Goal: Task Accomplishment & Management: Use online tool/utility

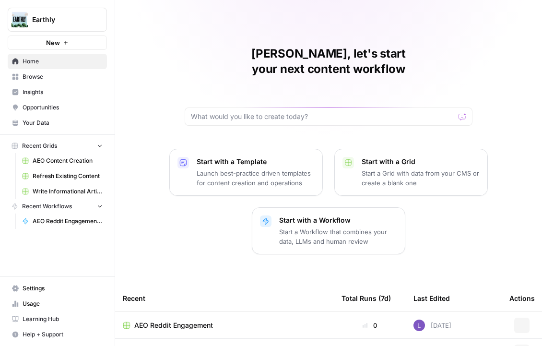
click at [37, 100] on link "Opportunities" at bounding box center [57, 107] width 99 height 15
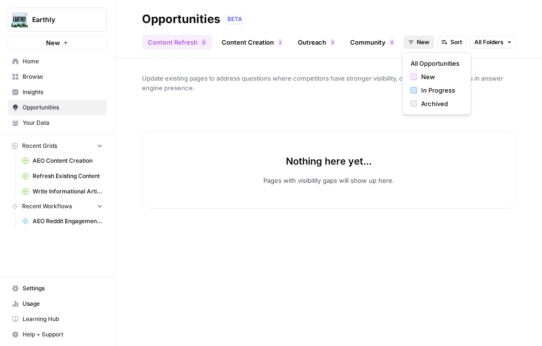
click at [419, 42] on span "New" at bounding box center [423, 42] width 12 height 9
click at [427, 91] on span "In Progress" at bounding box center [440, 90] width 38 height 10
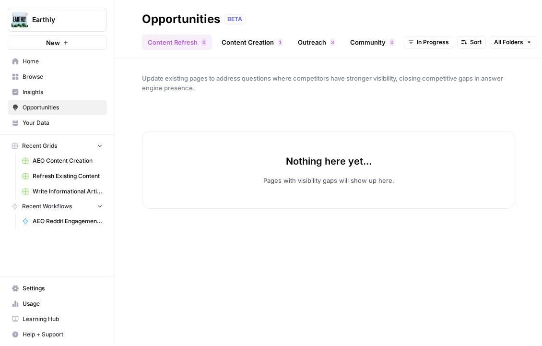
click at [254, 32] on div "Content Refresh 0 Content Creation 1 Outreach 3 Community 0 In Progress Sort Al…" at bounding box center [328, 38] width 373 height 23
click at [268, 37] on link "Content Creation 1" at bounding box center [252, 42] width 72 height 15
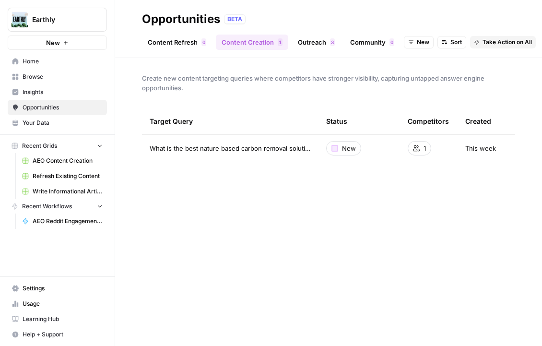
click at [54, 80] on span "Browse" at bounding box center [63, 76] width 80 height 9
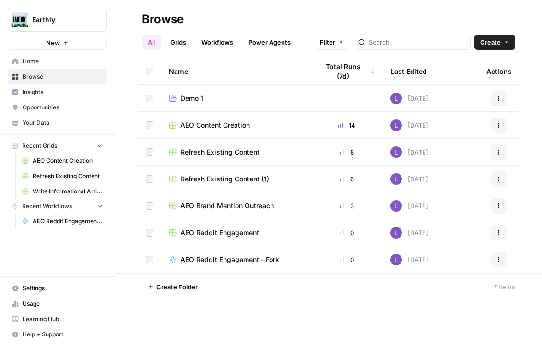
click at [187, 50] on header "Browse All Grids Workflows Power Agents Filter Create" at bounding box center [328, 29] width 427 height 58
click at [182, 44] on link "Grids" at bounding box center [178, 42] width 27 height 15
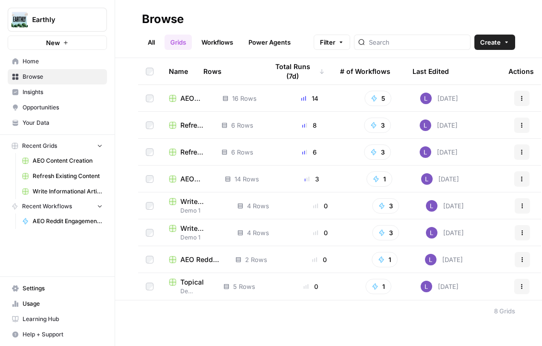
click at [219, 38] on link "Workflows" at bounding box center [217, 42] width 43 height 15
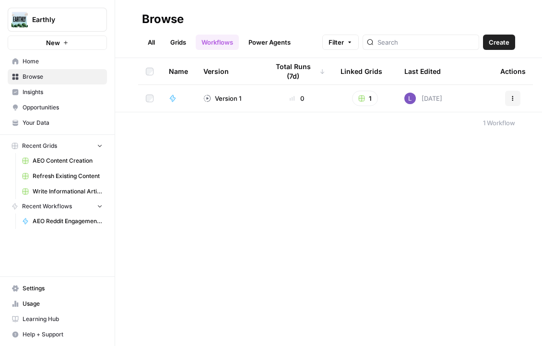
click at [177, 45] on link "Grids" at bounding box center [178, 42] width 27 height 15
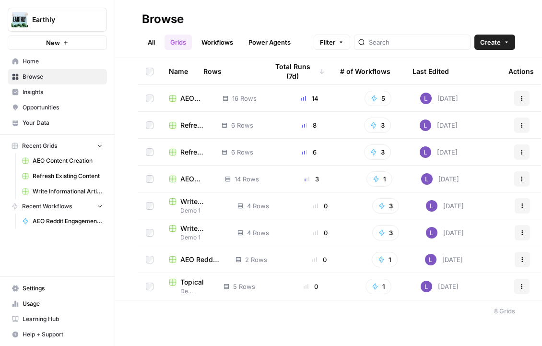
click at [186, 95] on span "AEO Content Creation" at bounding box center [193, 99] width 27 height 10
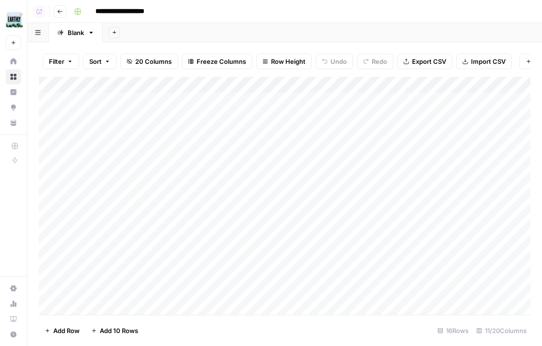
click at [148, 166] on div "Add Column" at bounding box center [285, 196] width 492 height 238
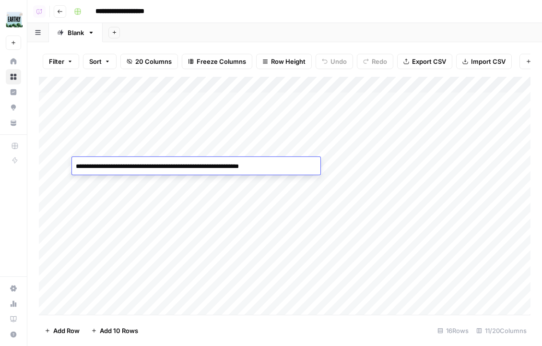
click at [148, 166] on textarea "**********" at bounding box center [196, 166] width 248 height 13
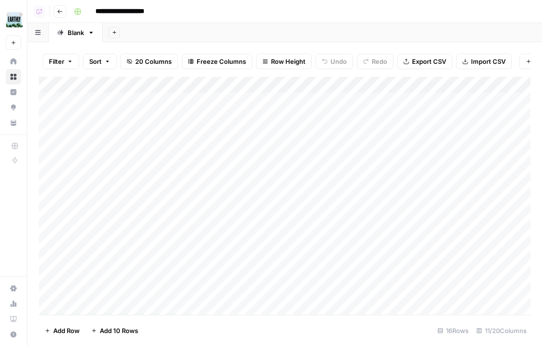
click at [54, 9] on button "Go back" at bounding box center [60, 11] width 12 height 12
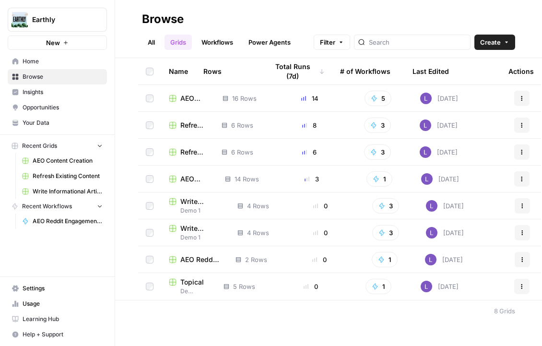
click at [190, 175] on span "AEO Brand Mention Outreach" at bounding box center [194, 179] width 29 height 10
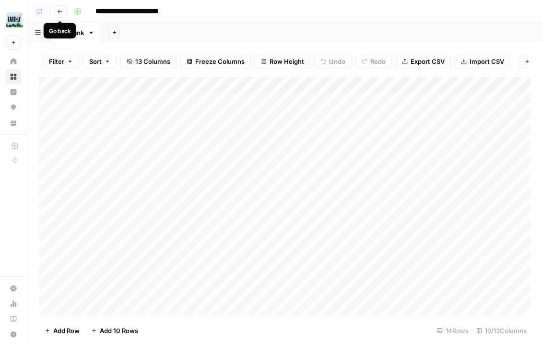
click at [59, 9] on icon "button" at bounding box center [60, 12] width 6 height 6
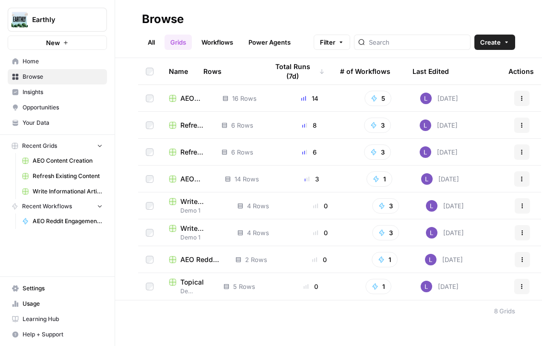
click at [190, 150] on span "Refresh Existing Content (1)" at bounding box center [193, 152] width 26 height 10
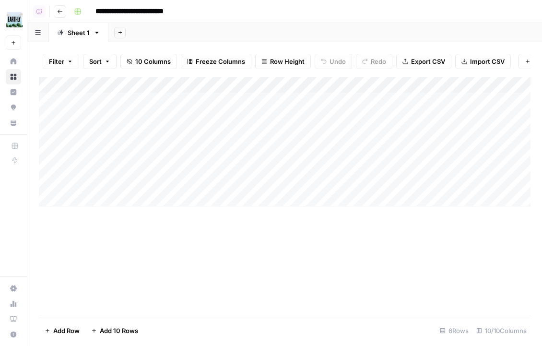
click at [115, 197] on div "Add Column" at bounding box center [285, 142] width 492 height 130
click at [115, 197] on input at bounding box center [153, 201] width 154 height 12
type input "**********"
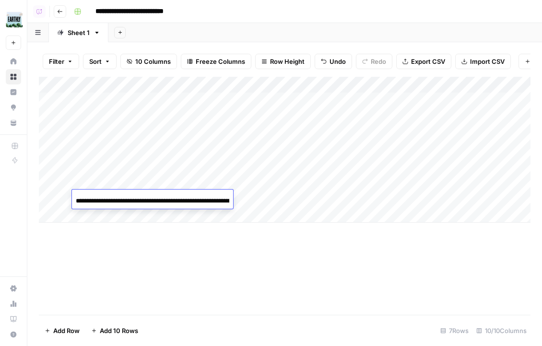
scroll to position [0, 57]
click at [240, 252] on div "Add Column" at bounding box center [285, 196] width 492 height 238
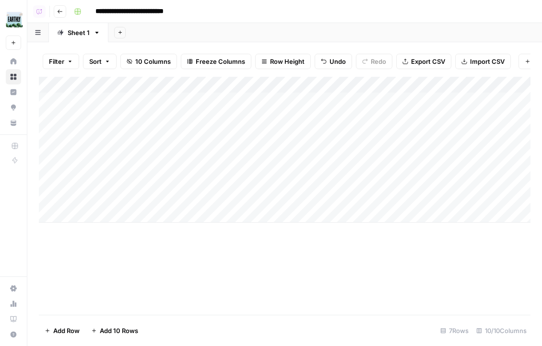
click at [210, 202] on div "Add Column" at bounding box center [285, 150] width 492 height 146
click at [455, 198] on div "Add Column" at bounding box center [285, 150] width 492 height 146
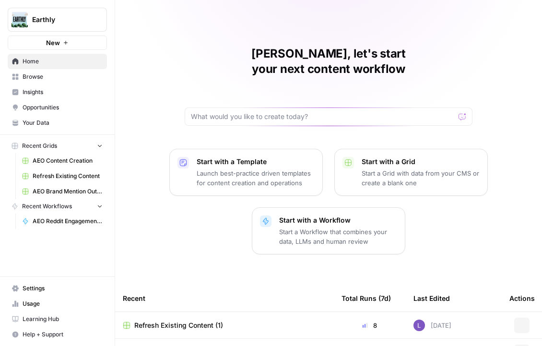
click at [56, 19] on span "Earthly" at bounding box center [61, 20] width 58 height 10
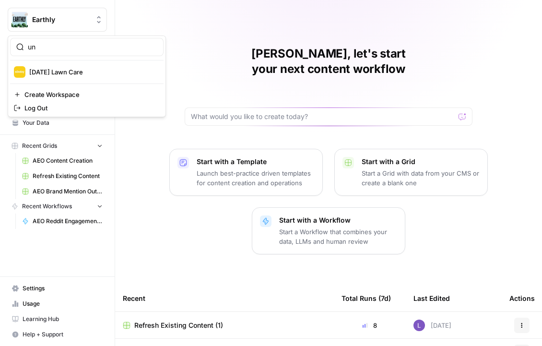
type input "u"
drag, startPoint x: 85, startPoint y: 47, endPoint x: 0, endPoint y: 47, distance: 84.9
click at [0, 47] on body "Earthly New Home Browse Insights Opportunities Your Data Recent Grids AEO Conte…" at bounding box center [271, 173] width 542 height 346
type input "w"
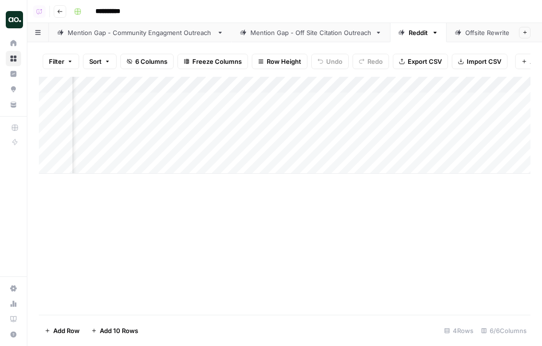
scroll to position [0, 248]
click at [413, 85] on div "Add Column" at bounding box center [285, 125] width 492 height 97
click at [373, 81] on div "Add Column" at bounding box center [285, 125] width 492 height 97
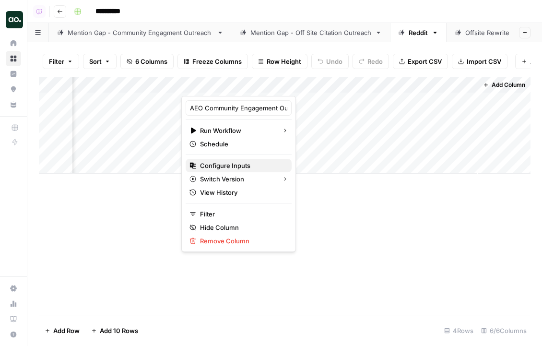
click at [241, 166] on span "Configure Inputs" at bounding box center [242, 166] width 84 height 10
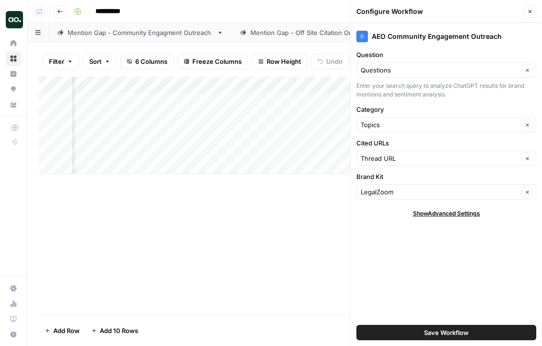
click at [533, 15] on button "Close" at bounding box center [530, 11] width 12 height 12
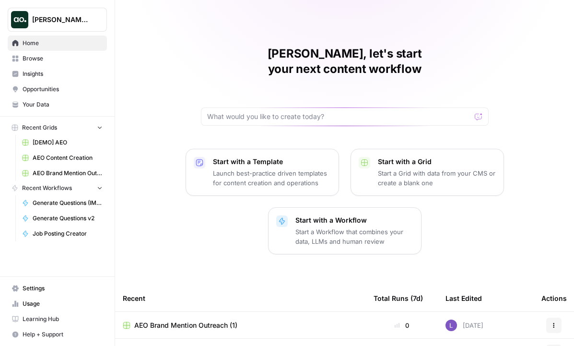
click at [31, 18] on button "Dillon Test" at bounding box center [57, 20] width 99 height 24
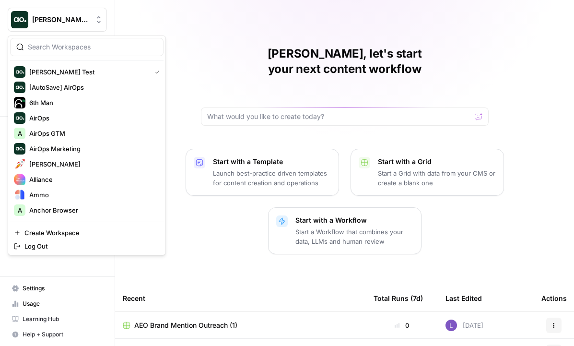
click at [81, 49] on input "search" at bounding box center [93, 47] width 130 height 10
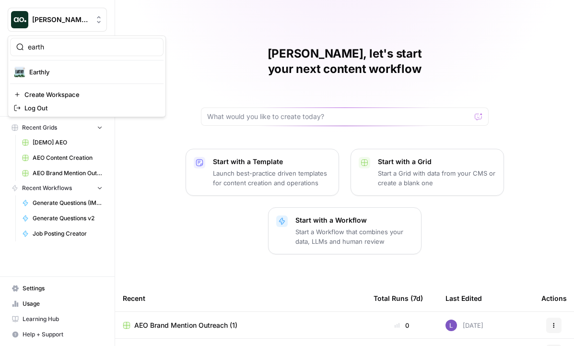
type input "earth"
click at [96, 77] on div "Earthly" at bounding box center [87, 72] width 146 height 12
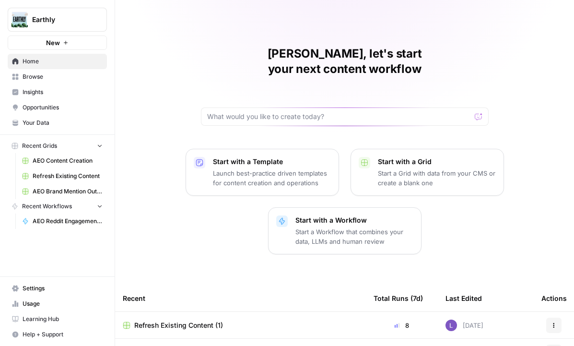
click at [36, 110] on span "Opportunities" at bounding box center [63, 107] width 80 height 9
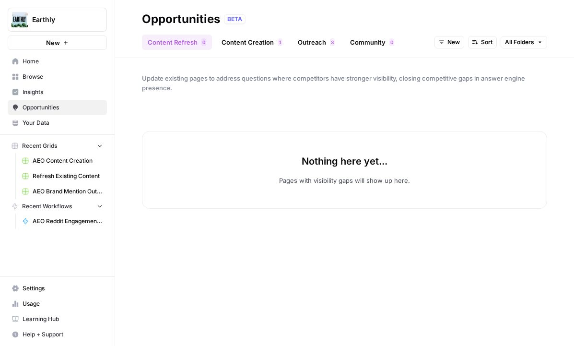
click at [40, 95] on span "Insights" at bounding box center [63, 92] width 80 height 9
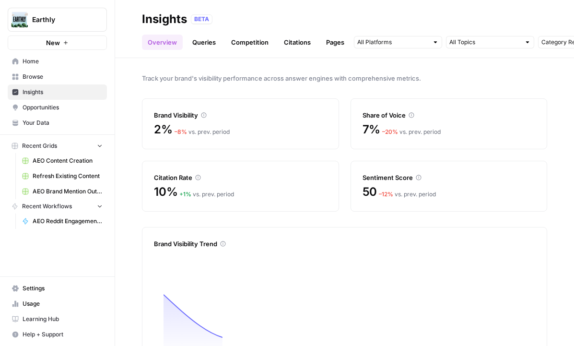
click at [42, 79] on span "Browse" at bounding box center [63, 76] width 80 height 9
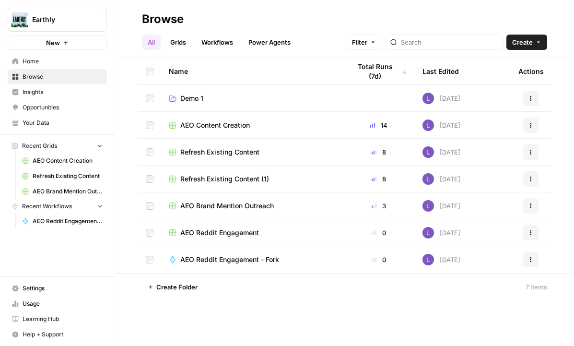
click at [233, 180] on span "Refresh Existing Content (1)" at bounding box center [224, 179] width 89 height 10
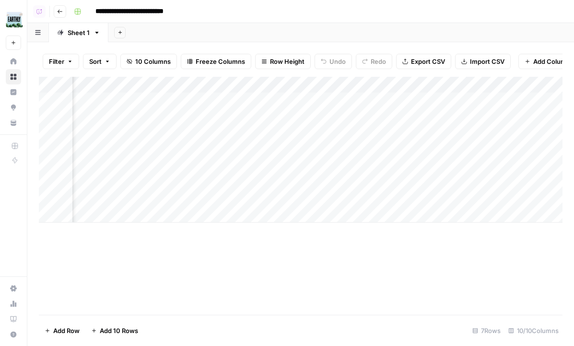
scroll to position [0, 404]
click at [499, 202] on div "Add Column" at bounding box center [301, 150] width 524 height 146
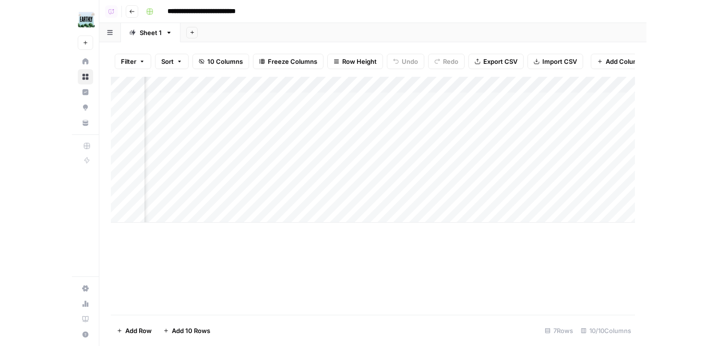
scroll to position [0, 582]
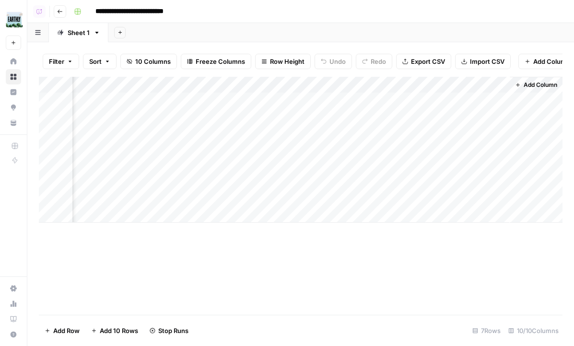
drag, startPoint x: 575, startPoint y: 146, endPoint x: 676, endPoint y: 146, distance: 101.7
click at [574, 146] on html "**********" at bounding box center [287, 173] width 574 height 346
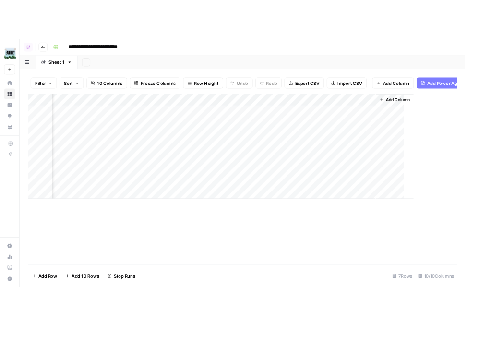
scroll to position [0, 425]
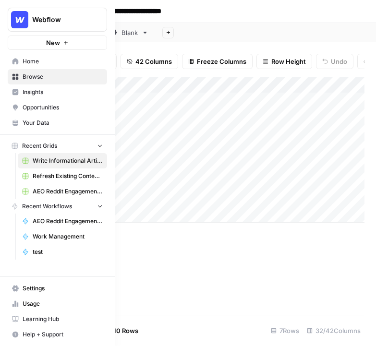
click at [22, 100] on link "Opportunities" at bounding box center [57, 107] width 99 height 15
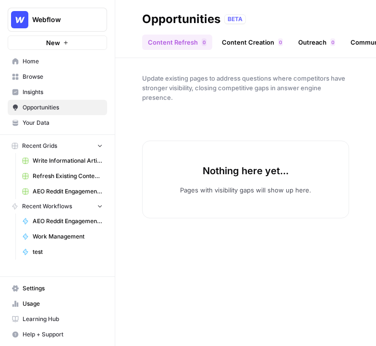
click at [22, 95] on link "Insights" at bounding box center [57, 91] width 99 height 15
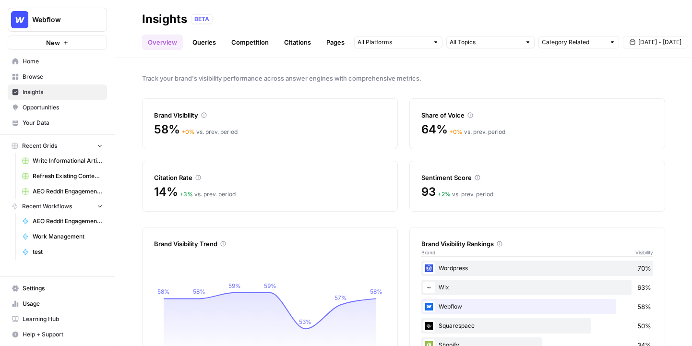
click at [56, 64] on span "Home" at bounding box center [63, 61] width 80 height 9
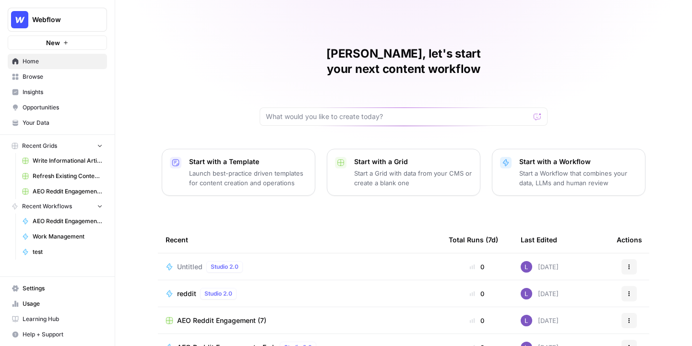
click at [54, 74] on span "Browse" at bounding box center [63, 76] width 80 height 9
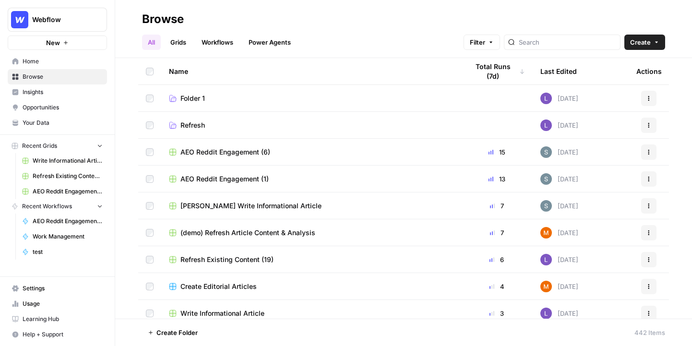
click at [61, 65] on span "Home" at bounding box center [63, 61] width 80 height 9
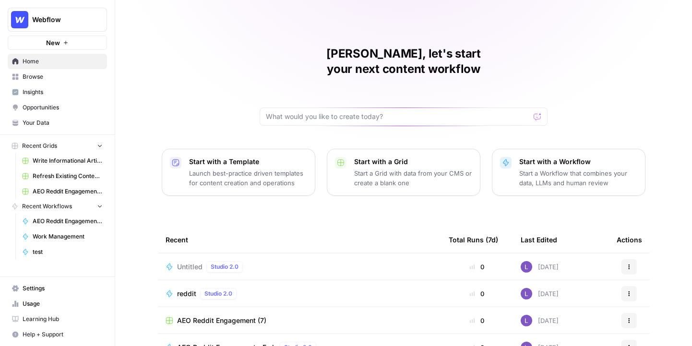
click at [39, 80] on span "Browse" at bounding box center [63, 76] width 80 height 9
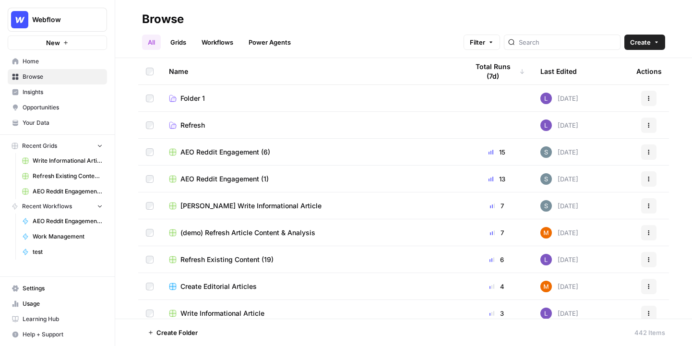
click at [211, 44] on link "Workflows" at bounding box center [217, 42] width 43 height 15
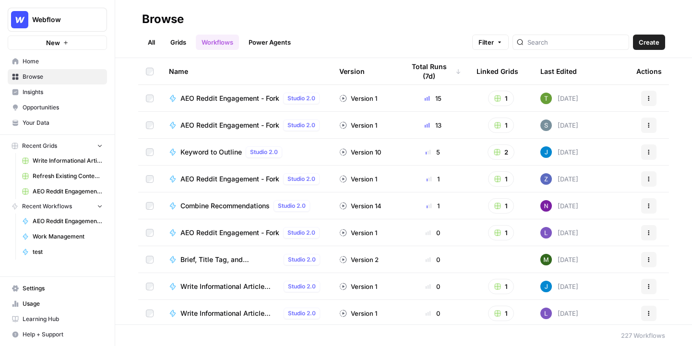
click at [375, 44] on span "Create" at bounding box center [649, 42] width 21 height 10
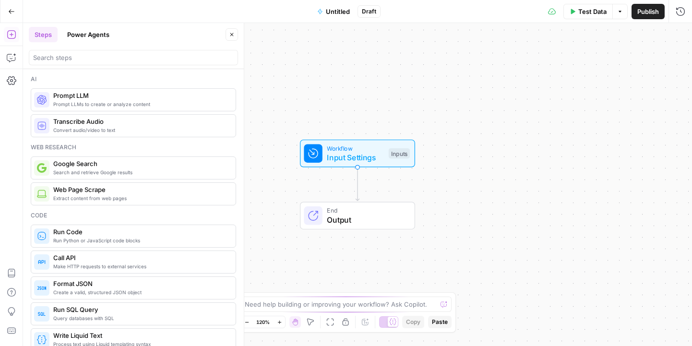
click at [76, 35] on button "Power Agents" at bounding box center [88, 34] width 54 height 15
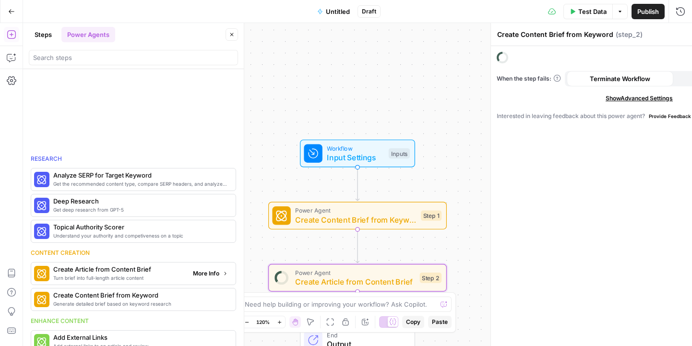
type textarea "Create Article from Content Brief"
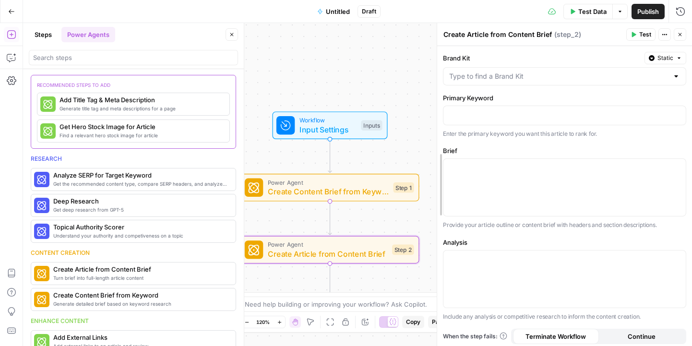
drag, startPoint x: 396, startPoint y: 97, endPoint x: 465, endPoint y: 100, distance: 69.6
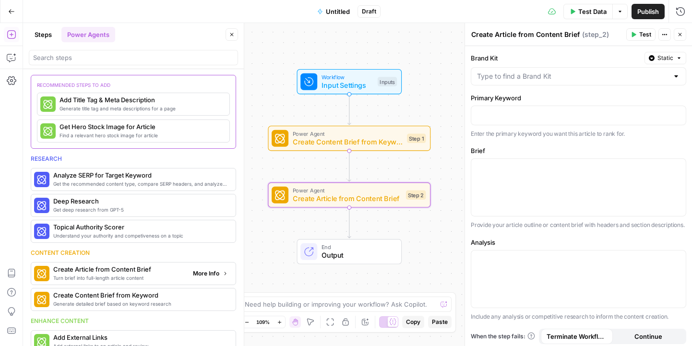
scroll to position [28, 0]
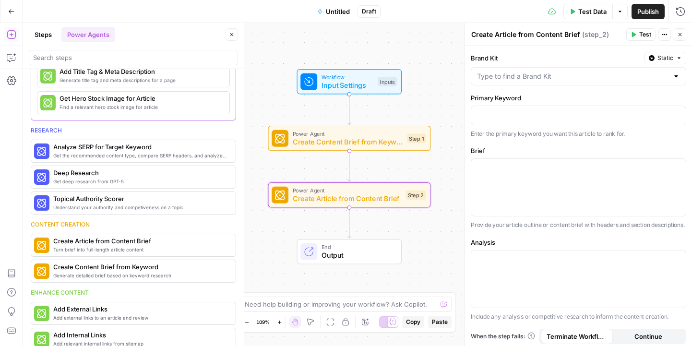
click at [104, 63] on div at bounding box center [133, 57] width 209 height 15
click at [102, 61] on input "search" at bounding box center [133, 58] width 201 height 10
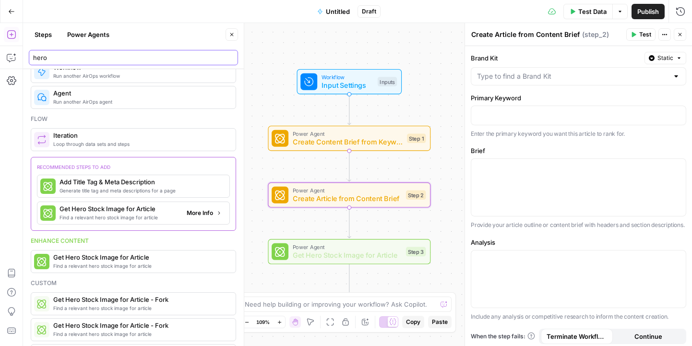
type input "hero"
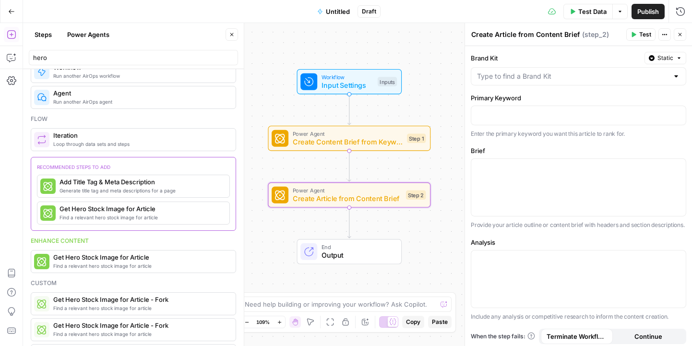
click at [375, 85] on div "Workflow Input Settings Inputs Power Agent Create Content Brief from Keyword St…" at bounding box center [357, 184] width 669 height 323
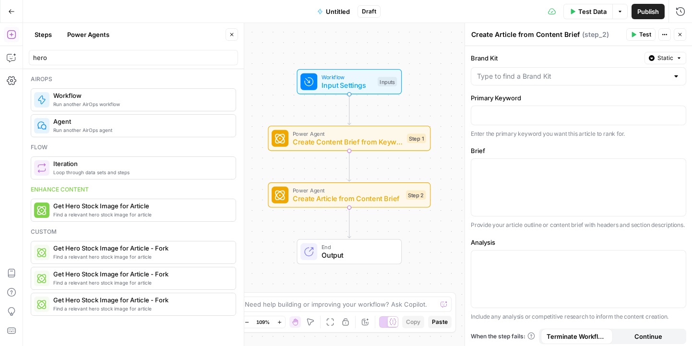
scroll to position [0, 0]
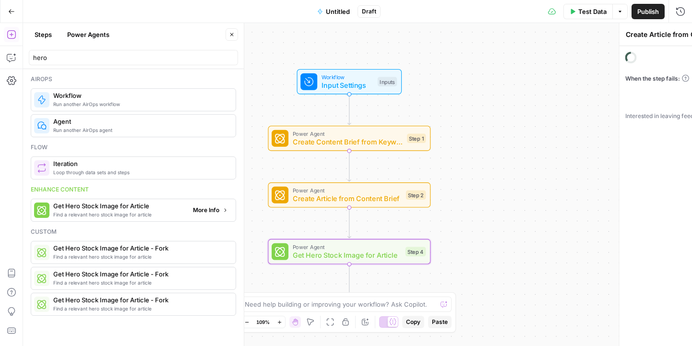
type textarea "Get Hero Stock Image for Article"
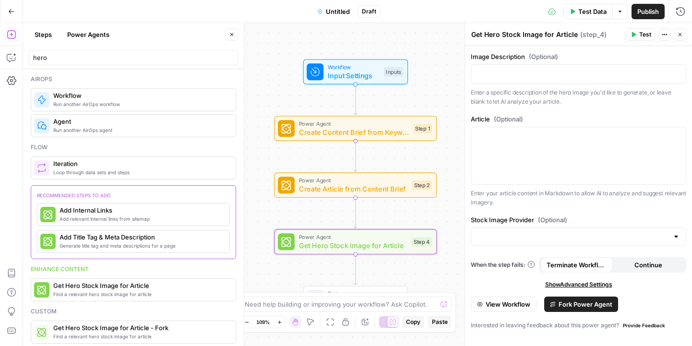
click at [375, 41] on header "Get Hero Stock Image for Article Get Hero Stock Image for Article ( step_4 ) Te…" at bounding box center [578, 34] width 227 height 23
click at [375, 35] on button "Close" at bounding box center [680, 34] width 12 height 12
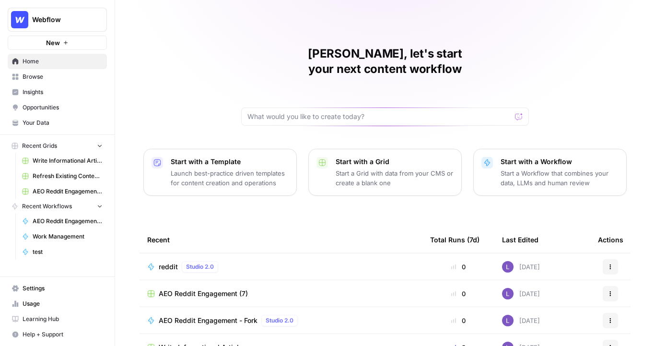
click at [40, 124] on span "Your Data" at bounding box center [63, 122] width 80 height 9
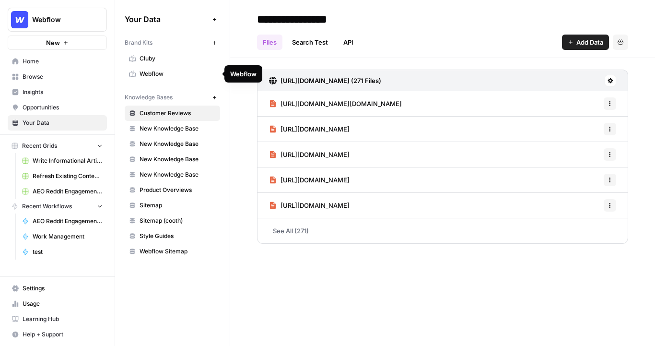
click at [165, 75] on span "Webflow" at bounding box center [178, 74] width 76 height 9
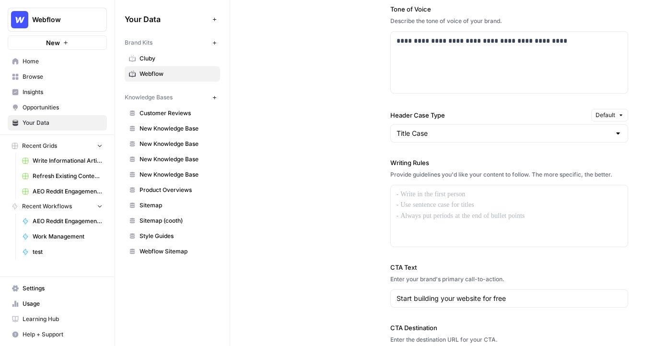
scroll to position [750, 0]
drag, startPoint x: 386, startPoint y: 166, endPoint x: 433, endPoint y: 165, distance: 46.6
click at [375, 166] on div "**********" at bounding box center [442, 128] width 371 height 517
click at [375, 200] on div at bounding box center [509, 215] width 237 height 61
drag, startPoint x: 459, startPoint y: 166, endPoint x: 389, endPoint y: 163, distance: 70.1
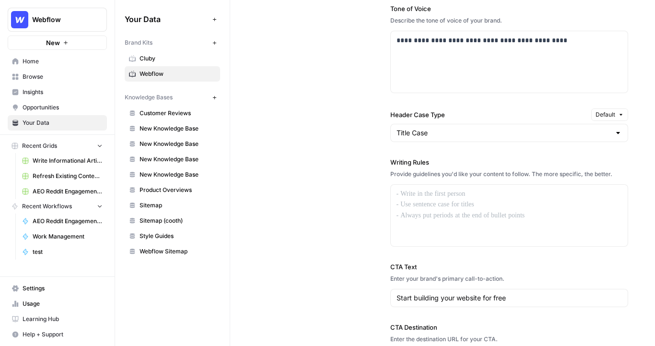
click at [375, 163] on div "**********" at bounding box center [442, 128] width 371 height 517
click at [375, 208] on div at bounding box center [509, 215] width 237 height 61
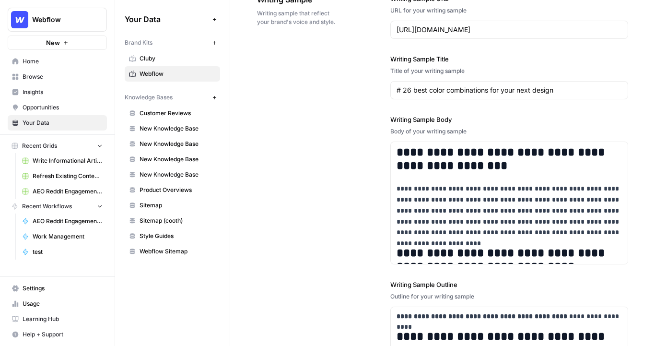
scroll to position [1165, 0]
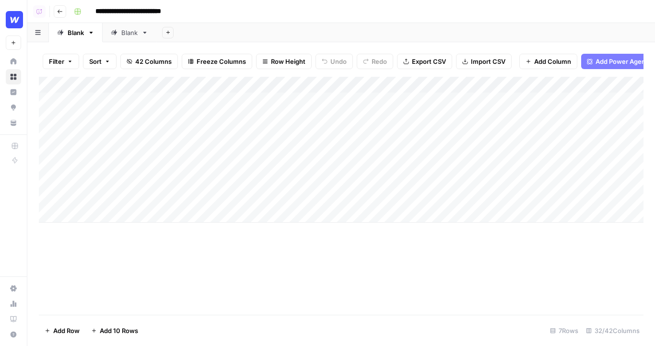
click at [320, 85] on div "Add Column" at bounding box center [341, 150] width 605 height 146
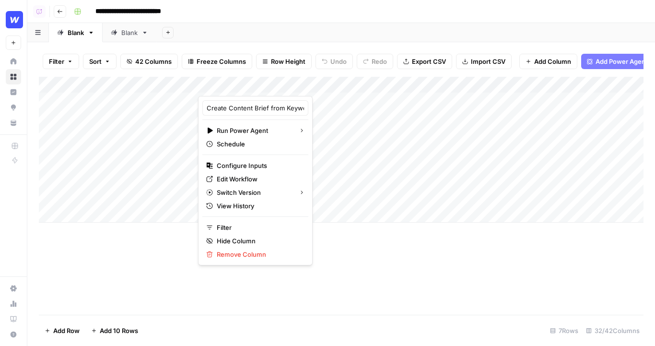
click at [156, 181] on div "Add Column" at bounding box center [341, 150] width 605 height 146
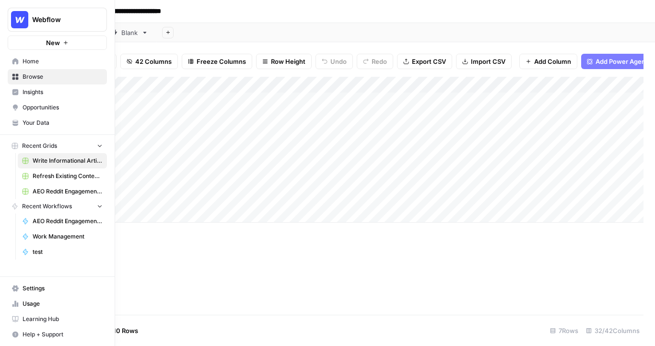
click at [31, 76] on span "Browse" at bounding box center [63, 76] width 80 height 9
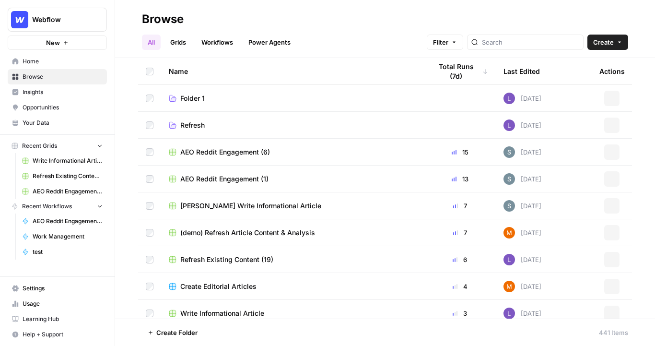
click at [231, 41] on link "Workflows" at bounding box center [217, 42] width 43 height 15
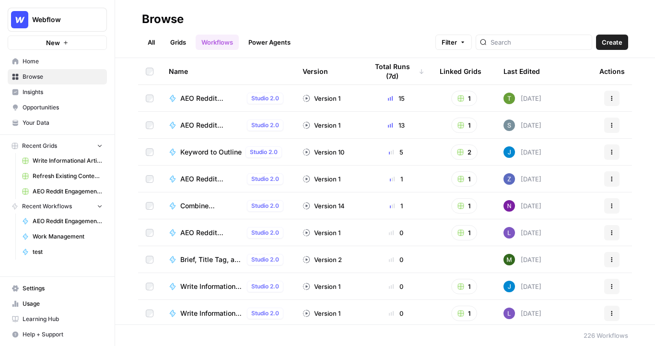
click at [613, 37] on button "Create" at bounding box center [612, 42] width 32 height 15
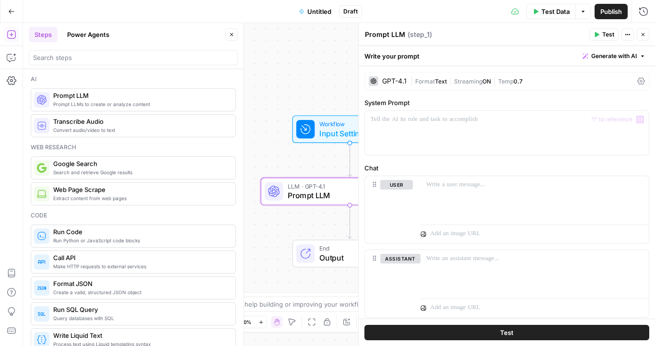
click at [385, 83] on div "GPT-4.1" at bounding box center [394, 81] width 24 height 7
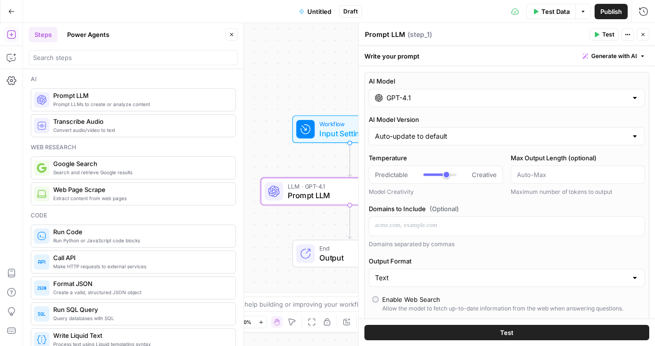
click at [422, 78] on label "AI Model" at bounding box center [507, 81] width 276 height 10
click at [422, 93] on input "GPT-4.1" at bounding box center [507, 98] width 241 height 10
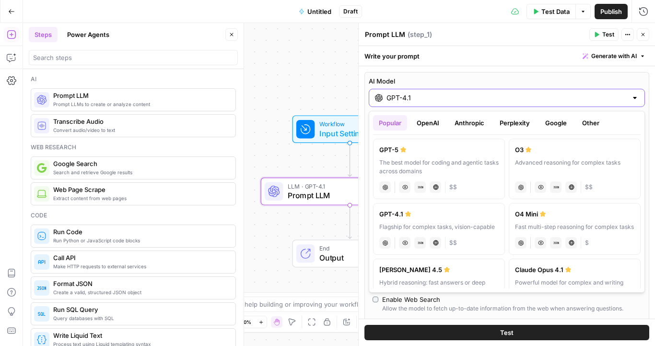
click at [642, 95] on div "GPT-4.1" at bounding box center [507, 98] width 276 height 18
click at [639, 96] on div "GPT-4.1" at bounding box center [507, 98] width 276 height 18
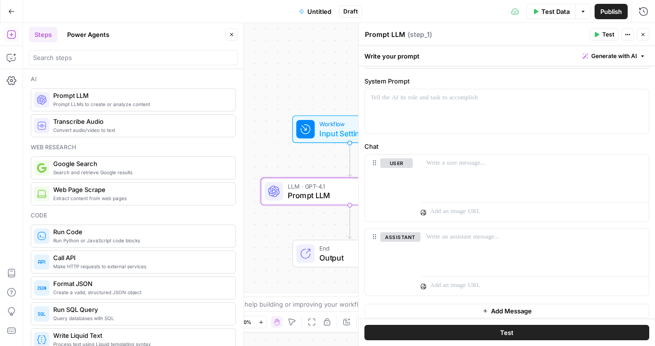
scroll to position [362, 0]
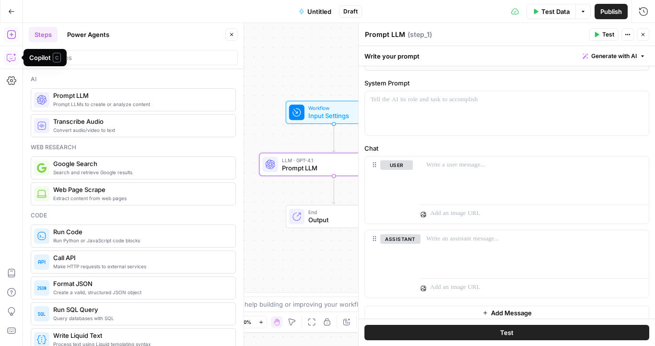
click at [9, 59] on icon "button" at bounding box center [12, 58] width 10 height 10
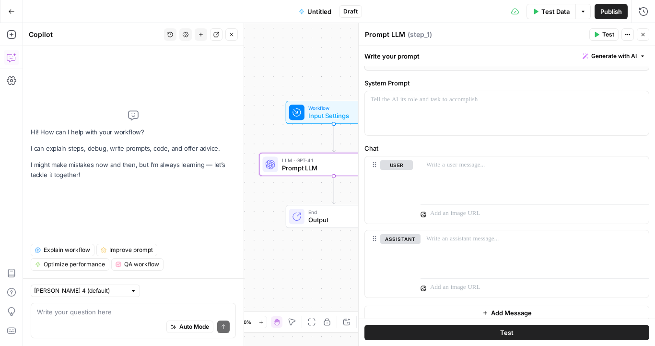
click at [89, 321] on div "Auto Mode Send" at bounding box center [133, 327] width 193 height 21
click at [348, 147] on icon "button" at bounding box center [348, 146] width 7 height 7
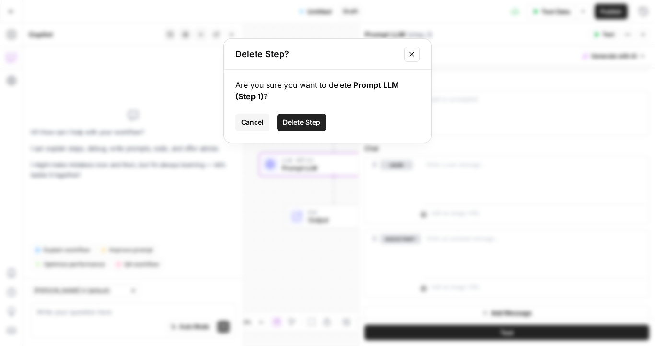
click at [309, 121] on span "Delete Step" at bounding box center [301, 123] width 37 height 10
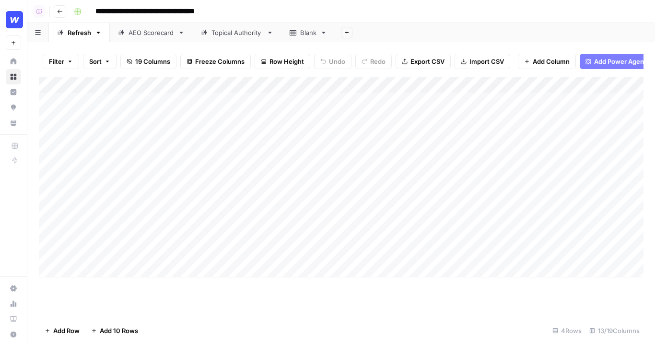
click at [213, 32] on div "Topical Authority" at bounding box center [237, 33] width 51 height 10
click at [532, 101] on div "Add Column" at bounding box center [341, 125] width 605 height 97
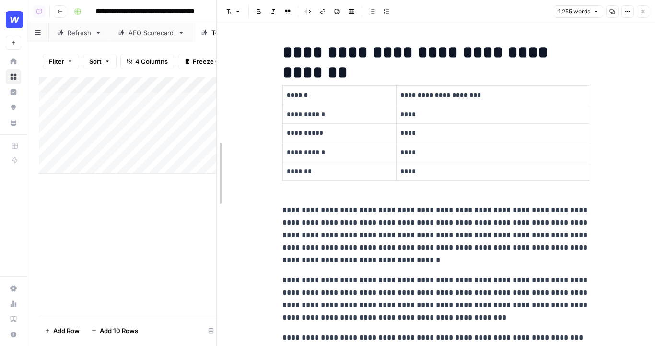
drag, startPoint x: 295, startPoint y: 170, endPoint x: 213, endPoint y: 170, distance: 82.0
click at [213, 170] on div at bounding box center [217, 173] width 10 height 346
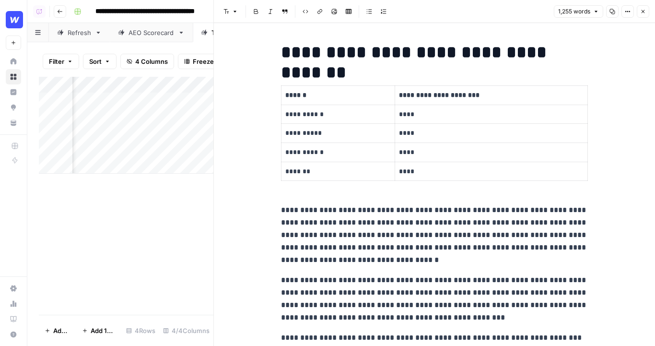
click at [644, 13] on icon "button" at bounding box center [643, 12] width 6 height 6
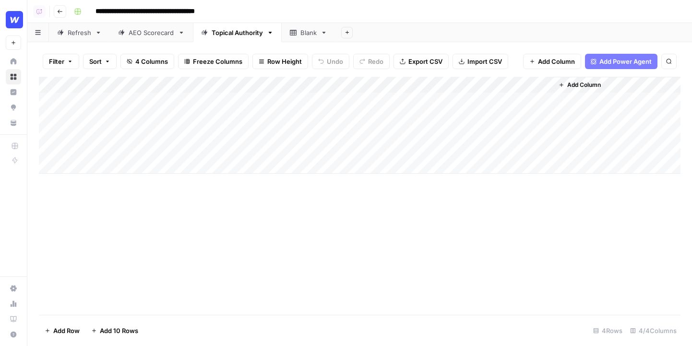
click at [556, 59] on span "Add Column" at bounding box center [556, 62] width 37 height 10
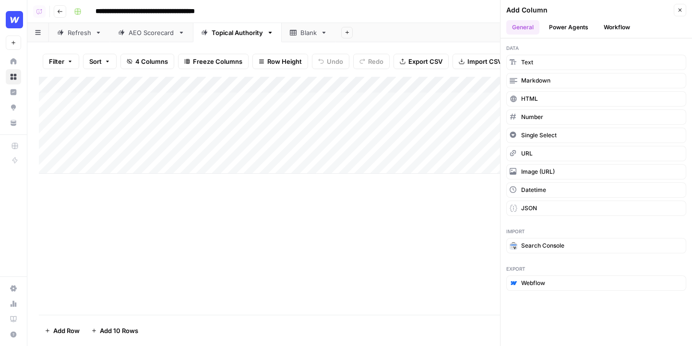
click at [578, 33] on button "Power Agents" at bounding box center [568, 27] width 51 height 14
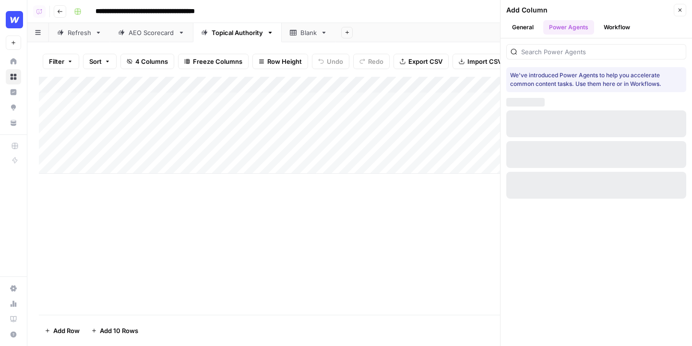
click at [615, 28] on button "Workflow" at bounding box center [617, 27] width 38 height 14
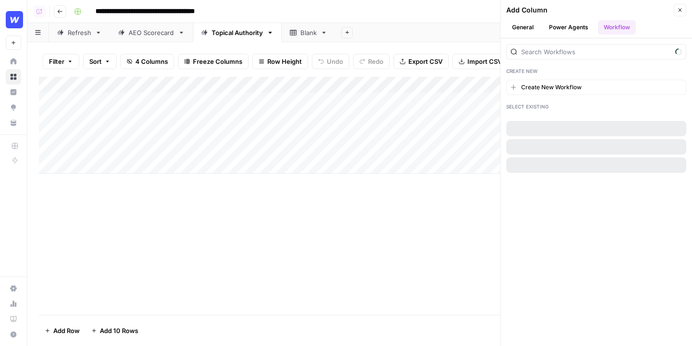
click at [564, 28] on button "Power Agents" at bounding box center [568, 27] width 51 height 14
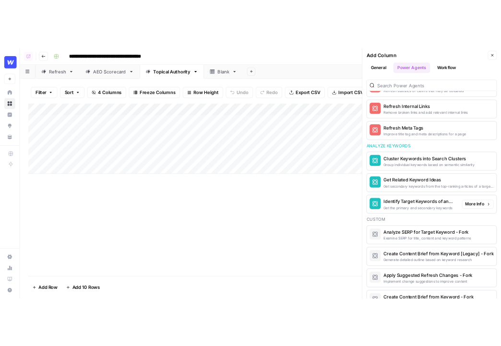
scroll to position [689, 0]
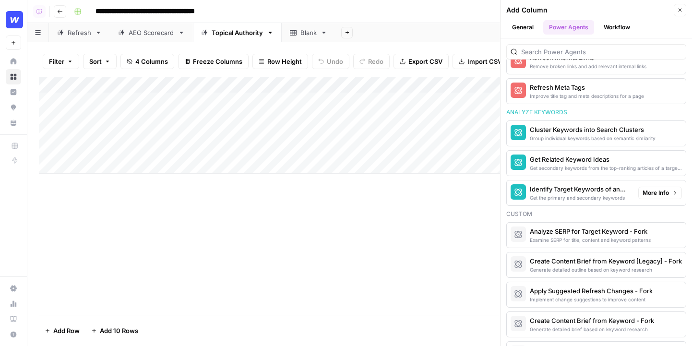
click at [655, 191] on span "More Info" at bounding box center [655, 193] width 26 height 9
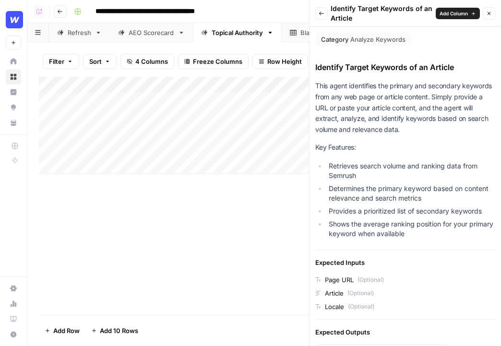
click at [16, 13] on img "Workspace: Webflow" at bounding box center [14, 19] width 17 height 17
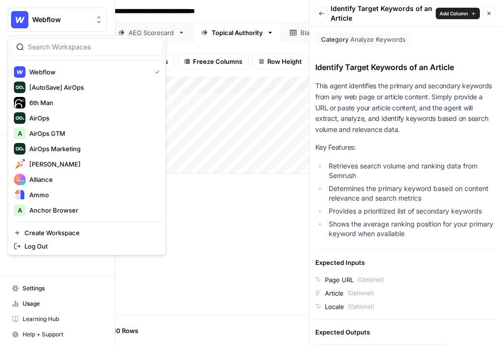
click at [99, 49] on input "search" at bounding box center [93, 47] width 130 height 10
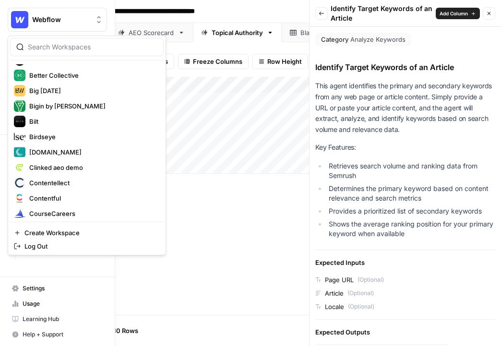
scroll to position [0, 0]
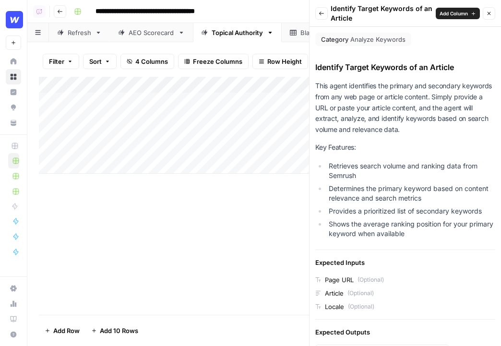
click at [19, 16] on img "Workspace: Webflow" at bounding box center [14, 19] width 17 height 17
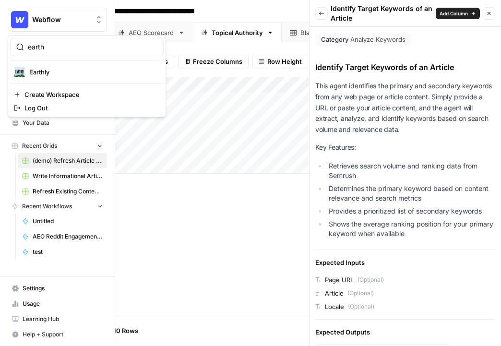
type input "earth"
click at [63, 75] on span "Earthly" at bounding box center [92, 72] width 127 height 10
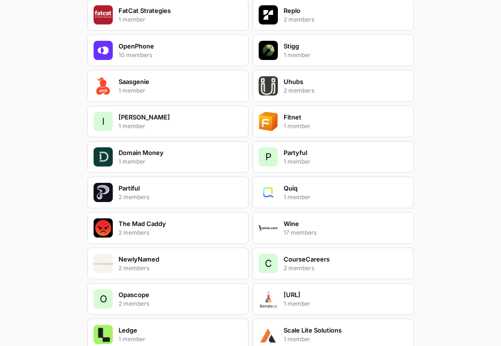
scroll to position [1615, 0]
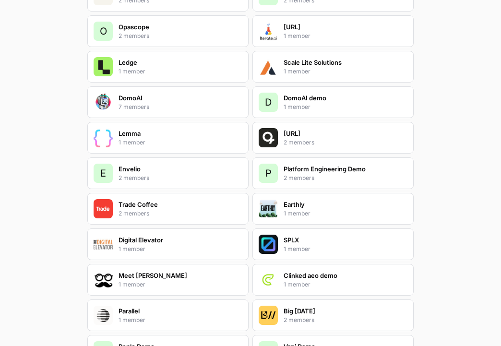
click at [319, 204] on div "Earthly 1 member" at bounding box center [332, 209] width 161 height 32
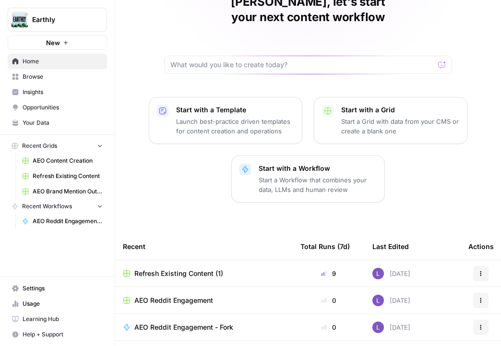
scroll to position [51, 0]
click at [178, 269] on span "Refresh Existing Content (1)" at bounding box center [178, 274] width 89 height 10
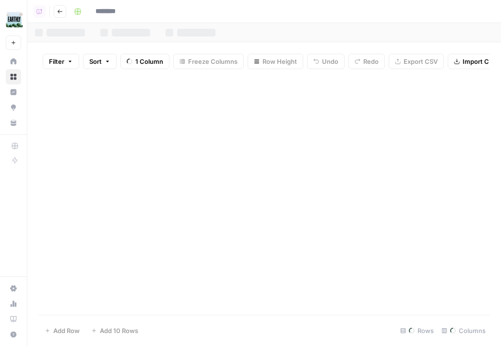
type input "**********"
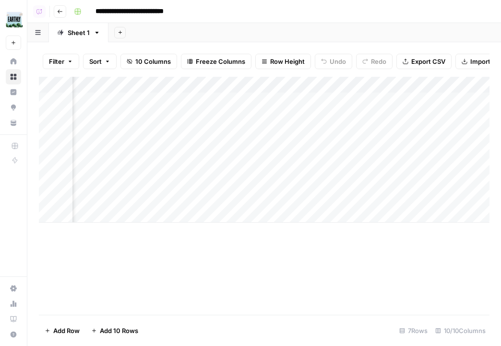
scroll to position [0, 656]
click at [413, 198] on div "Add Column" at bounding box center [264, 150] width 450 height 146
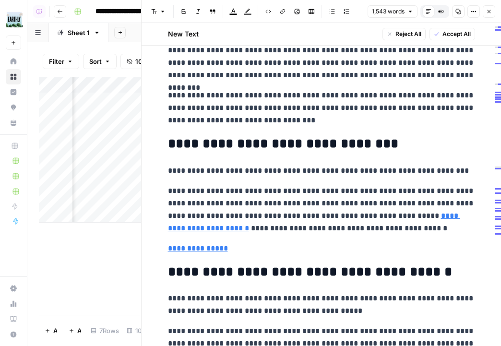
scroll to position [824, 0]
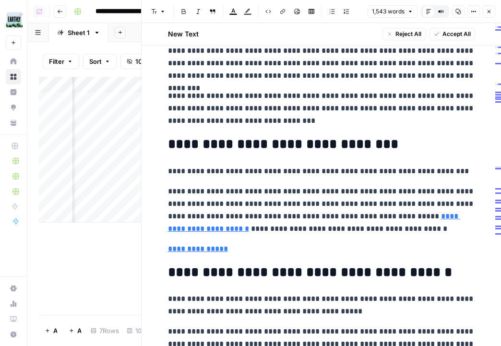
click at [16, 192] on div "AEO Content Creation Refresh Existing Content AEO Brand Mention Outreach" at bounding box center [14, 176] width 12 height 46
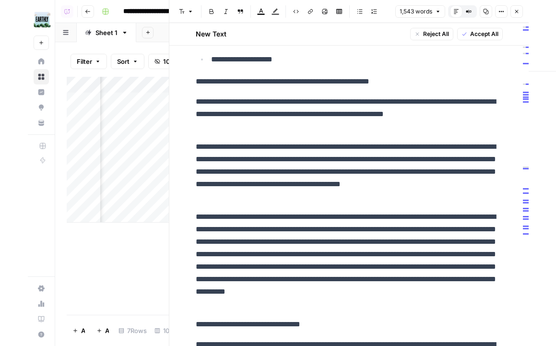
scroll to position [1866, 0]
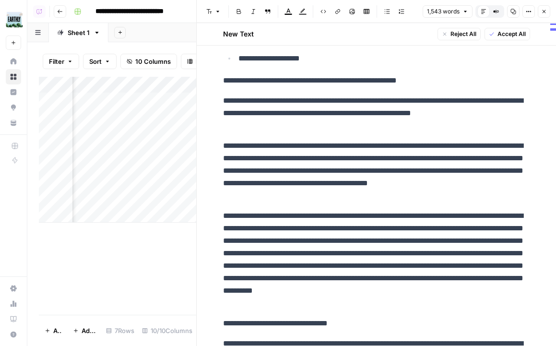
click at [500, 14] on header "Font style Bold Italic Block quote Text color Highlight color Code block Link I…" at bounding box center [376, 11] width 359 height 23
click at [500, 9] on button "Close" at bounding box center [544, 11] width 12 height 12
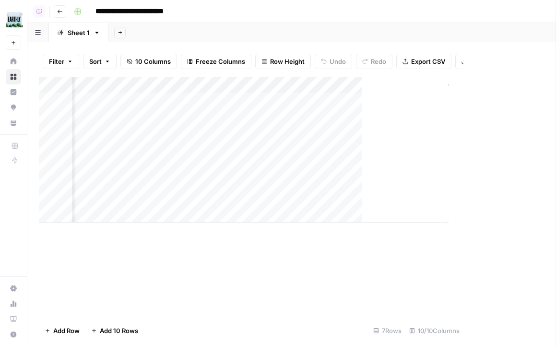
scroll to position [0, 589]
click at [16, 21] on img "Workspace: Earthly" at bounding box center [14, 19] width 17 height 17
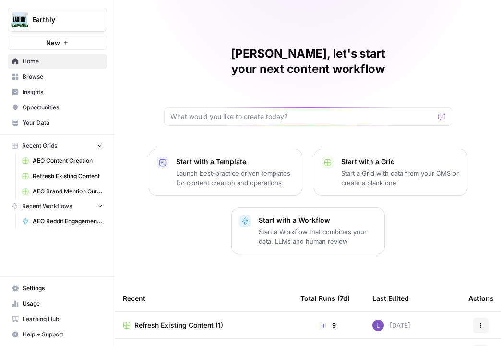
click at [47, 108] on span "Opportunities" at bounding box center [63, 107] width 80 height 9
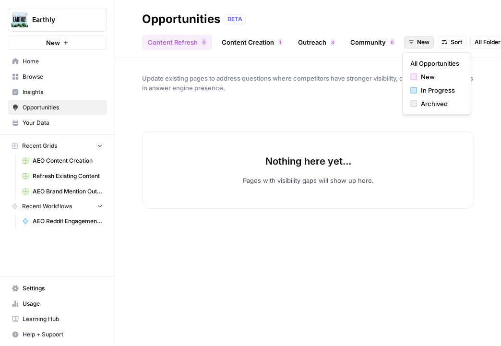
click at [417, 39] on span "New" at bounding box center [423, 42] width 12 height 9
click at [434, 94] on span "In Progress" at bounding box center [440, 90] width 38 height 10
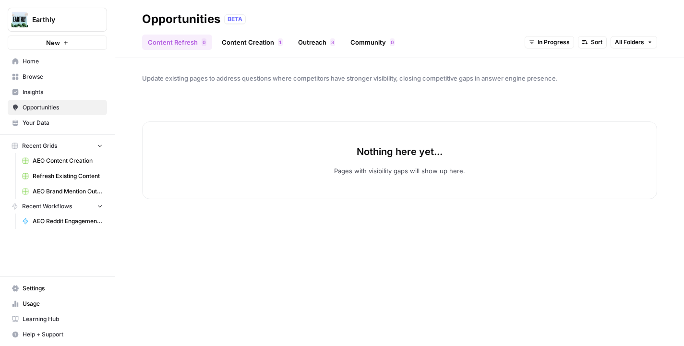
click at [51, 78] on span "Browse" at bounding box center [63, 76] width 80 height 9
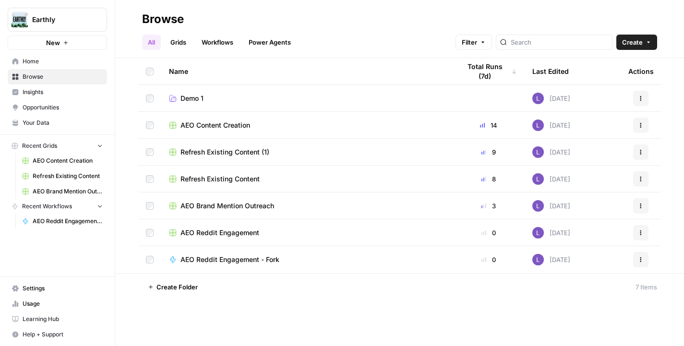
click at [173, 45] on link "Grids" at bounding box center [178, 42] width 27 height 15
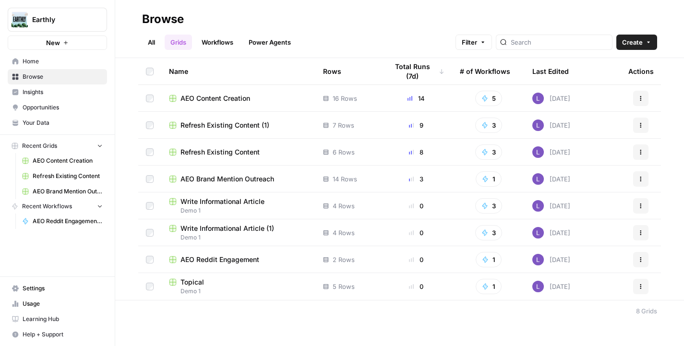
click at [500, 42] on span "Create" at bounding box center [632, 42] width 21 height 10
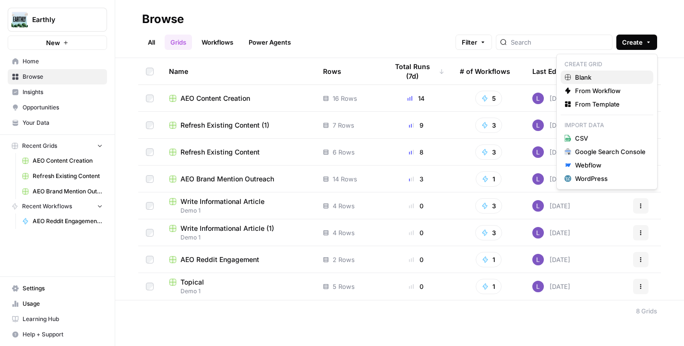
drag, startPoint x: 607, startPoint y: 104, endPoint x: 585, endPoint y: 75, distance: 36.7
click at [500, 75] on div "Create Grid Blank From Workflow From Template Import Data CSV Google Search Con…" at bounding box center [606, 122] width 101 height 136
click at [500, 75] on span "Blank" at bounding box center [610, 77] width 71 height 10
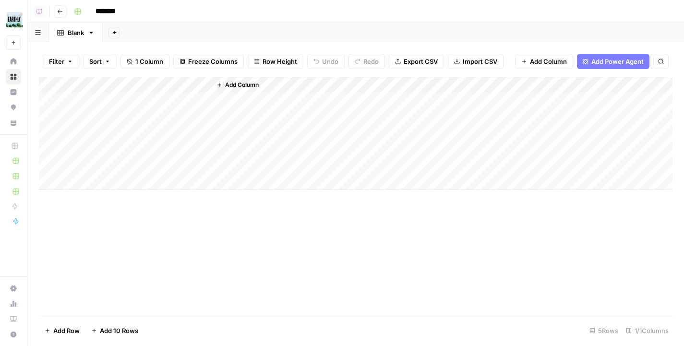
click at [500, 63] on span "Add Power Agent" at bounding box center [617, 62] width 52 height 10
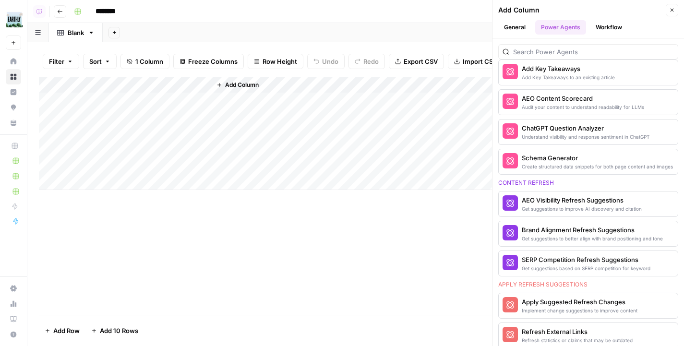
scroll to position [375, 0]
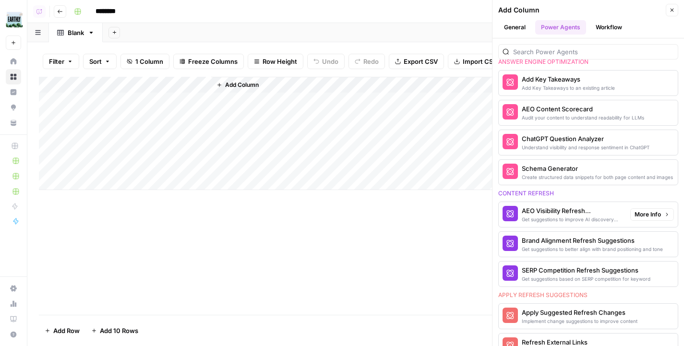
click at [500, 215] on span "More Info" at bounding box center [647, 214] width 26 height 9
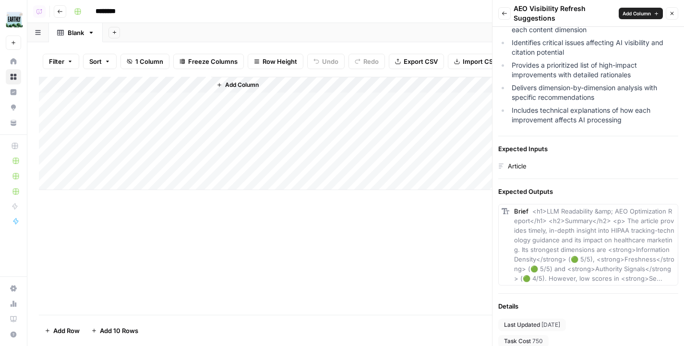
scroll to position [222, 0]
click at [500, 17] on button "Back" at bounding box center [504, 13] width 12 height 12
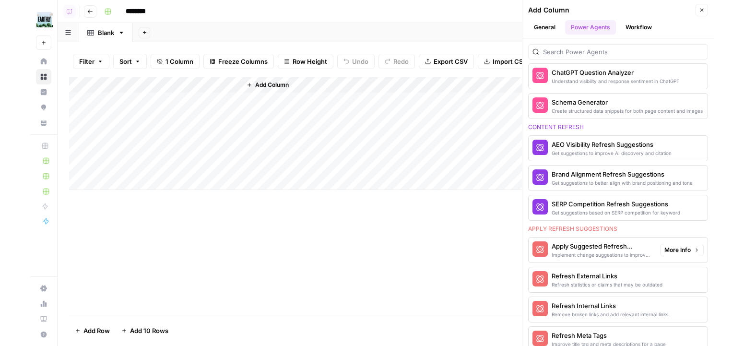
scroll to position [442, 0]
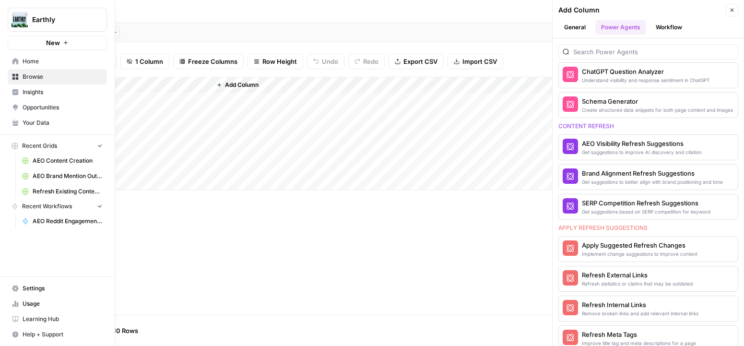
click at [9, 91] on link "Insights" at bounding box center [57, 91] width 99 height 15
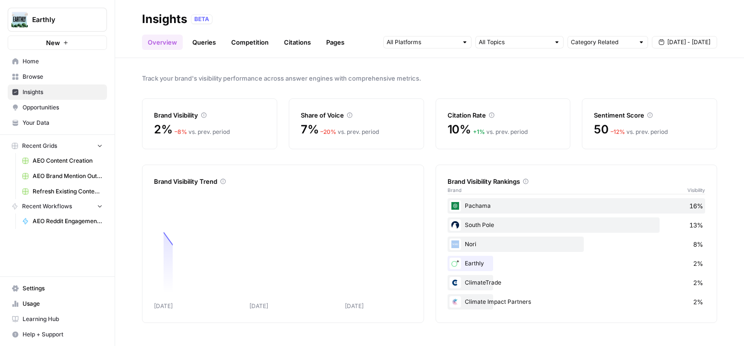
click at [50, 102] on link "Opportunities" at bounding box center [57, 107] width 99 height 15
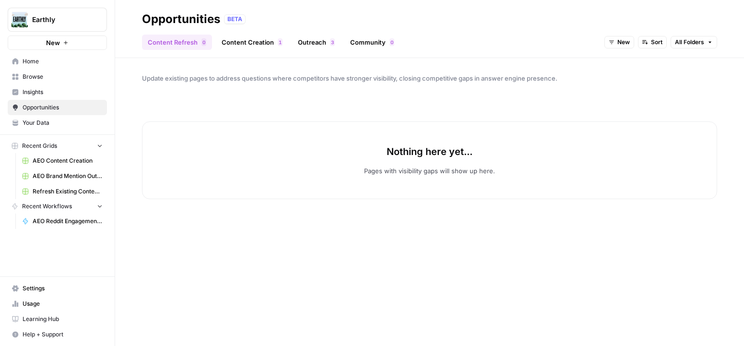
click at [54, 73] on span "Browse" at bounding box center [63, 76] width 80 height 9
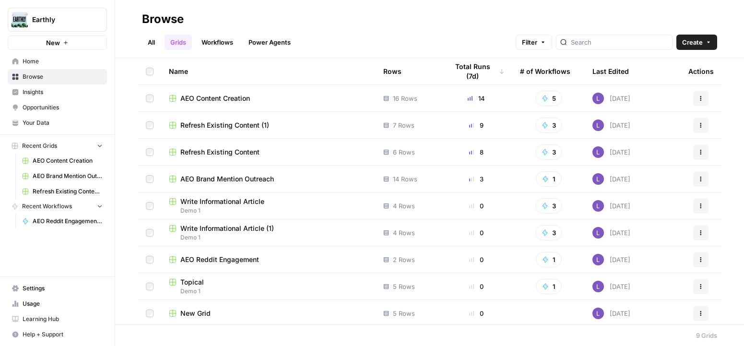
click at [237, 126] on span "Refresh Existing Content (1)" at bounding box center [224, 125] width 89 height 10
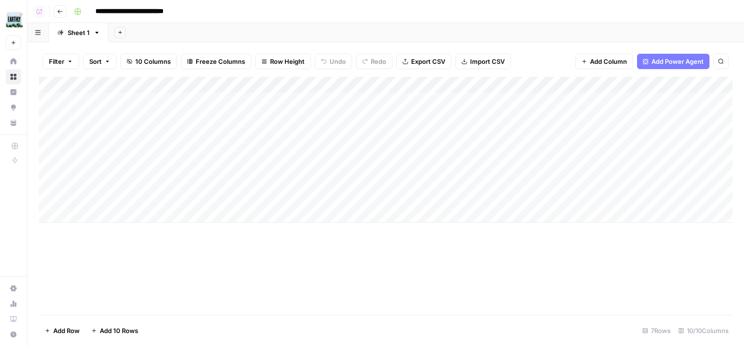
scroll to position [0, 413]
click at [500, 199] on div "Add Column" at bounding box center [386, 150] width 694 height 146
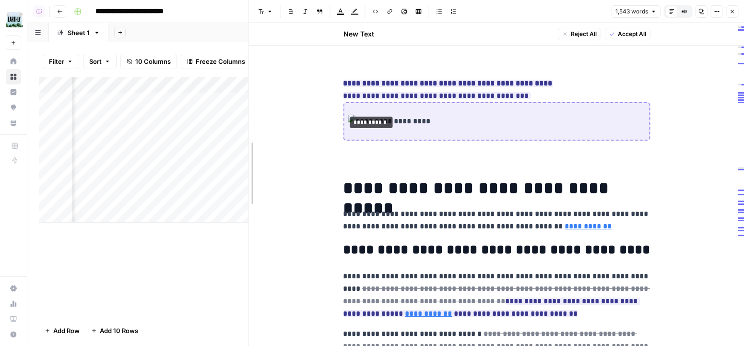
drag, startPoint x: 248, startPoint y: 227, endPoint x: 142, endPoint y: 230, distance: 107.0
click at [143, 231] on body "**********" at bounding box center [372, 173] width 744 height 346
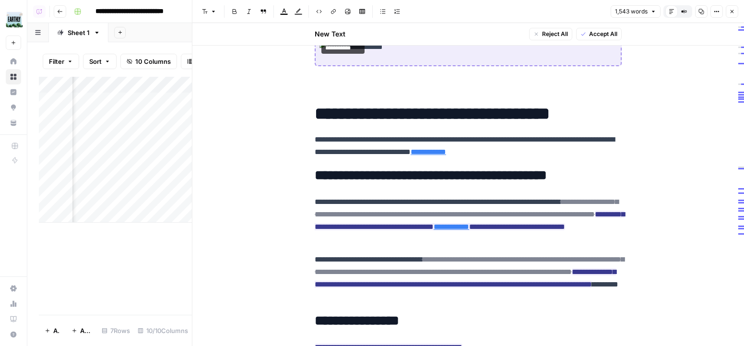
scroll to position [0, 359]
click at [168, 199] on div "Add Column" at bounding box center [115, 150] width 153 height 146
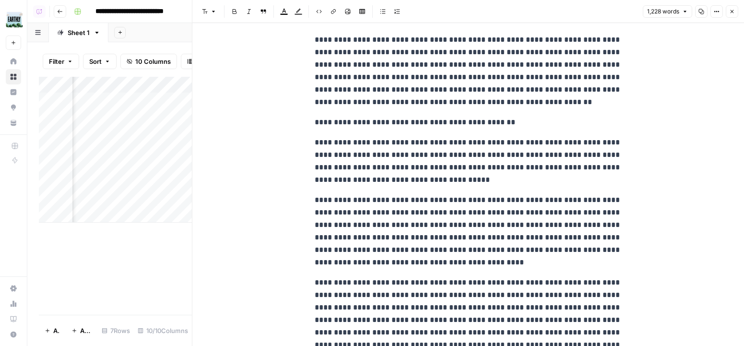
scroll to position [1836, 0]
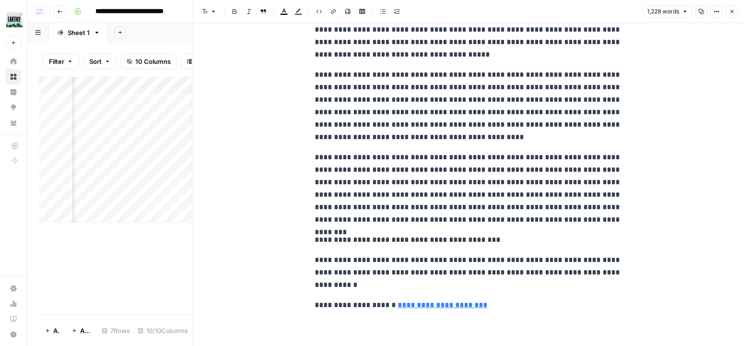
click at [500, 11] on icon "button" at bounding box center [732, 11] width 3 height 3
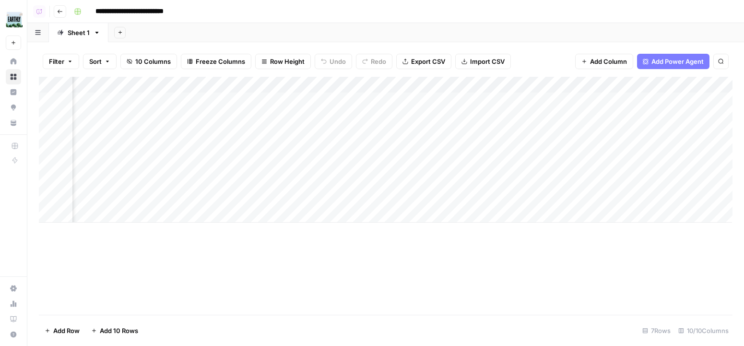
click at [500, 199] on div "Add Column" at bounding box center [386, 150] width 694 height 146
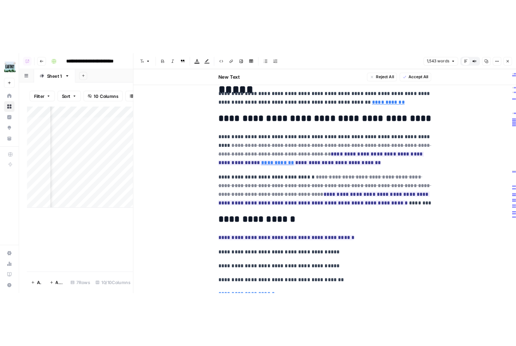
scroll to position [156, 0]
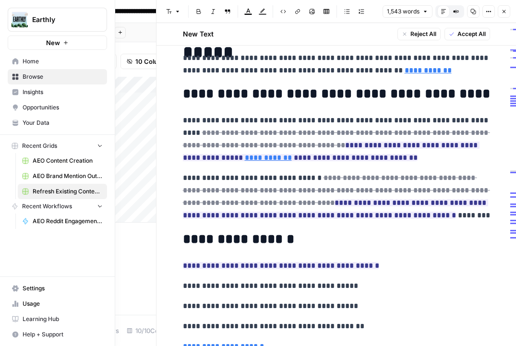
click at [11, 101] on link "Opportunities" at bounding box center [57, 107] width 99 height 15
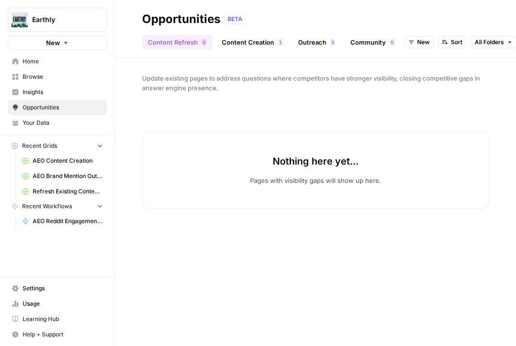
click at [63, 22] on span "Earthly" at bounding box center [61, 20] width 58 height 10
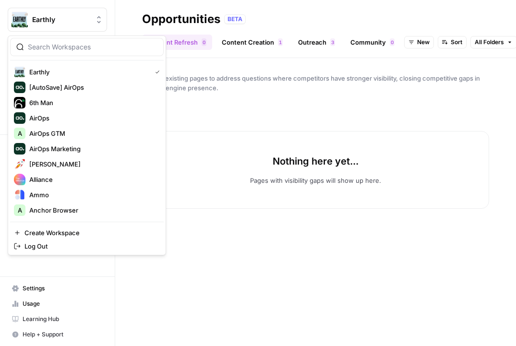
click at [63, 50] on input "search" at bounding box center [93, 47] width 130 height 10
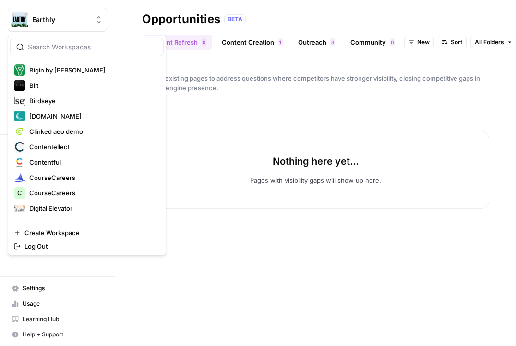
scroll to position [257, 0]
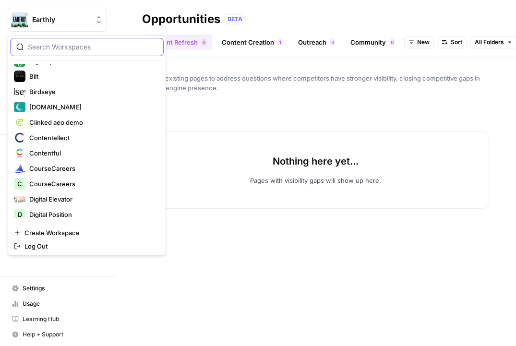
click at [108, 47] on input "search" at bounding box center [93, 47] width 130 height 10
type input "click"
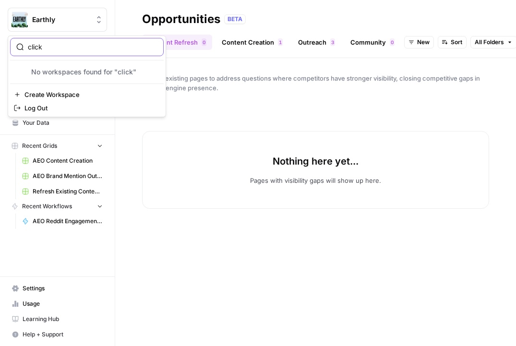
scroll to position [0, 0]
click at [155, 46] on input "click" at bounding box center [93, 47] width 130 height 10
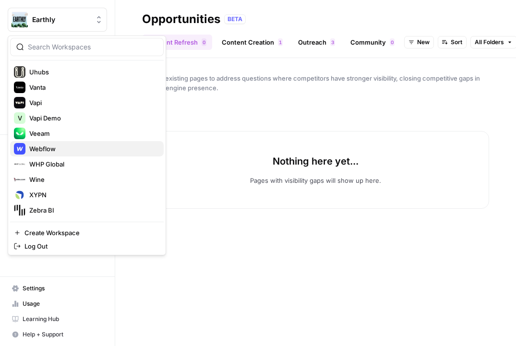
scroll to position [1518, 0]
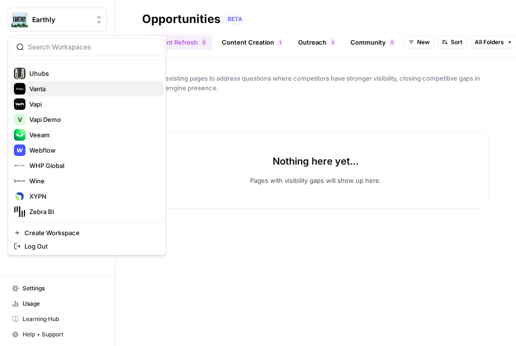
click at [85, 89] on span "Vanta" at bounding box center [92, 89] width 127 height 10
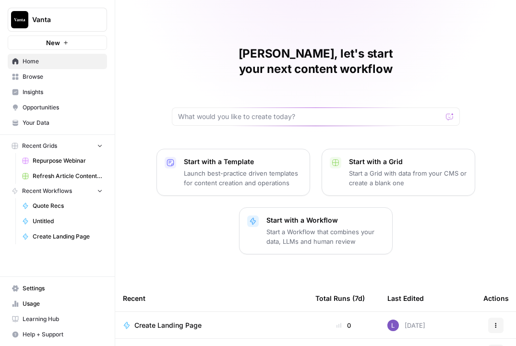
click at [51, 106] on span "Opportunities" at bounding box center [63, 107] width 80 height 9
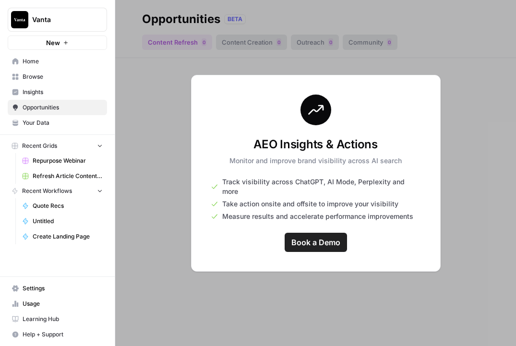
click at [64, 31] on button "Vanta" at bounding box center [57, 20] width 99 height 24
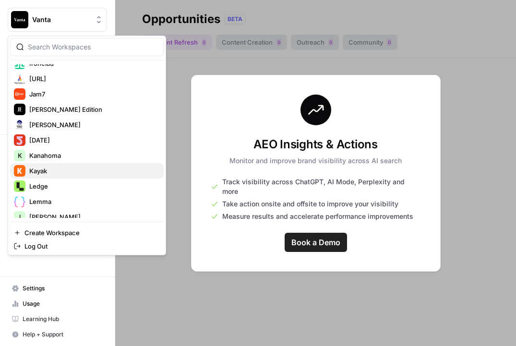
scroll to position [775, 0]
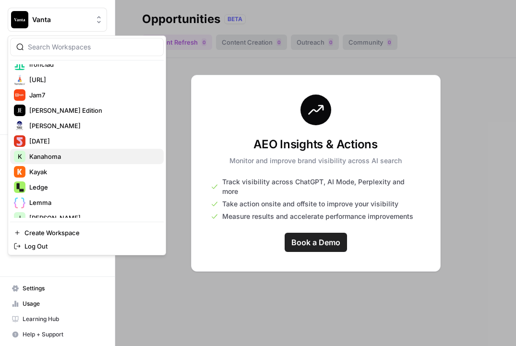
click at [83, 157] on span "Kanahoma" at bounding box center [92, 157] width 127 height 10
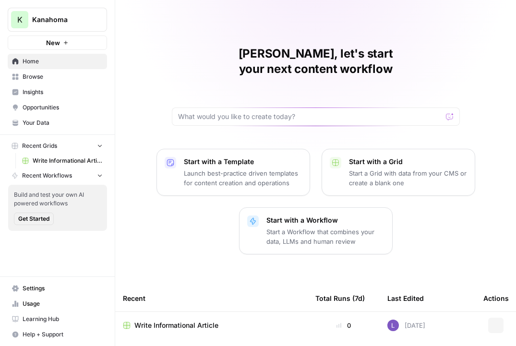
click at [54, 107] on span "Opportunities" at bounding box center [63, 107] width 80 height 9
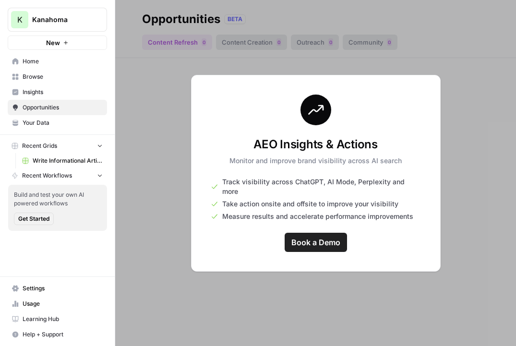
click at [61, 26] on button "K Kanahoma" at bounding box center [57, 20] width 99 height 24
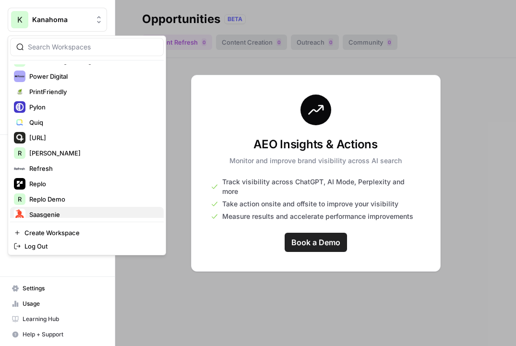
scroll to position [1161, 0]
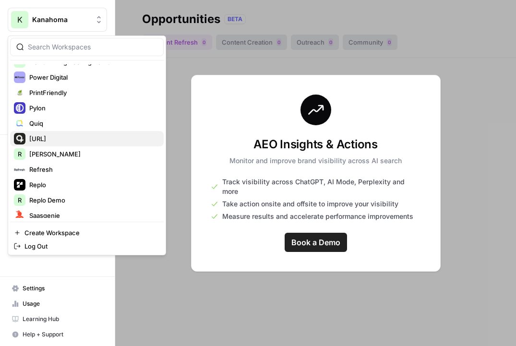
click at [72, 138] on span "[URL]" at bounding box center [92, 139] width 127 height 10
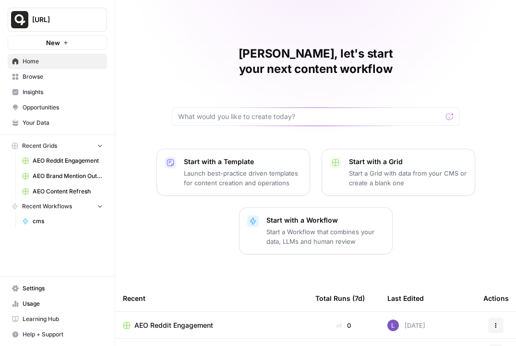
click at [74, 106] on span "Opportunities" at bounding box center [63, 107] width 80 height 9
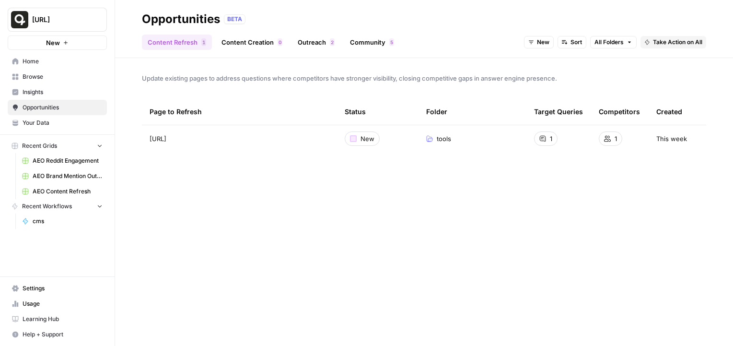
click at [47, 287] on span "Settings" at bounding box center [63, 288] width 80 height 9
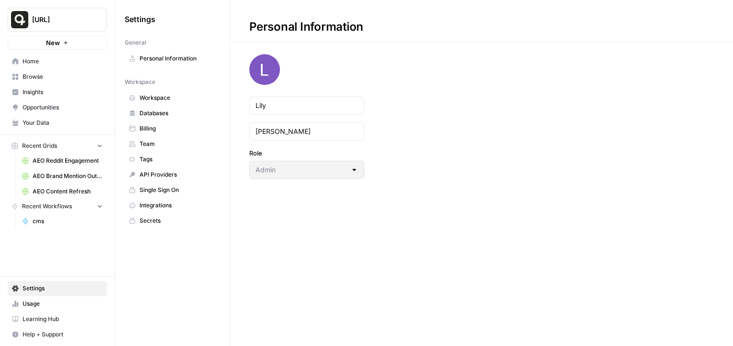
click at [174, 137] on link "Team" at bounding box center [172, 143] width 95 height 15
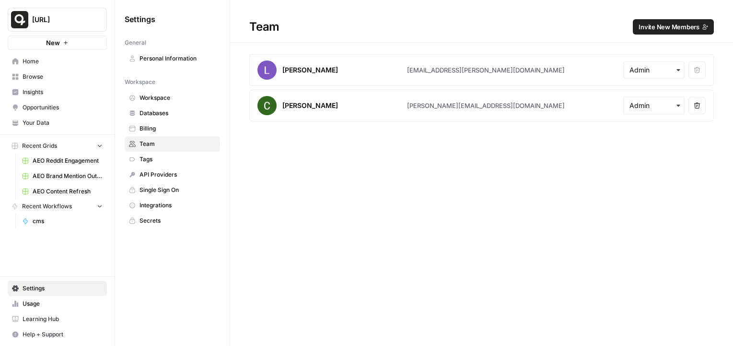
click at [44, 109] on span "Opportunities" at bounding box center [63, 107] width 80 height 9
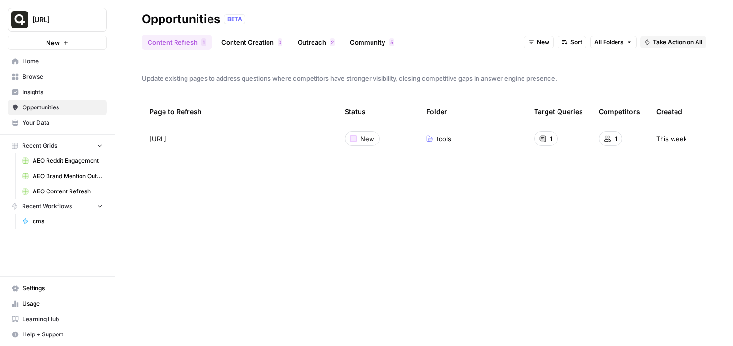
click at [515, 40] on span "Take Action on All" at bounding box center [677, 42] width 49 height 9
click at [515, 63] on span "Create New Grid" at bounding box center [688, 64] width 58 height 10
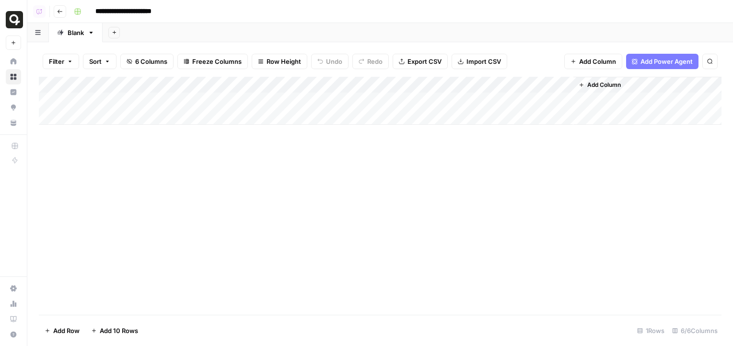
click at [382, 84] on div "Add Column" at bounding box center [380, 101] width 683 height 48
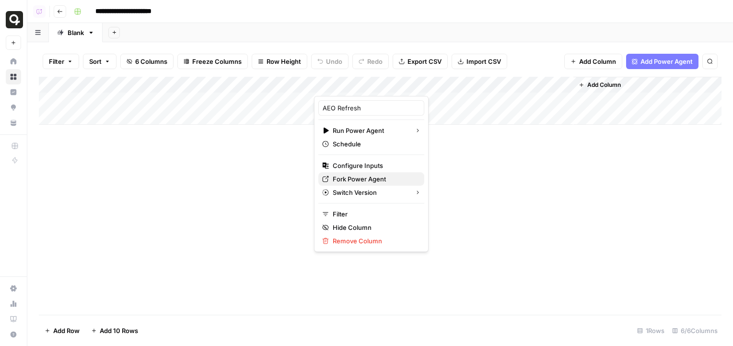
click at [357, 176] on span "Fork Power Agent" at bounding box center [375, 179] width 84 height 10
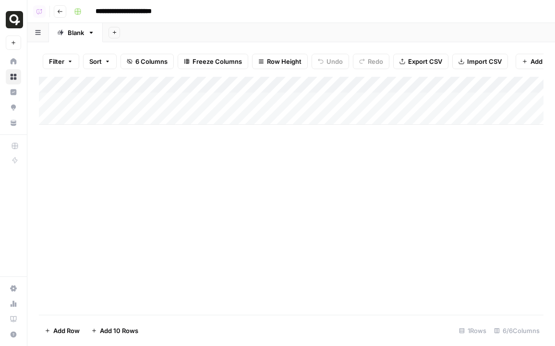
click at [61, 15] on button "Go back" at bounding box center [60, 11] width 12 height 12
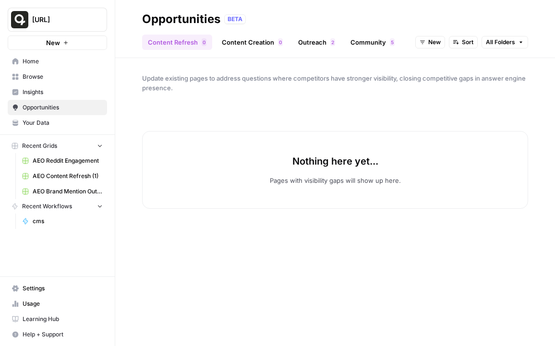
click at [38, 77] on span "Browse" at bounding box center [63, 76] width 80 height 9
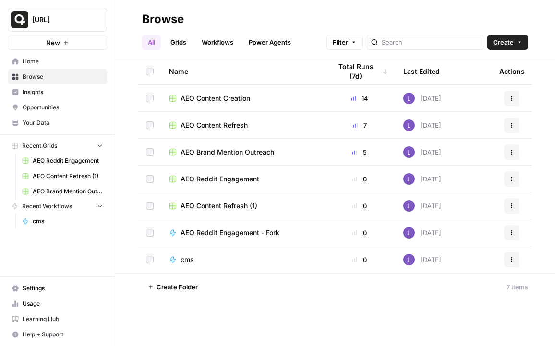
click at [79, 31] on button "[URL]" at bounding box center [57, 20] width 99 height 24
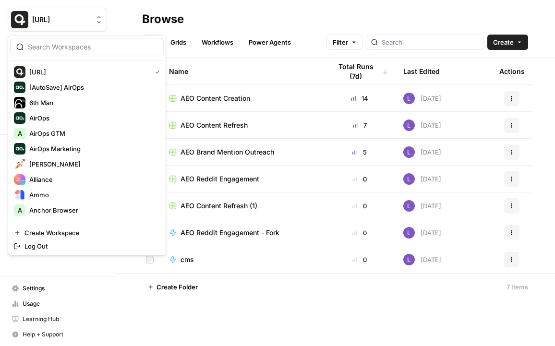
click at [86, 49] on input "search" at bounding box center [93, 47] width 130 height 10
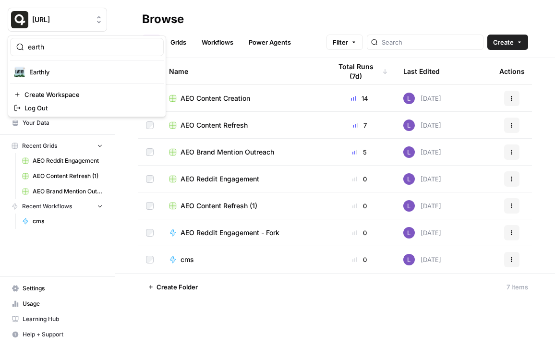
type input "earth"
click at [96, 69] on span "Earthly" at bounding box center [92, 72] width 127 height 10
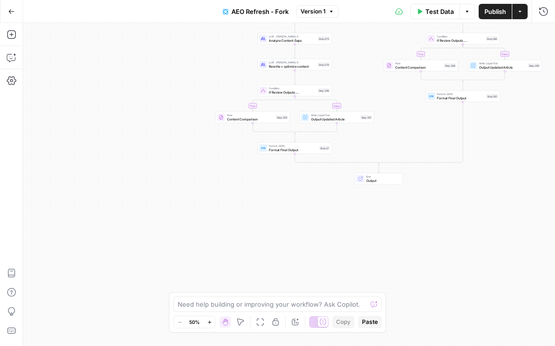
click at [12, 11] on icon "button" at bounding box center [12, 11] width 6 height 4
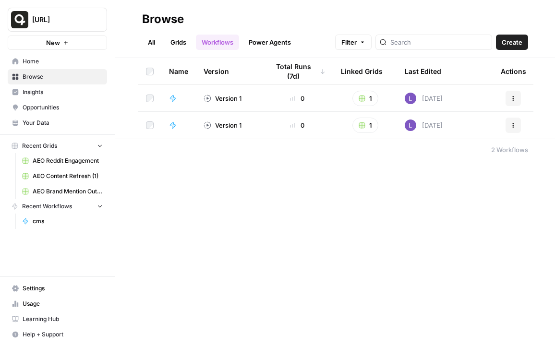
click at [62, 22] on span "[URL]" at bounding box center [61, 20] width 58 height 10
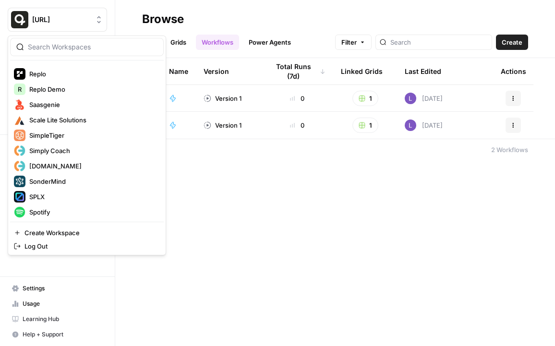
scroll to position [1305, 0]
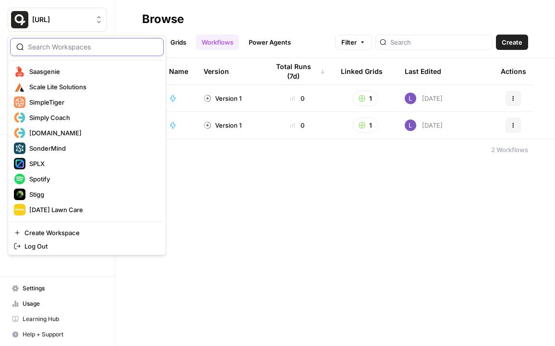
click at [61, 50] on input "search" at bounding box center [93, 47] width 130 height 10
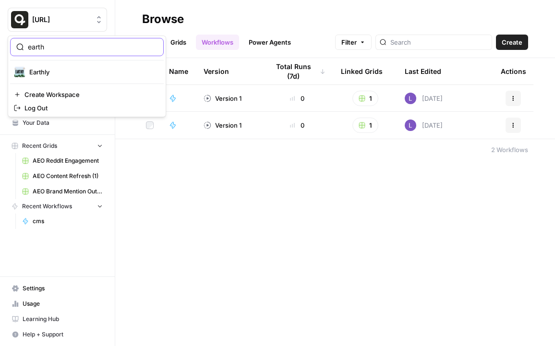
type input "earth"
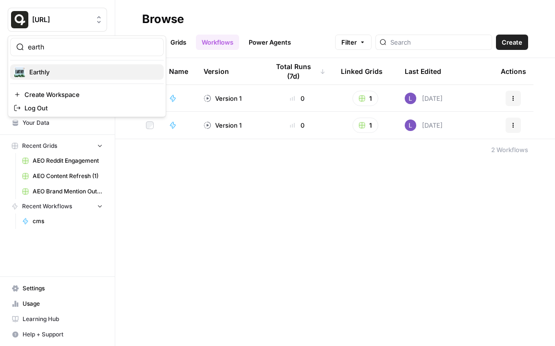
click at [68, 70] on span "Earthly" at bounding box center [92, 72] width 127 height 10
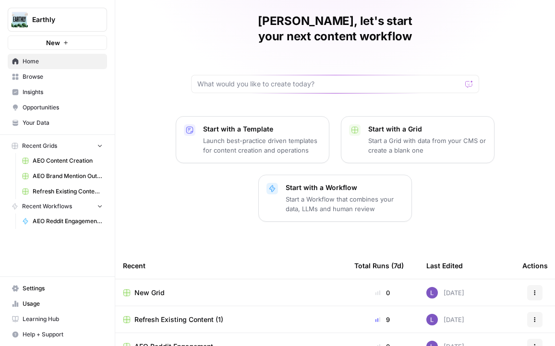
scroll to position [34, 0]
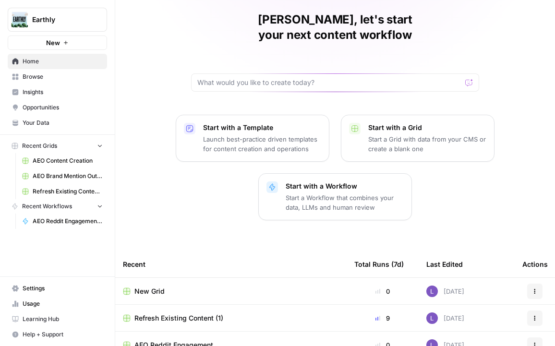
click at [137, 258] on div "Recent" at bounding box center [231, 264] width 216 height 26
click at [138, 286] on span "New Grid" at bounding box center [149, 291] width 30 height 10
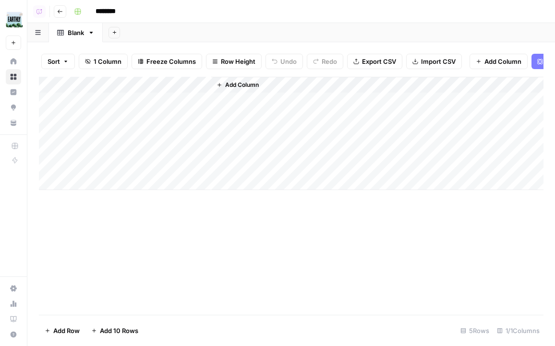
scroll to position [0, 124]
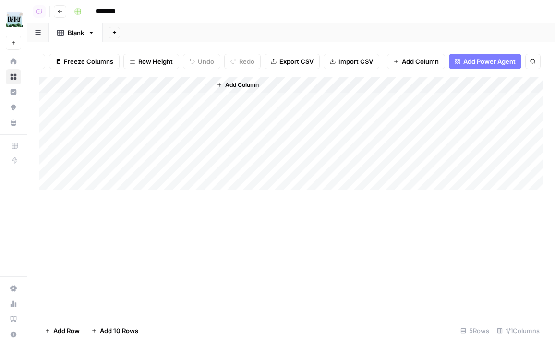
click at [493, 64] on span "Add Power Agent" at bounding box center [489, 62] width 52 height 10
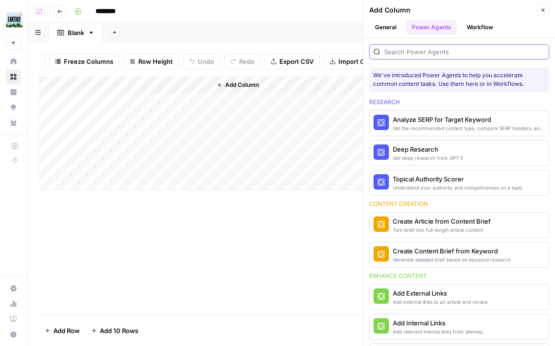
click at [436, 52] on input "search" at bounding box center [464, 52] width 161 height 10
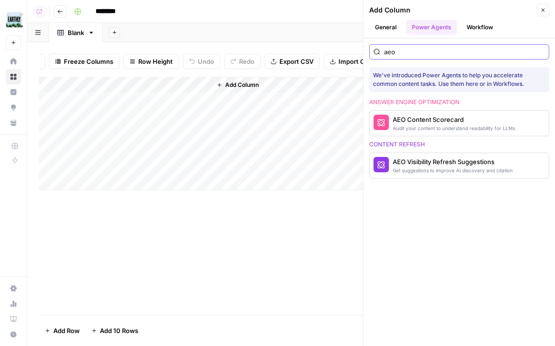
type input "aeo"
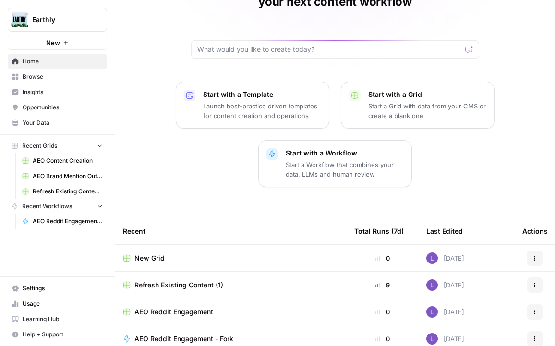
scroll to position [68, 0]
click at [171, 280] on span "Refresh Existing Content (1)" at bounding box center [178, 285] width 89 height 10
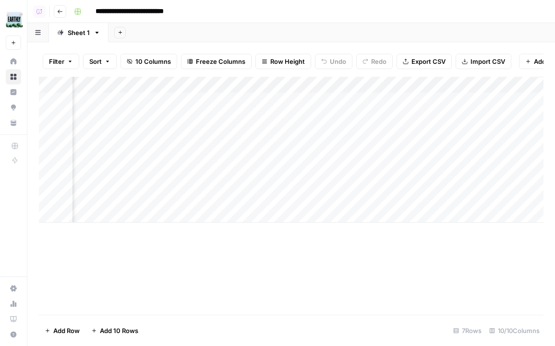
scroll to position [0, 565]
click at [506, 201] on div "Add Column" at bounding box center [291, 150] width 504 height 146
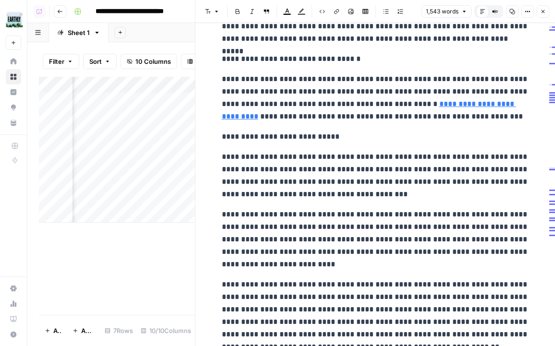
scroll to position [2171, 0]
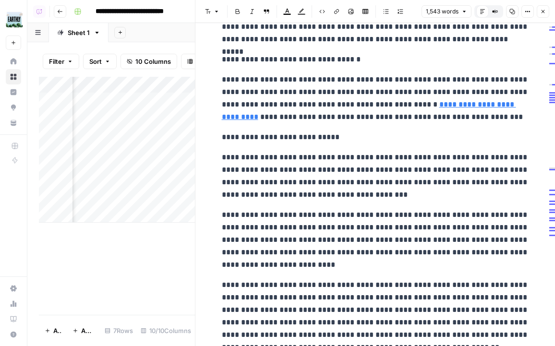
click at [545, 12] on button "Close" at bounding box center [542, 11] width 12 height 12
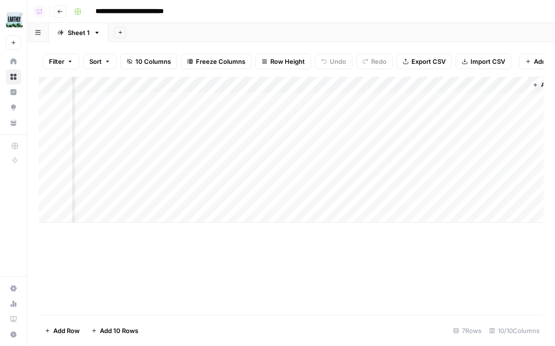
click at [280, 199] on div "Add Column" at bounding box center [291, 150] width 504 height 146
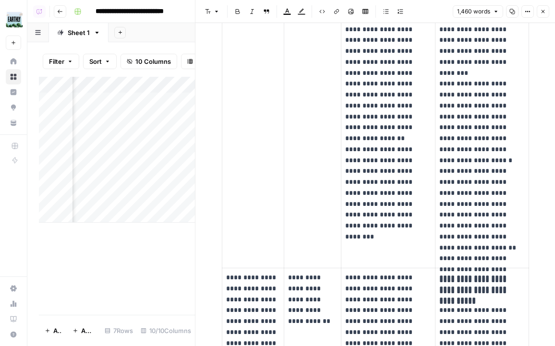
scroll to position [397, 0]
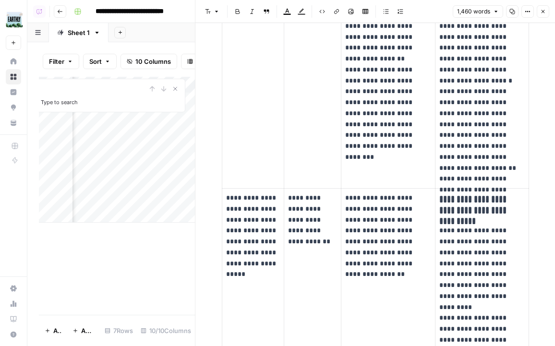
click at [503, 237] on p "**********" at bounding box center [481, 328] width 85 height 273
type input "faq"
click at [494, 16] on icon "button" at bounding box center [493, 15] width 5 height 5
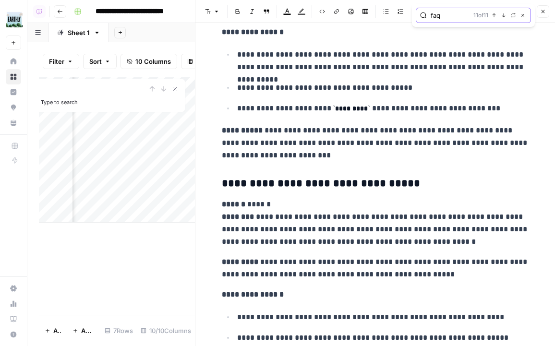
scroll to position [2319, 0]
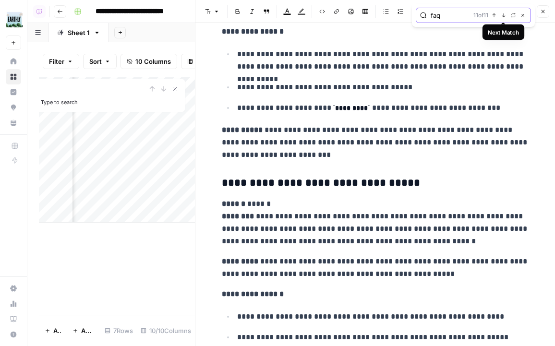
click at [505, 17] on button "Next Match" at bounding box center [503, 16] width 8 height 8
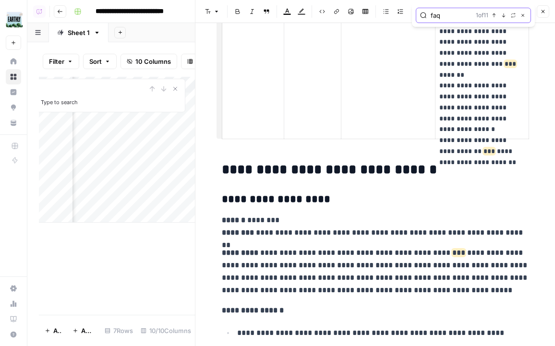
scroll to position [1515, 0]
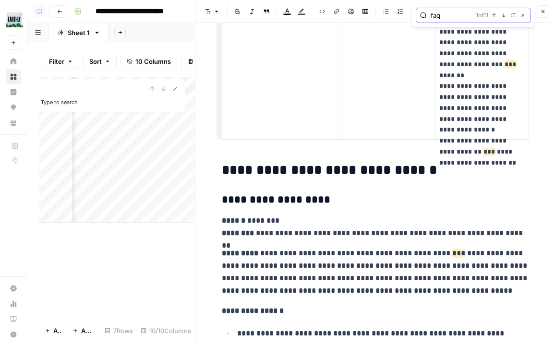
click at [502, 15] on icon "button" at bounding box center [503, 15] width 5 height 5
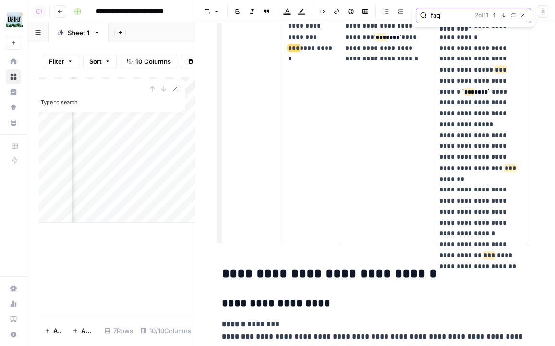
click at [502, 15] on icon "button" at bounding box center [503, 15] width 5 height 5
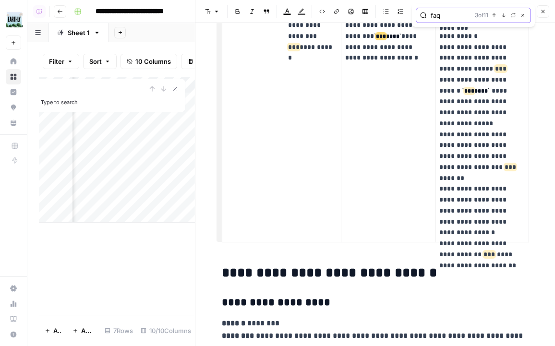
click at [502, 15] on icon "button" at bounding box center [503, 15] width 5 height 5
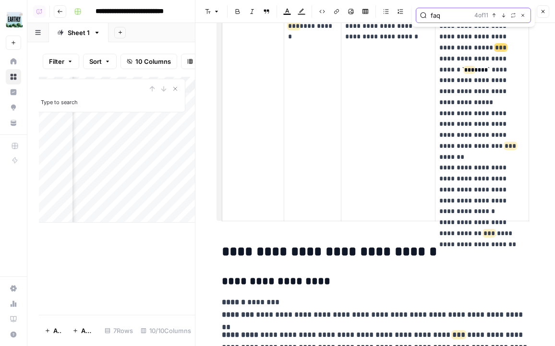
click at [502, 15] on icon "button" at bounding box center [503, 15] width 5 height 5
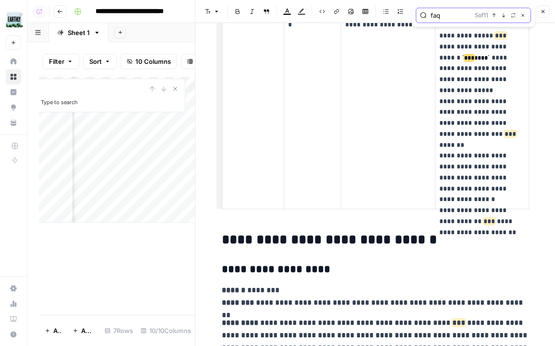
click at [502, 15] on icon "button" at bounding box center [503, 15] width 5 height 5
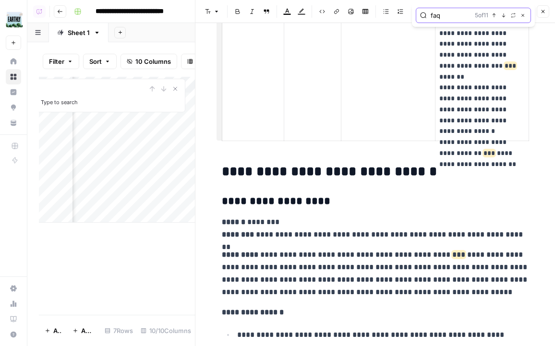
click at [502, 15] on icon "button" at bounding box center [503, 15] width 5 height 5
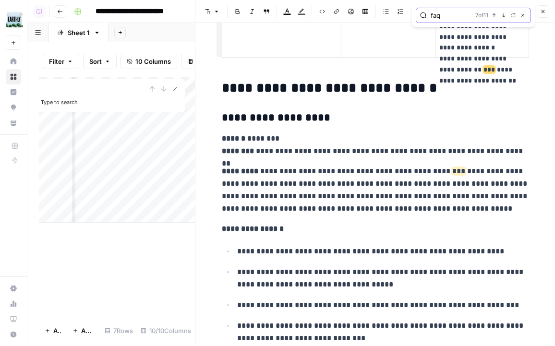
click at [502, 15] on icon "button" at bounding box center [503, 15] width 5 height 5
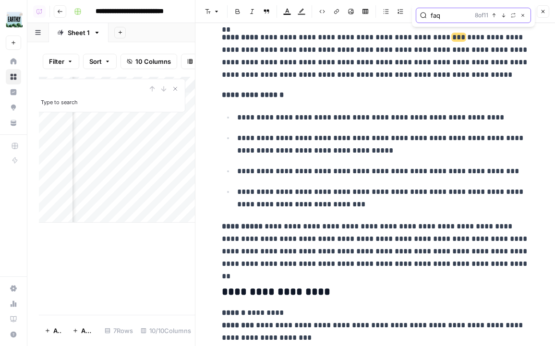
click at [502, 15] on icon "button" at bounding box center [503, 15] width 5 height 5
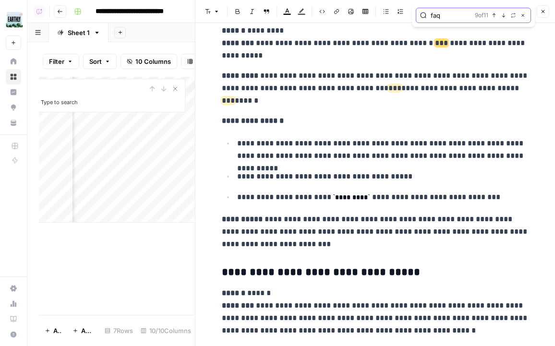
scroll to position [2229, 0]
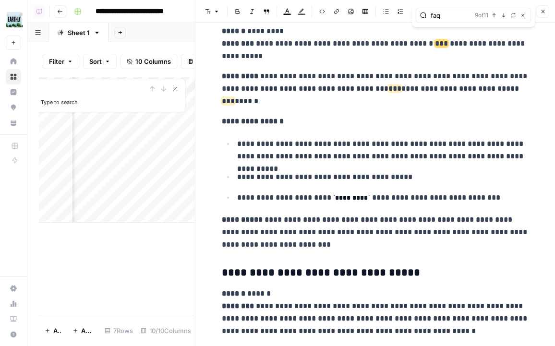
click at [550, 0] on header "Font style Bold Italic Block quote Text color Highlight color Code block Link I…" at bounding box center [374, 11] width 359 height 23
click at [546, 10] on button "Close" at bounding box center [542, 11] width 12 height 12
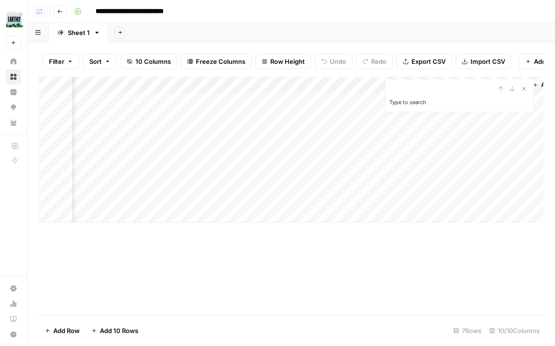
scroll to position [0, 602]
click at [469, 198] on div "Add Column" at bounding box center [291, 150] width 504 height 146
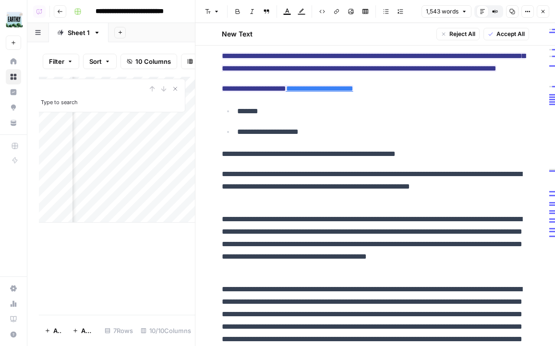
scroll to position [2291, 0]
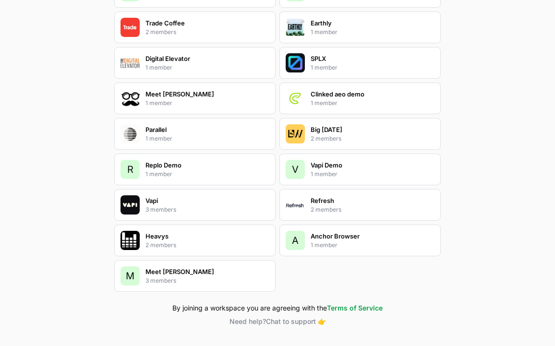
scroll to position [1408, 0]
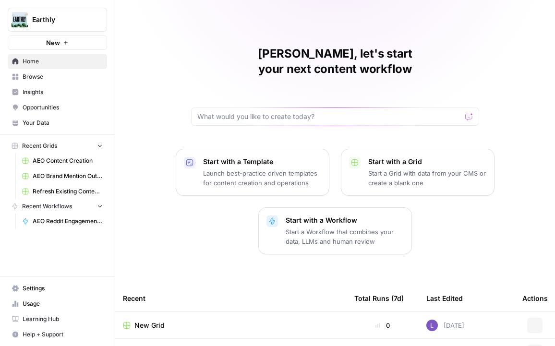
scroll to position [154, 0]
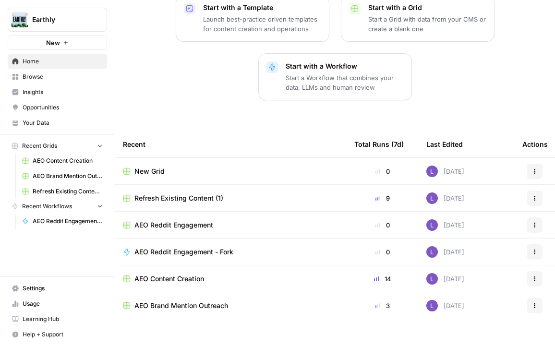
click at [66, 27] on button "Earthly" at bounding box center [57, 20] width 99 height 24
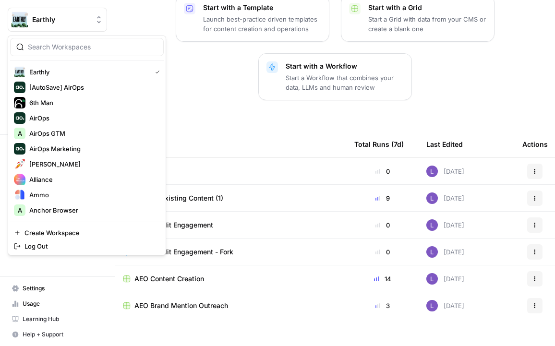
click at [83, 46] on input "search" at bounding box center [93, 47] width 130 height 10
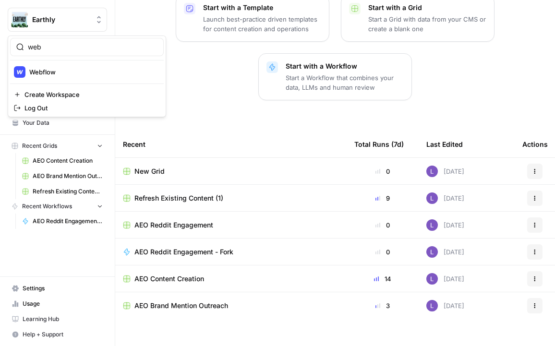
type input "web"
click at [63, 72] on span "Webflow" at bounding box center [92, 72] width 127 height 10
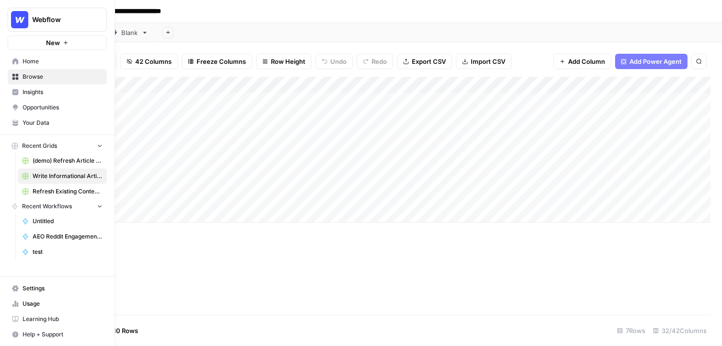
click at [30, 67] on link "Home" at bounding box center [57, 61] width 99 height 15
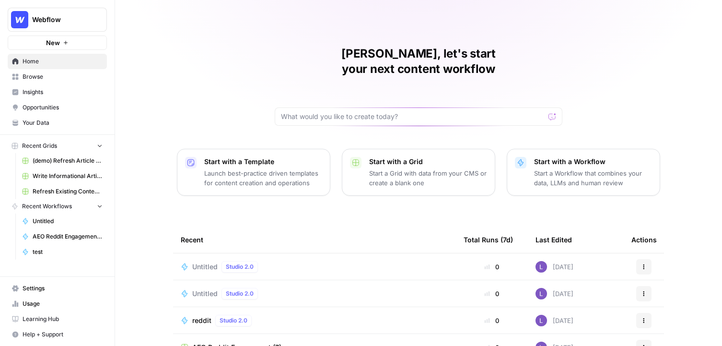
click at [44, 124] on span "Your Data" at bounding box center [63, 122] width 80 height 9
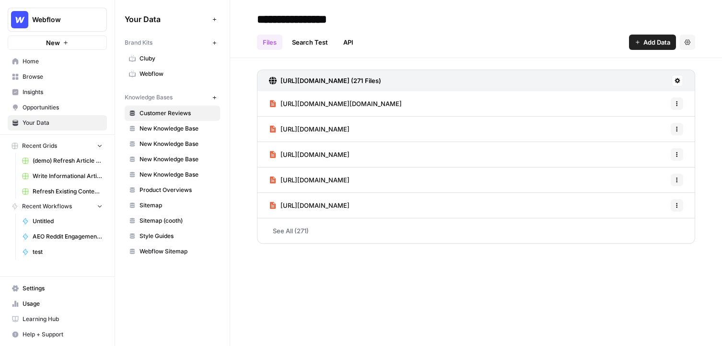
click at [177, 72] on span "Webflow" at bounding box center [178, 74] width 76 height 9
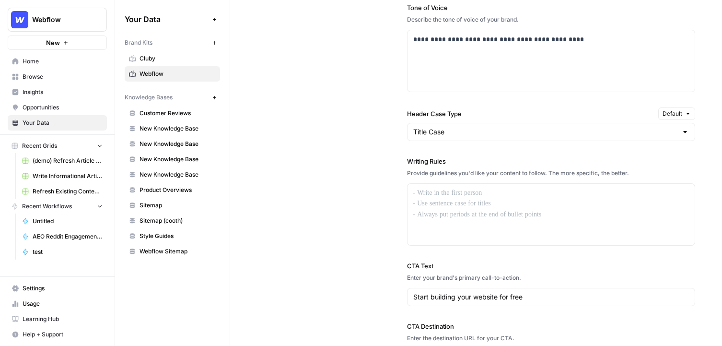
scroll to position [718, 0]
click at [166, 113] on span "Customer Reviews" at bounding box center [178, 113] width 76 height 9
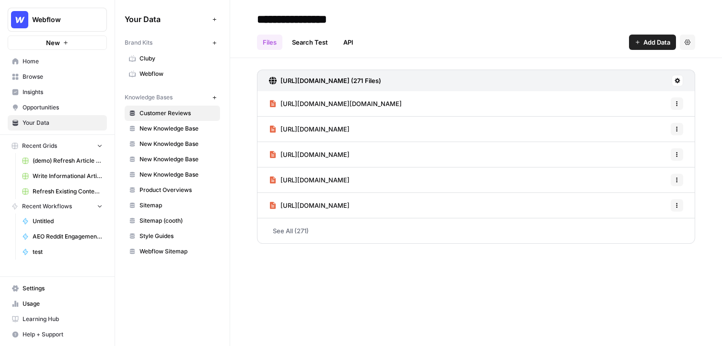
click at [50, 81] on span "Browse" at bounding box center [63, 76] width 80 height 9
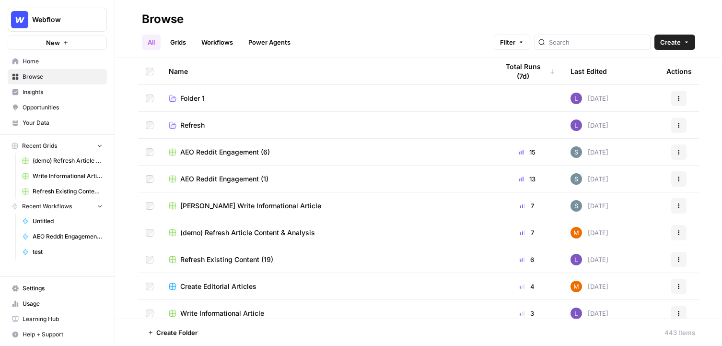
click at [226, 46] on link "Workflows" at bounding box center [217, 42] width 43 height 15
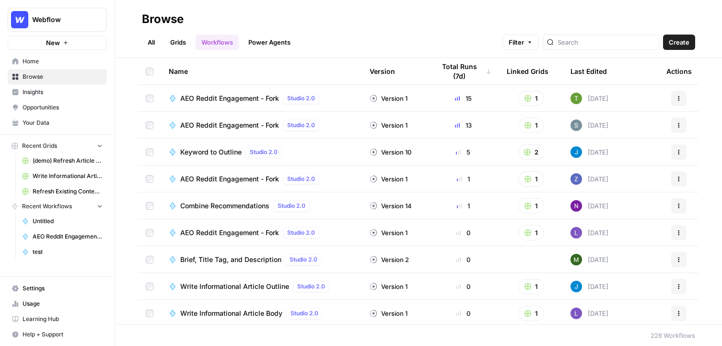
click at [554, 41] on span "Create" at bounding box center [679, 42] width 21 height 10
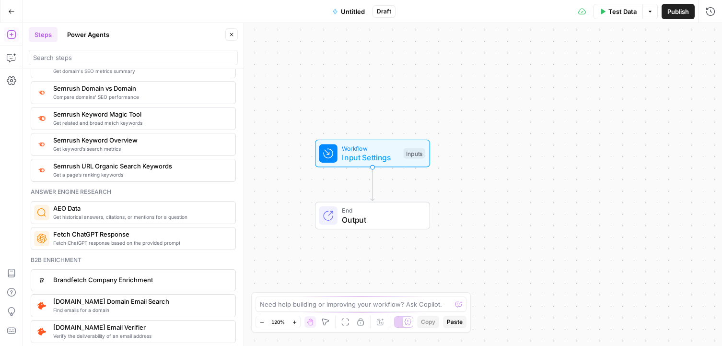
scroll to position [762, 0]
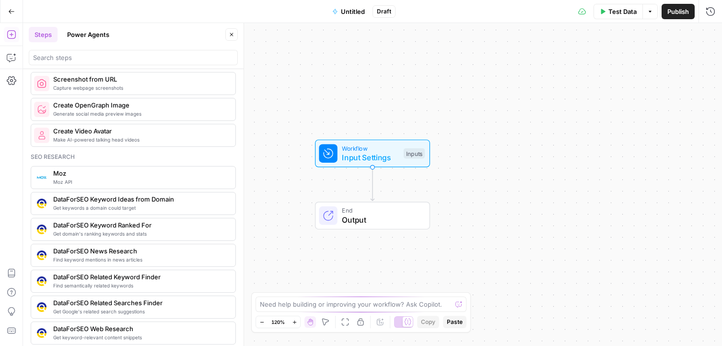
click at [85, 38] on button "Power Agents" at bounding box center [88, 34] width 54 height 15
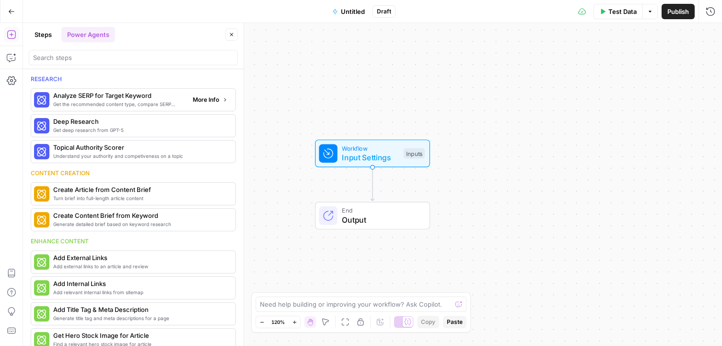
click at [196, 101] on span "More Info" at bounding box center [206, 99] width 26 height 9
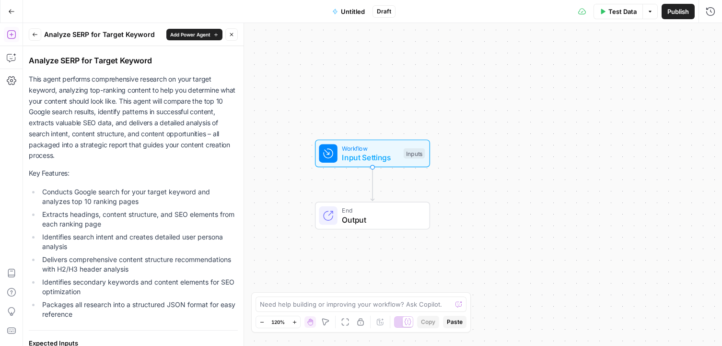
scroll to position [27, 0]
click at [27, 40] on header "Back Analyze SERP for Target Keyword Add Power Agent Close" at bounding box center [133, 34] width 221 height 23
click at [30, 38] on button "Back" at bounding box center [35, 34] width 12 height 12
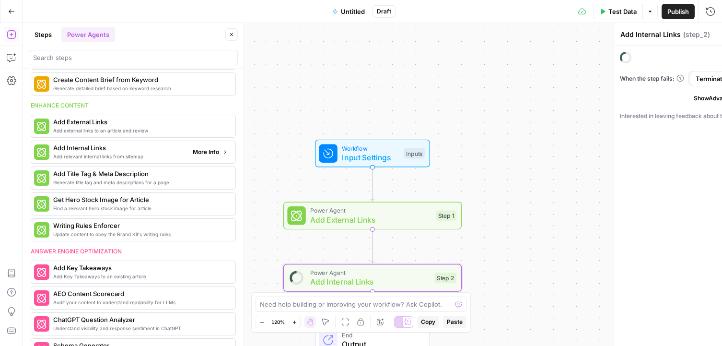
scroll to position [189, 0]
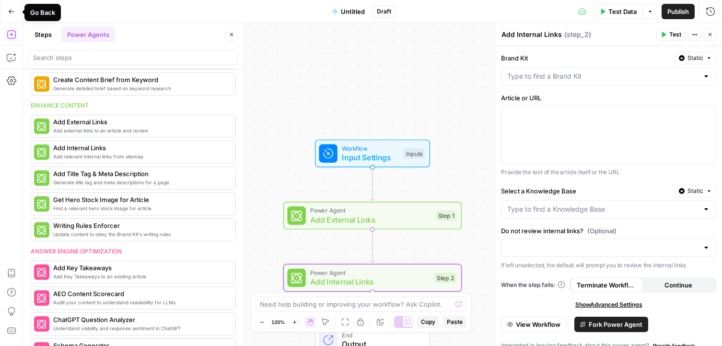
click at [16, 17] on button "Go Back" at bounding box center [11, 11] width 17 height 17
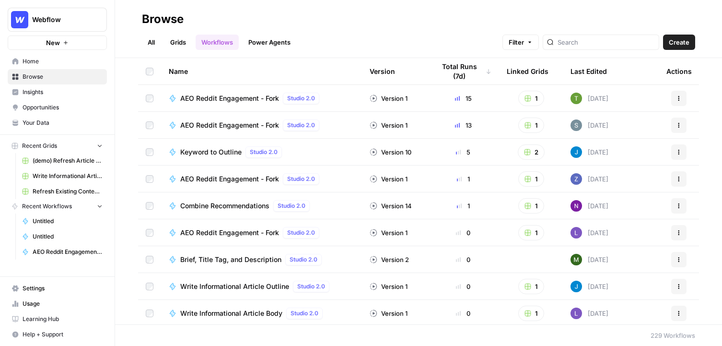
click at [168, 45] on link "Grids" at bounding box center [178, 42] width 27 height 15
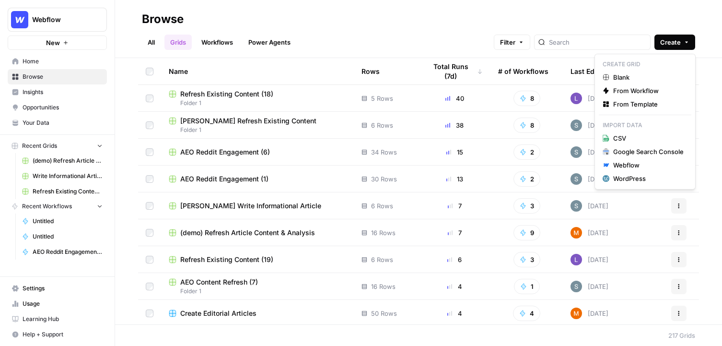
click at [554, 36] on button "Create" at bounding box center [675, 42] width 41 height 15
click at [554, 103] on span "From Template" at bounding box center [649, 104] width 71 height 10
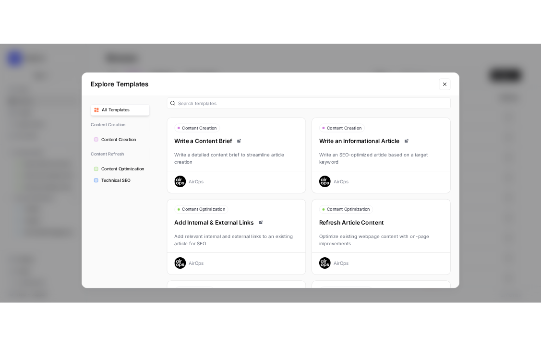
scroll to position [9, 0]
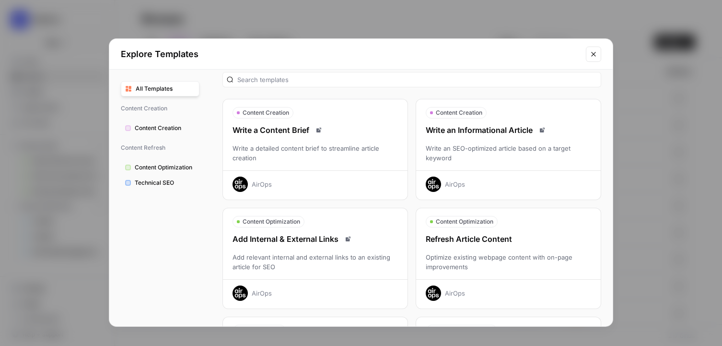
click at [471, 164] on div "Write an Informational Article Write an SEO-optimized article based on a target…" at bounding box center [508, 158] width 185 height 68
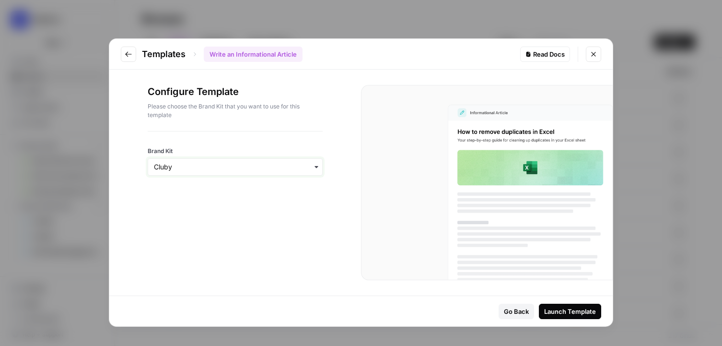
click at [237, 163] on input "Brand Kit" at bounding box center [235, 167] width 163 height 10
click at [240, 216] on div "Webflow" at bounding box center [235, 211] width 174 height 18
click at [554, 308] on div "Launch Template" at bounding box center [570, 312] width 52 height 10
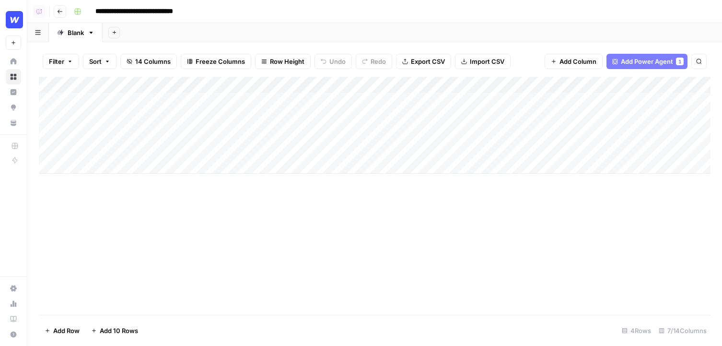
click at [102, 167] on div "Add Column" at bounding box center [375, 125] width 672 height 97
click at [331, 38] on div "Add Sheet" at bounding box center [413, 32] width 620 height 19
click at [125, 185] on div "Add Column" at bounding box center [375, 133] width 672 height 113
click at [326, 86] on div "Add Column" at bounding box center [375, 142] width 672 height 130
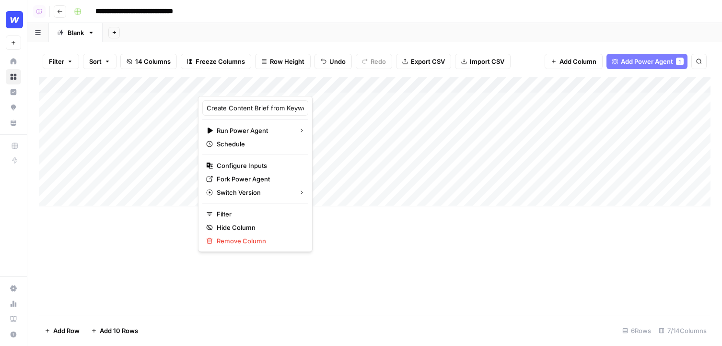
click at [340, 10] on div "**********" at bounding box center [391, 11] width 643 height 15
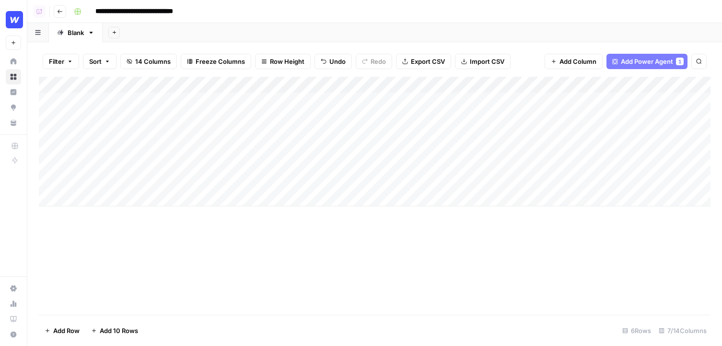
click at [363, 278] on div "Add Column" at bounding box center [375, 196] width 672 height 238
click at [153, 179] on div "Add Column" at bounding box center [375, 142] width 672 height 130
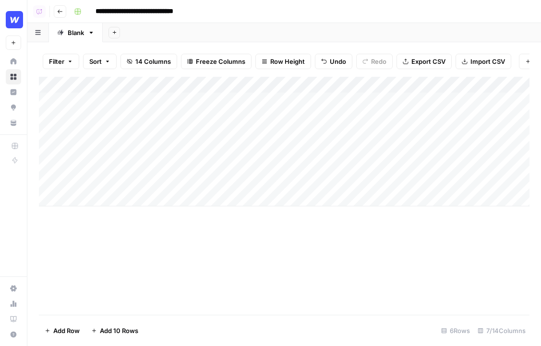
drag, startPoint x: 13, startPoint y: 19, endPoint x: 59, endPoint y: 34, distance: 47.6
click at [13, 19] on img "Workspace: Webflow" at bounding box center [14, 19] width 17 height 17
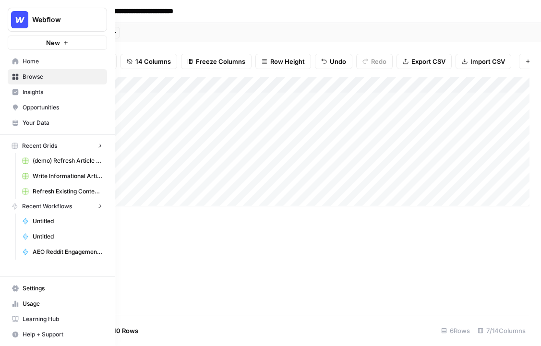
click at [13, 5] on div "Webflow New" at bounding box center [57, 25] width 115 height 50
click at [71, 27] on button "Webflow" at bounding box center [57, 20] width 99 height 24
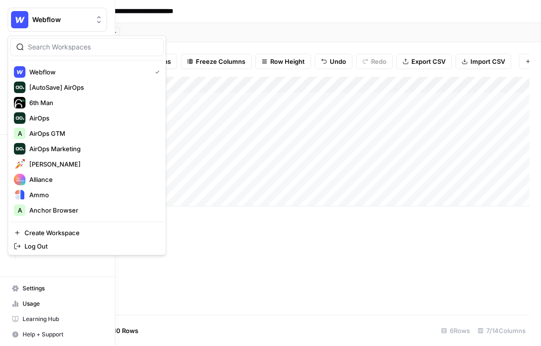
type input "a"
type input "meet al"
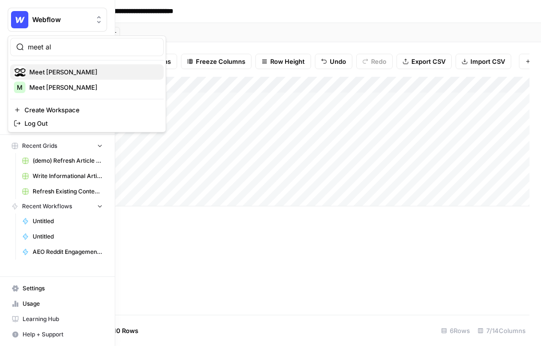
click at [57, 71] on span "Meet [PERSON_NAME]" at bounding box center [92, 72] width 127 height 10
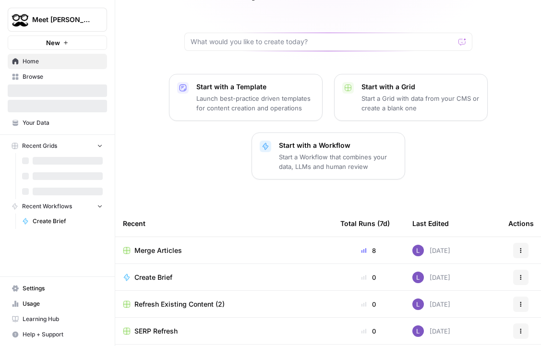
scroll to position [86, 0]
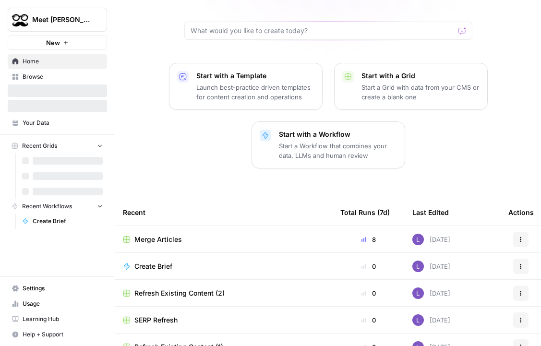
click at [152, 261] on span "Create Brief" at bounding box center [153, 266] width 38 height 10
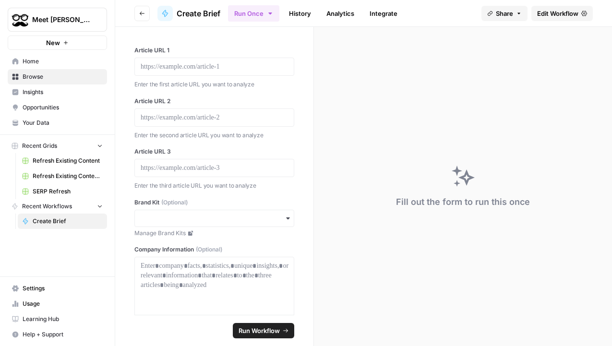
click at [540, 3] on header "Go back Create Brief Run Once History Analytics Integrate Share Edit Workflow" at bounding box center [363, 13] width 497 height 27
click at [540, 14] on icon at bounding box center [584, 13] width 6 height 5
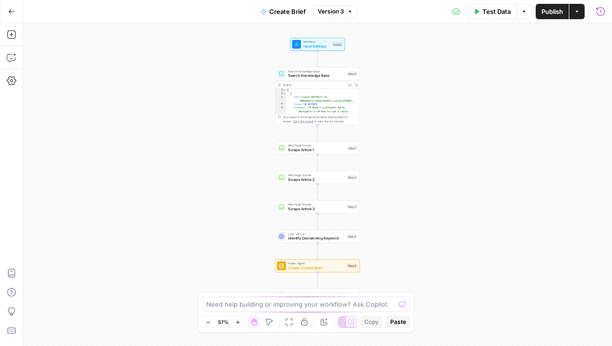
click at [540, 12] on icon "button" at bounding box center [600, 12] width 10 height 10
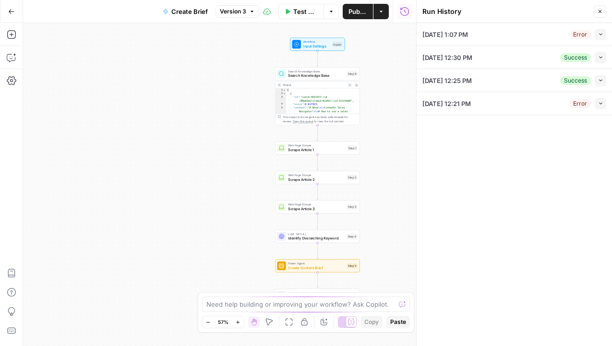
click at [540, 41] on div "[DATE] 1:07 PM Error Collapse" at bounding box center [514, 34] width 184 height 23
click at [540, 35] on icon "button" at bounding box center [600, 34] width 5 height 5
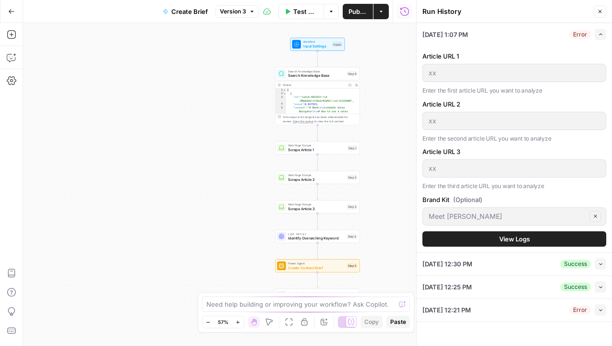
click at [540, 238] on button "View Logs" at bounding box center [514, 238] width 184 height 15
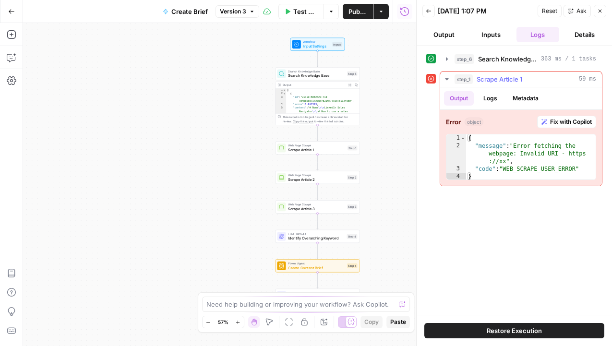
click at [501, 99] on button "Logs" at bounding box center [489, 98] width 25 height 14
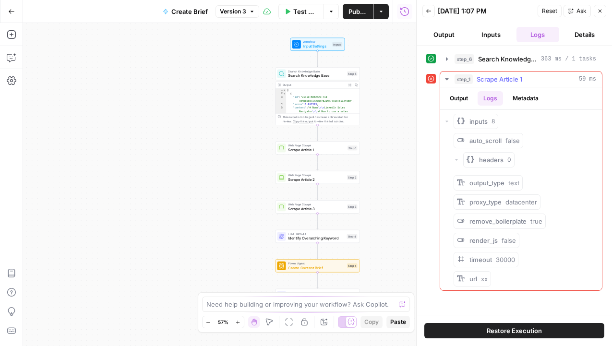
click at [519, 101] on button "Metadata" at bounding box center [525, 98] width 37 height 14
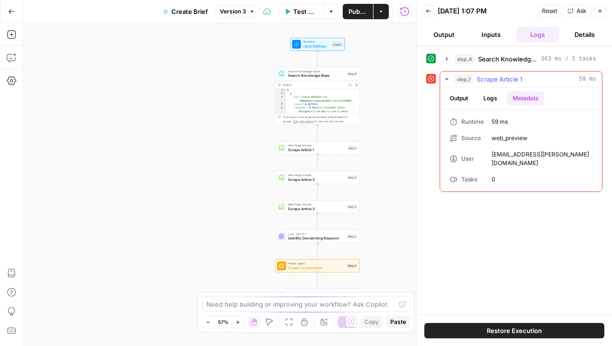
click at [464, 101] on button "Output" at bounding box center [459, 98] width 30 height 14
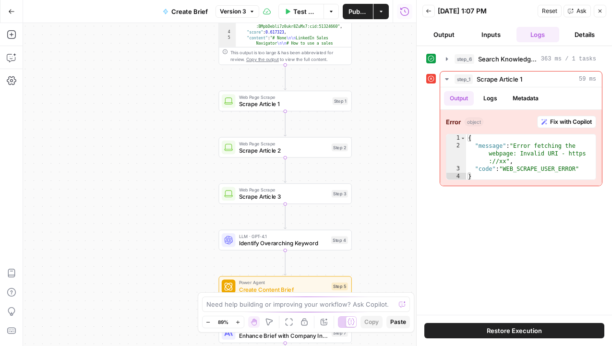
click at [280, 289] on span "Create Content Brief" at bounding box center [283, 289] width 89 height 9
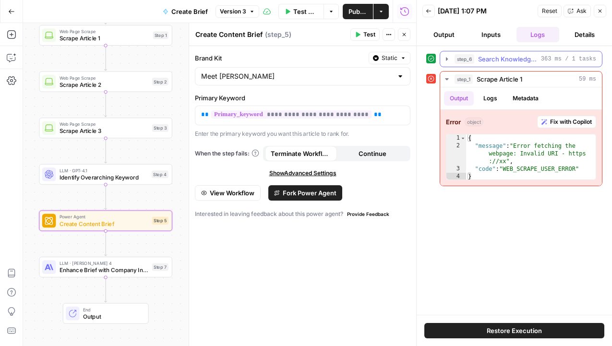
click at [511, 62] on span "Search Knowledge Base" at bounding box center [507, 59] width 59 height 10
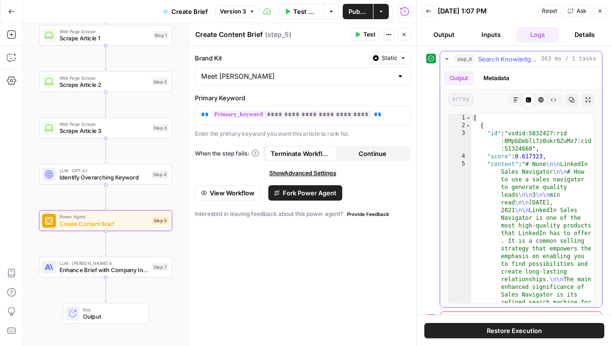
click at [510, 61] on span "Search Knowledge Base" at bounding box center [507, 59] width 59 height 10
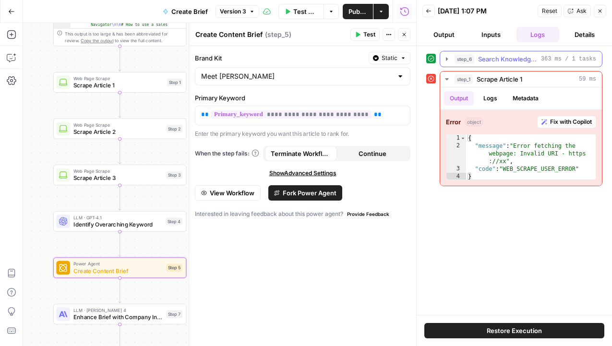
click at [531, 51] on button "step_6 Search Knowledge Base 363 ms / 1 tasks" at bounding box center [521, 58] width 162 height 15
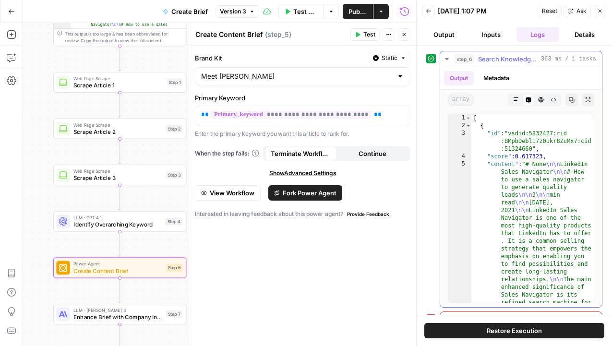
click at [528, 60] on span "Search Knowledge Base" at bounding box center [507, 59] width 59 height 10
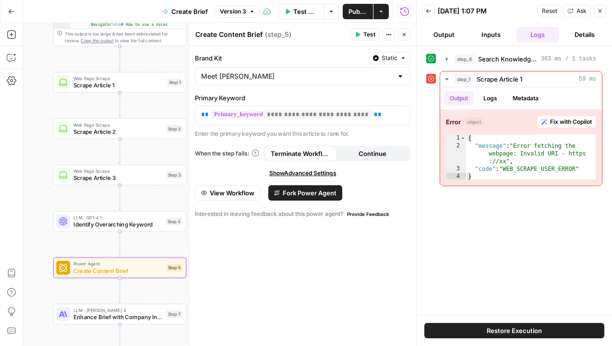
click at [401, 27] on header "Create Content Brief Create Content Brief ( step_5 ) Test Actions Close" at bounding box center [302, 34] width 227 height 23
click at [408, 35] on button "Close" at bounding box center [404, 34] width 12 height 12
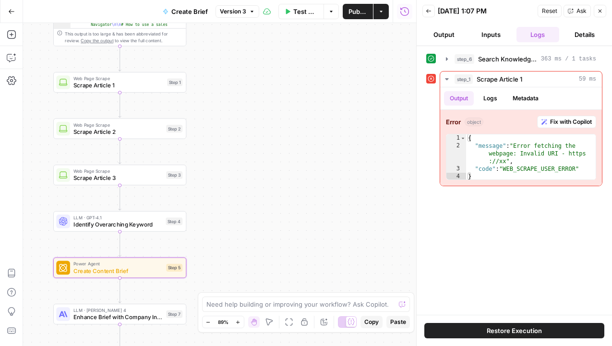
click at [456, 34] on button "Output" at bounding box center [443, 34] width 43 height 15
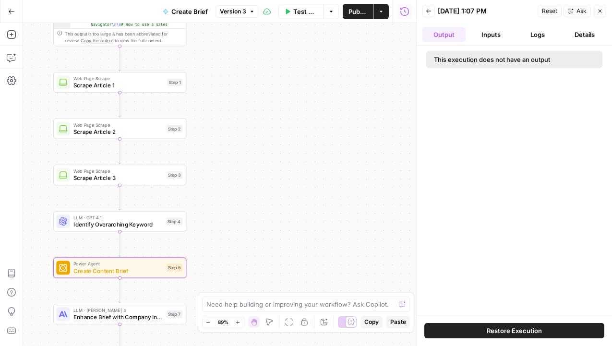
click at [525, 35] on button "Logs" at bounding box center [537, 34] width 43 height 15
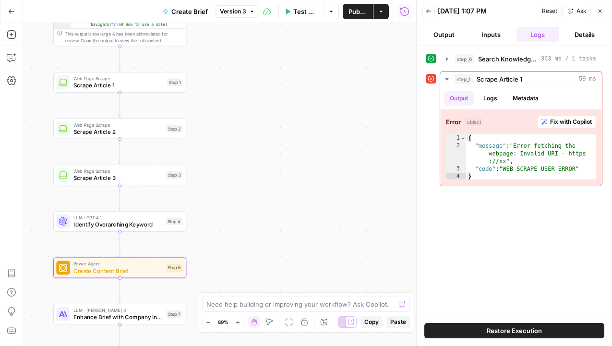
click at [426, 17] on button "Back" at bounding box center [428, 11] width 12 height 12
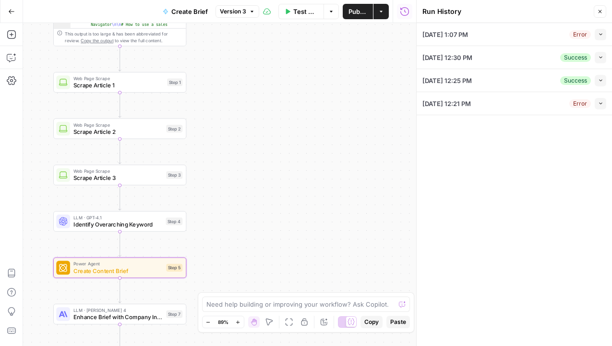
click at [540, 42] on div "09/24/25 at 1:07 PM Error Collapse" at bounding box center [514, 34] width 184 height 23
click at [540, 40] on button "Collapse" at bounding box center [600, 35] width 12 height 12
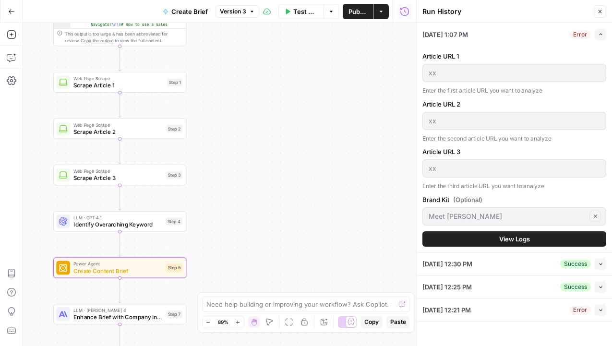
click at [526, 237] on span "View Logs" at bounding box center [514, 239] width 31 height 10
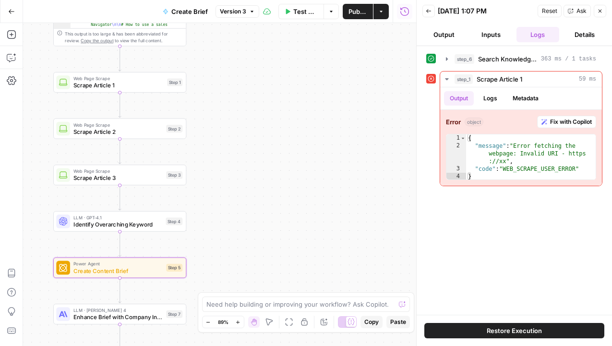
click at [437, 16] on div "Back 09/24/25 at 1:07 PM Reset Ask Close" at bounding box center [514, 11] width 184 height 14
click at [431, 15] on button "Back" at bounding box center [428, 11] width 12 height 12
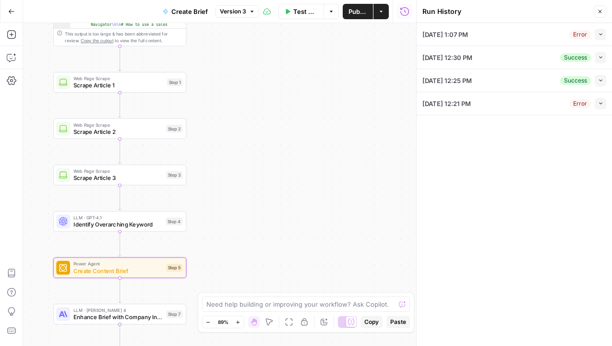
click at [540, 32] on icon "button" at bounding box center [600, 34] width 5 height 5
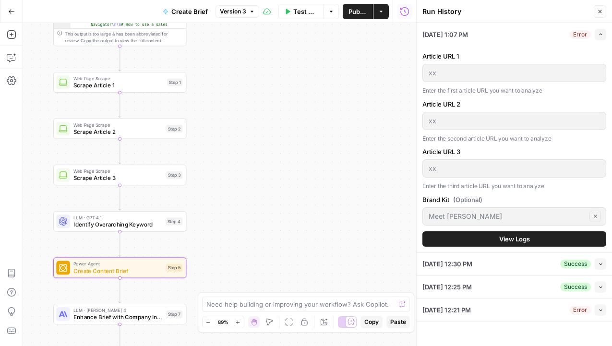
click at [540, 261] on icon "button" at bounding box center [600, 263] width 5 height 5
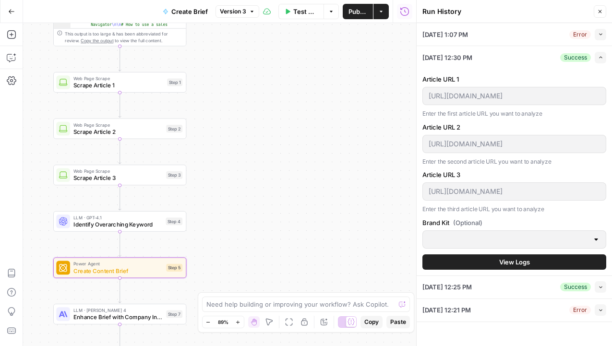
click at [540, 39] on button "Collapse" at bounding box center [600, 35] width 12 height 12
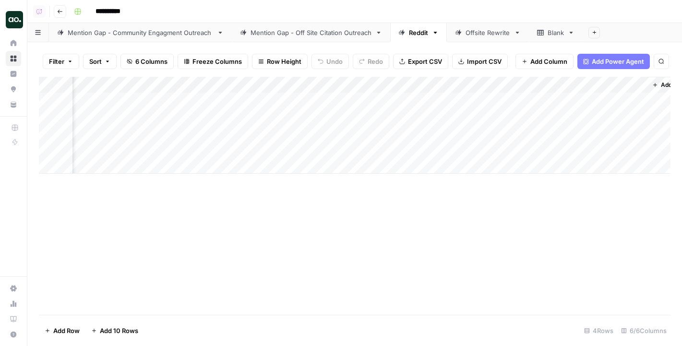
scroll to position [0, 150]
click at [544, 117] on div "Add Column" at bounding box center [354, 125] width 631 height 97
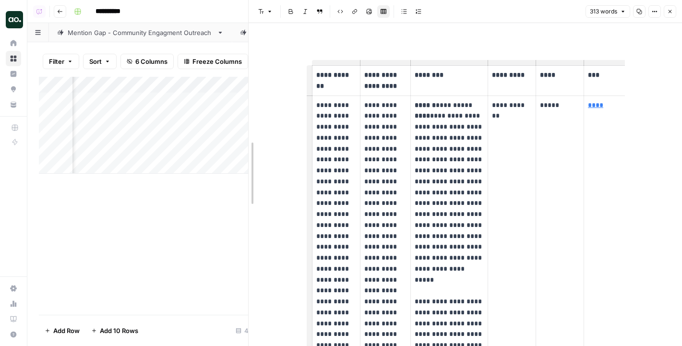
drag, startPoint x: 322, startPoint y: 158, endPoint x: 243, endPoint y: 156, distance: 78.7
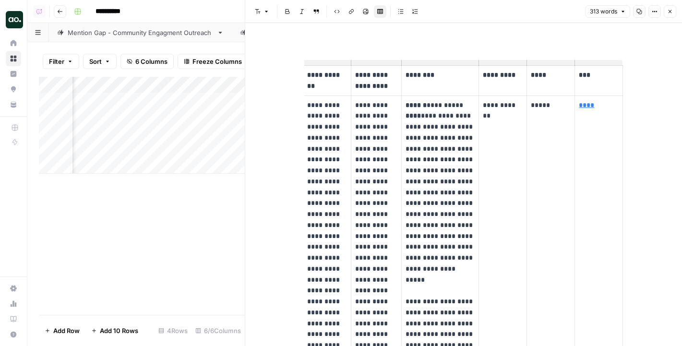
scroll to position [0, 6]
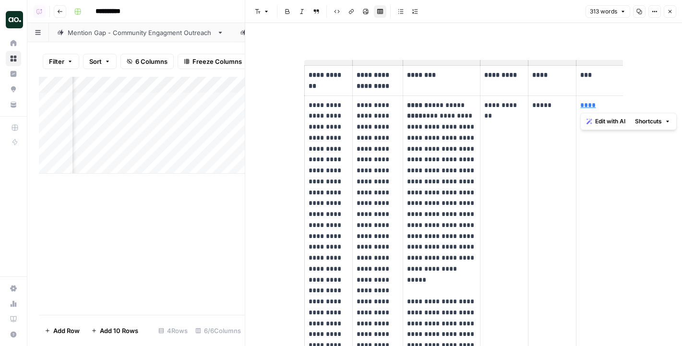
drag, startPoint x: 603, startPoint y: 104, endPoint x: 581, endPoint y: 102, distance: 21.6
click at [544, 103] on p "****" at bounding box center [600, 105] width 40 height 11
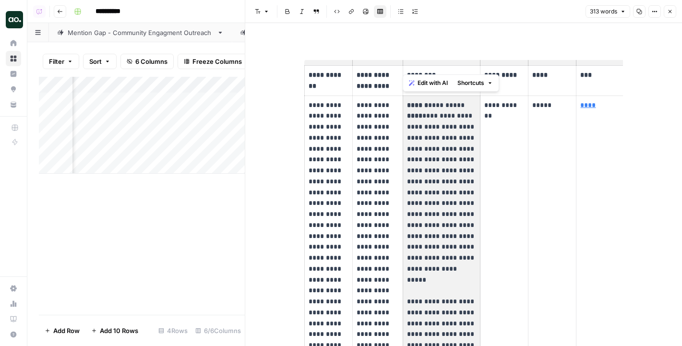
drag, startPoint x: 423, startPoint y: 117, endPoint x: 457, endPoint y: 226, distance: 114.6
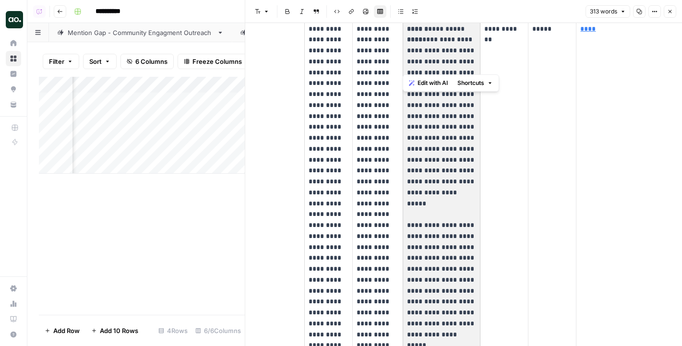
scroll to position [77, 0]
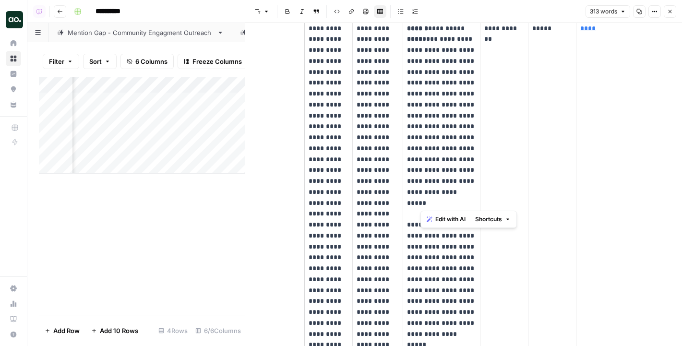
drag, startPoint x: 463, startPoint y: 203, endPoint x: 416, endPoint y: 66, distance: 145.2
click at [416, 66] on p "**********" at bounding box center [441, 290] width 69 height 535
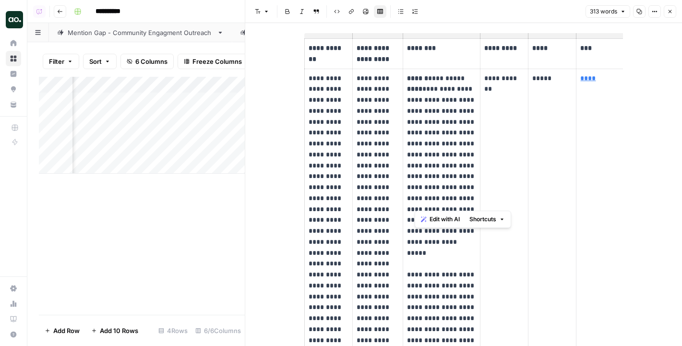
scroll to position [28, 0]
click at [355, 75] on td "**********" at bounding box center [378, 350] width 50 height 565
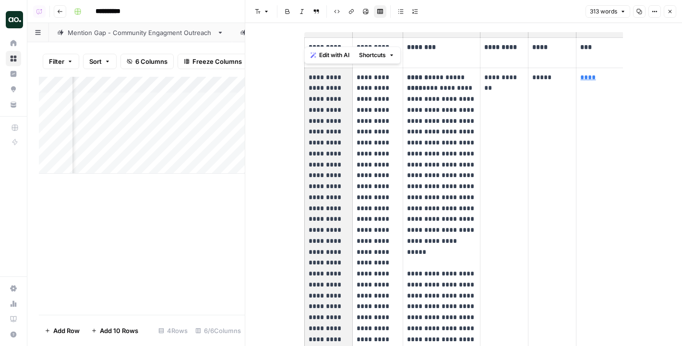
drag, startPoint x: 330, startPoint y: 89, endPoint x: 330, endPoint y: 190, distance: 101.7
click at [330, 190] on p "**********" at bounding box center [328, 279] width 40 height 415
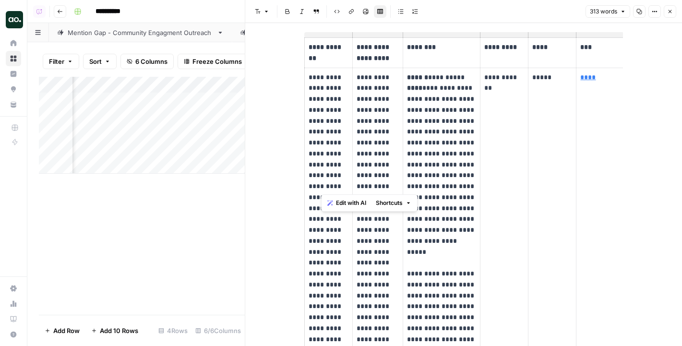
drag, startPoint x: 330, startPoint y: 190, endPoint x: 321, endPoint y: 154, distance: 37.1
click at [321, 154] on p "**********" at bounding box center [328, 279] width 40 height 415
drag, startPoint x: 244, startPoint y: 169, endPoint x: 179, endPoint y: 167, distance: 65.3
click at [179, 167] on body "**********" at bounding box center [341, 173] width 682 height 346
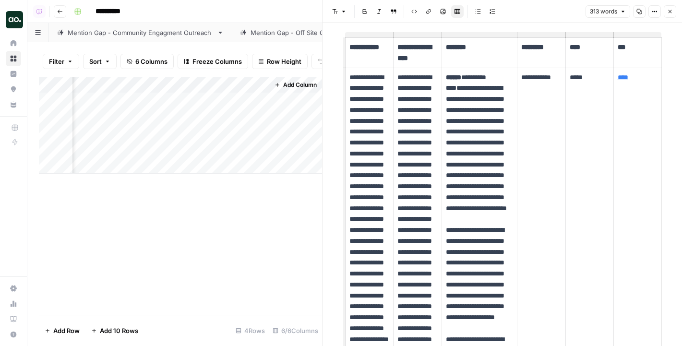
scroll to position [0, 4]
click at [544, 15] on button "Close" at bounding box center [669, 11] width 12 height 12
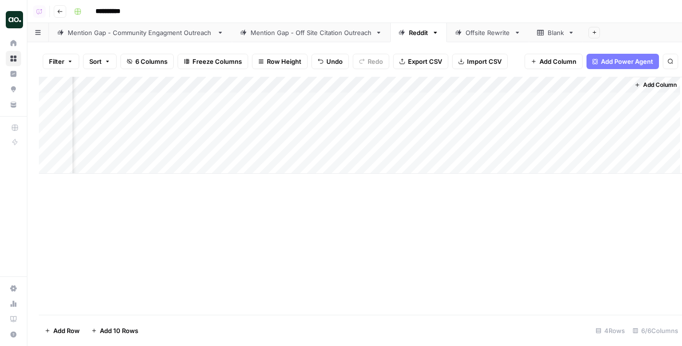
scroll to position [0, 138]
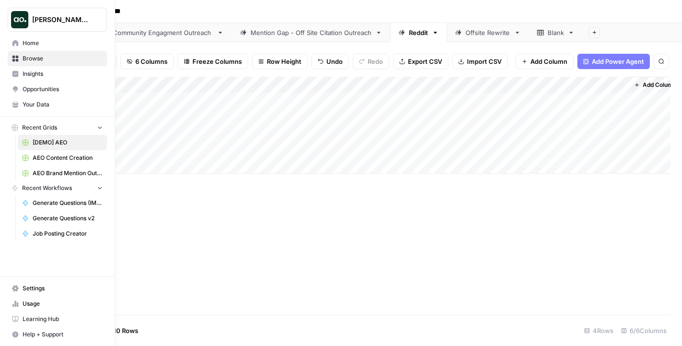
click at [63, 20] on span "[PERSON_NAME] Test" at bounding box center [61, 20] width 58 height 10
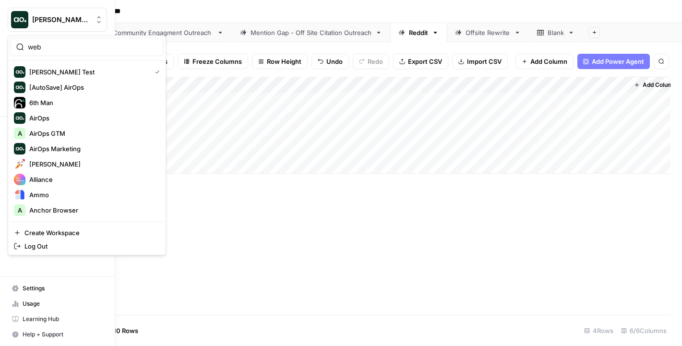
type input "web"
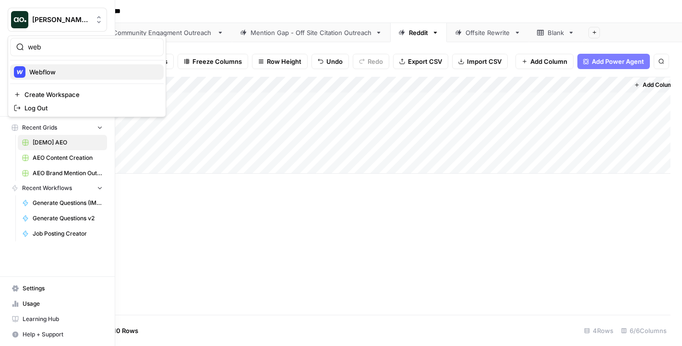
click at [64, 69] on span "Webflow" at bounding box center [92, 72] width 127 height 10
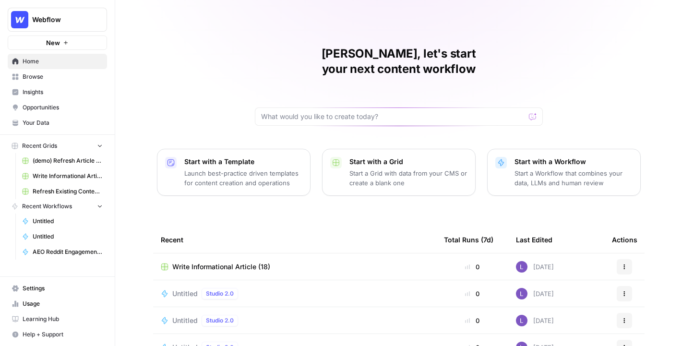
click at [53, 77] on span "Browse" at bounding box center [63, 76] width 80 height 9
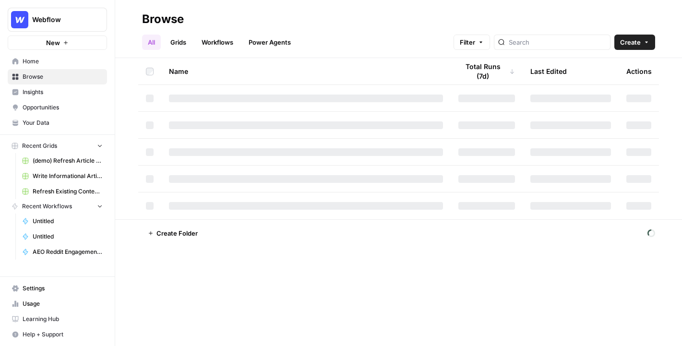
click at [213, 47] on link "Workflows" at bounding box center [217, 42] width 43 height 15
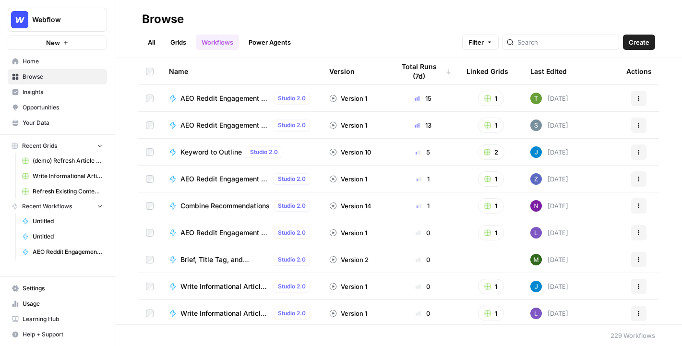
click at [646, 41] on span "Create" at bounding box center [638, 42] width 21 height 10
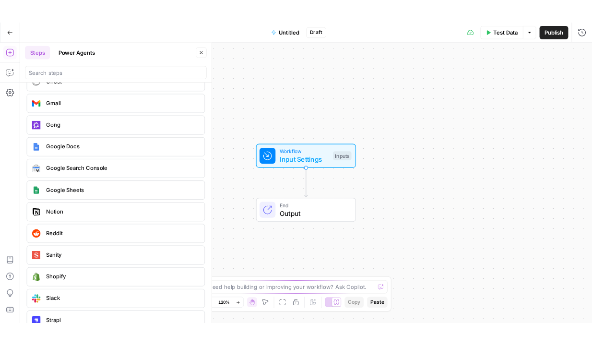
scroll to position [1941, 0]
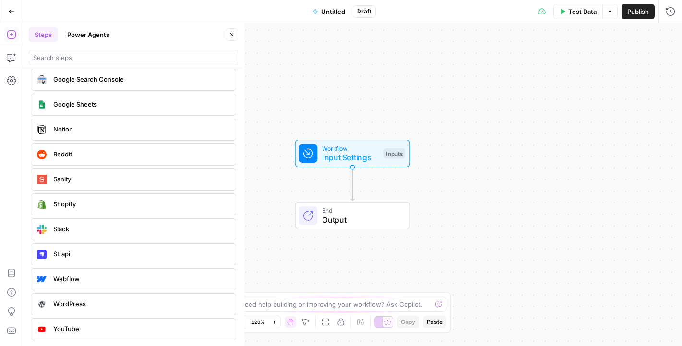
drag, startPoint x: 80, startPoint y: 341, endPoint x: 295, endPoint y: 217, distance: 248.2
click at [323, 206] on body "Webflow New Home Browse Insights Opportunities Your Data Recent Grids (demo) Re…" at bounding box center [341, 173] width 682 height 346
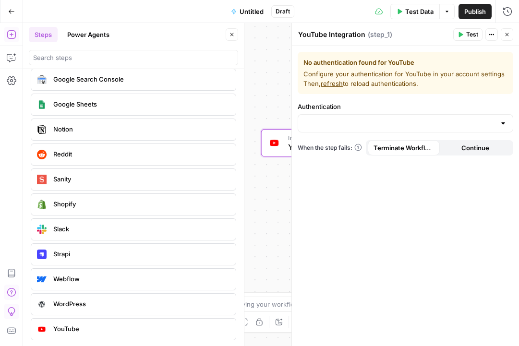
click at [12, 12] on icon "button" at bounding box center [11, 11] width 7 height 7
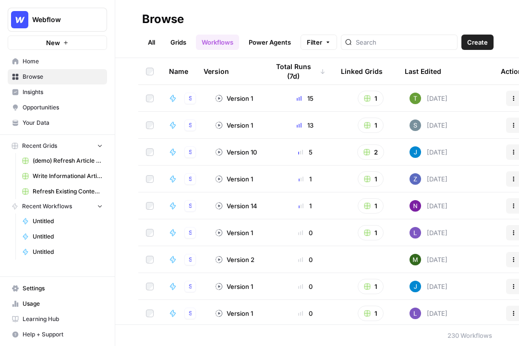
click at [67, 74] on span "Browse" at bounding box center [63, 76] width 80 height 9
click at [64, 124] on span "Your Data" at bounding box center [63, 122] width 80 height 9
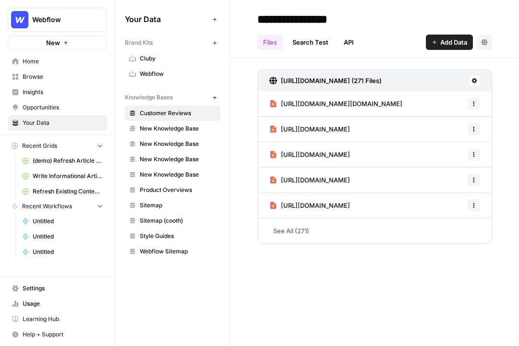
click at [50, 107] on span "Opportunities" at bounding box center [63, 107] width 80 height 9
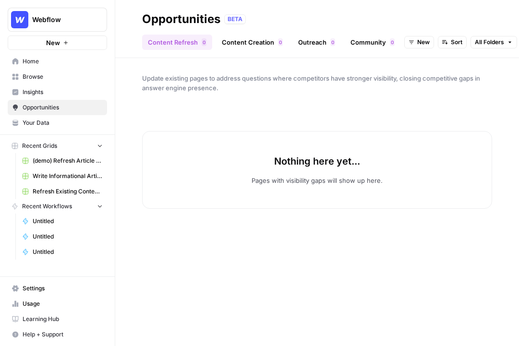
click at [57, 94] on span "Insights" at bounding box center [63, 92] width 80 height 9
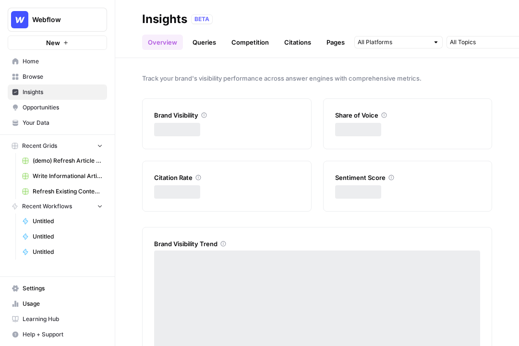
click at [64, 125] on span "Your Data" at bounding box center [63, 122] width 80 height 9
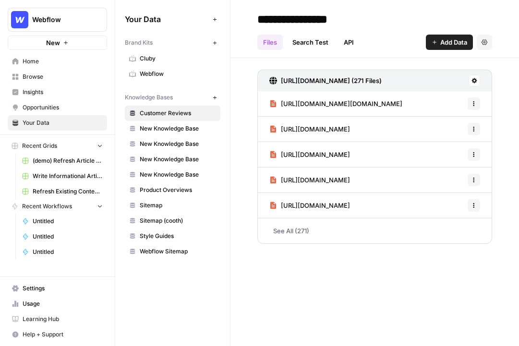
click at [319, 42] on link "Search Test" at bounding box center [309, 42] width 47 height 15
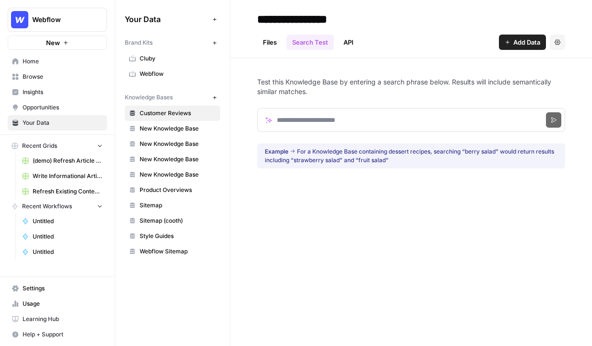
click at [275, 35] on link "Files" at bounding box center [269, 42] width 25 height 15
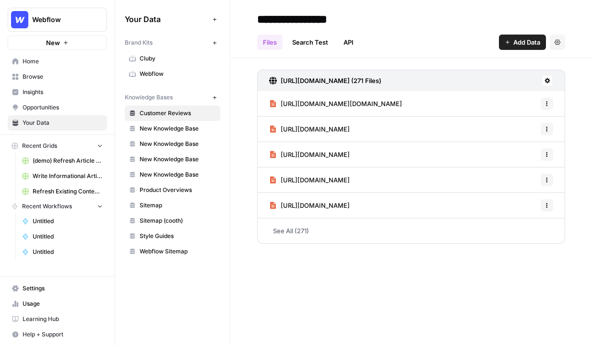
click at [313, 44] on link "Search Test" at bounding box center [309, 42] width 47 height 15
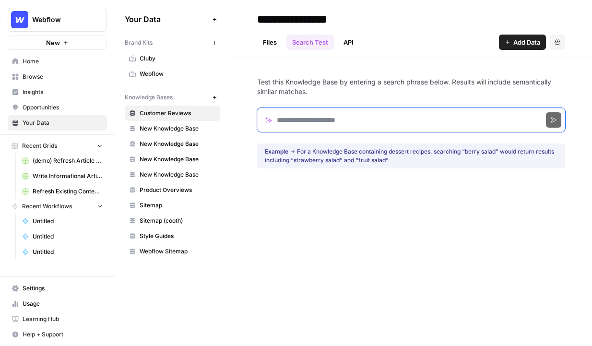
click at [360, 129] on input "Search phrase" at bounding box center [411, 120] width 308 height 24
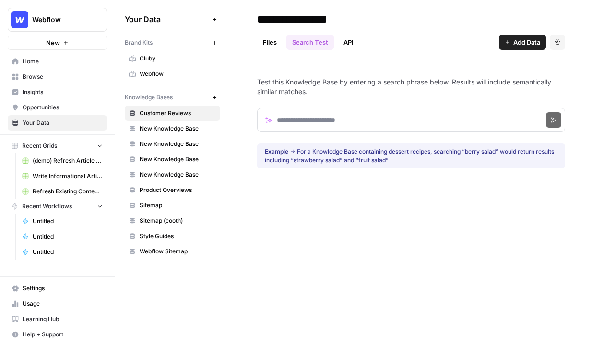
click at [49, 77] on span "Browse" at bounding box center [63, 76] width 80 height 9
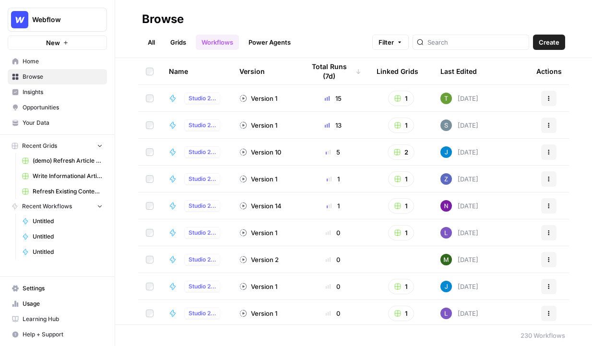
click at [166, 42] on link "Grids" at bounding box center [178, 42] width 27 height 15
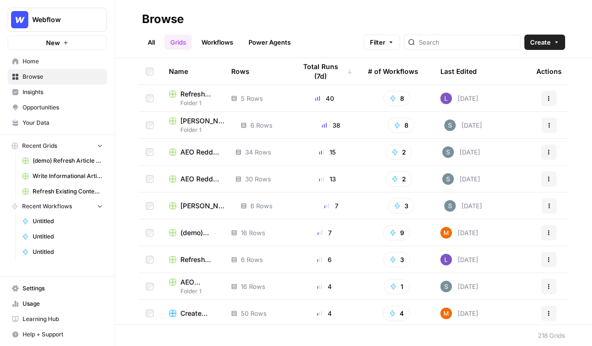
click at [533, 47] on button "Create" at bounding box center [544, 42] width 41 height 15
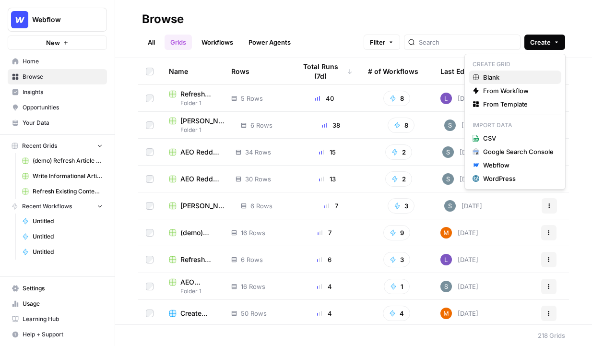
click at [524, 75] on span "Blank" at bounding box center [518, 77] width 71 height 10
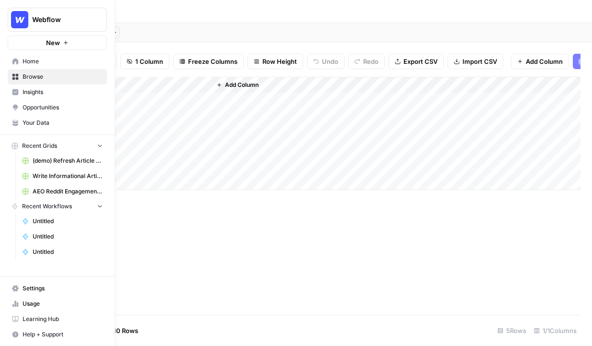
click at [15, 66] on link "Home" at bounding box center [57, 61] width 99 height 15
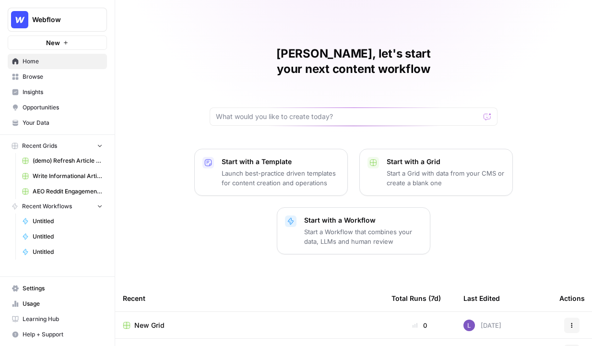
click at [55, 80] on span "Browse" at bounding box center [63, 76] width 80 height 9
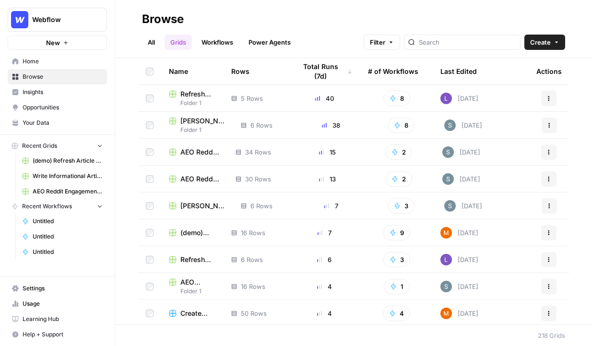
click at [231, 41] on link "Workflows" at bounding box center [217, 42] width 43 height 15
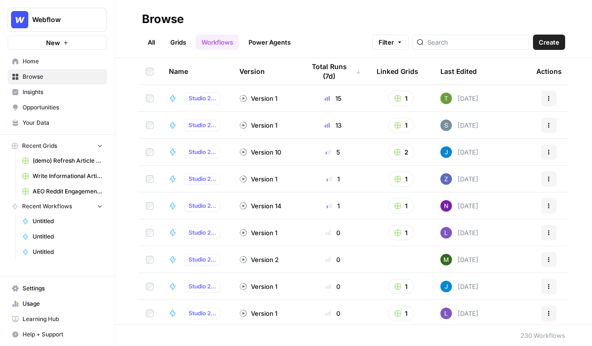
click at [561, 46] on button "Create" at bounding box center [549, 42] width 32 height 15
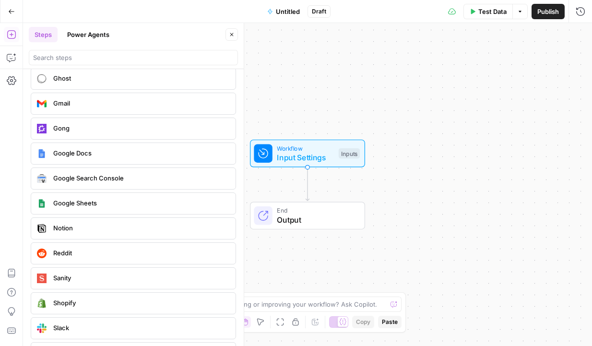
scroll to position [1836, 0]
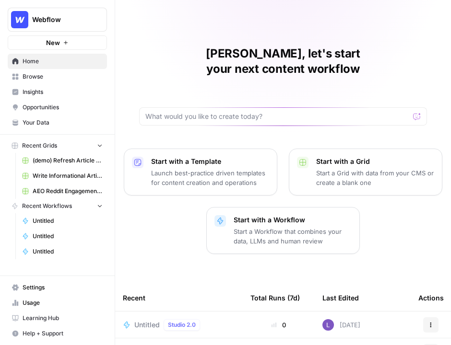
click at [66, 19] on span "Webflow" at bounding box center [61, 20] width 58 height 10
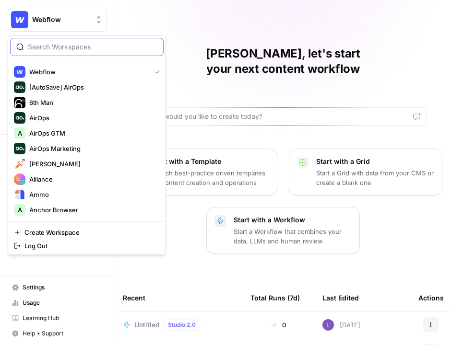
click at [59, 47] on input "search" at bounding box center [93, 47] width 130 height 10
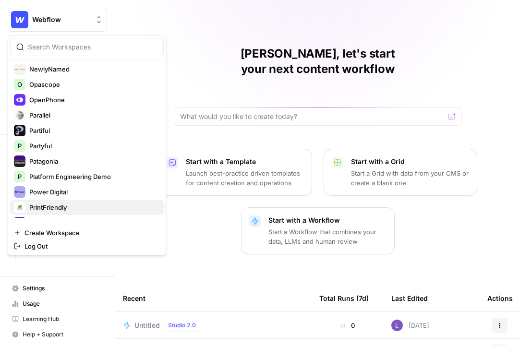
scroll to position [1520, 0]
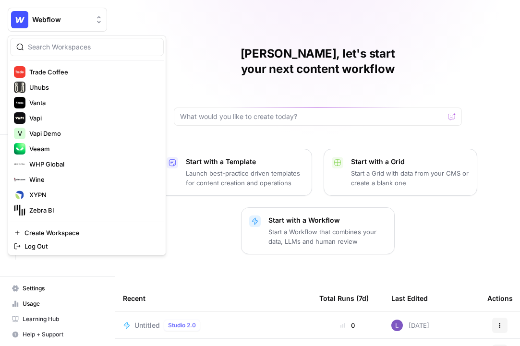
click at [59, 41] on div at bounding box center [87, 47] width 154 height 18
type input "meet"
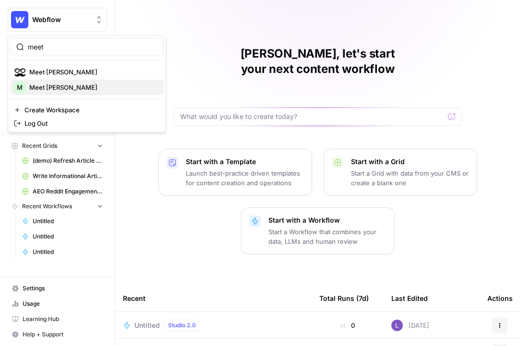
scroll to position [0, 0]
click at [73, 86] on span "Meet [PERSON_NAME]" at bounding box center [92, 88] width 127 height 10
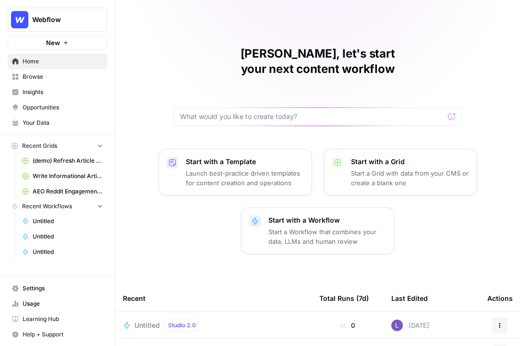
click at [64, 21] on span "Webflow" at bounding box center [61, 20] width 58 height 10
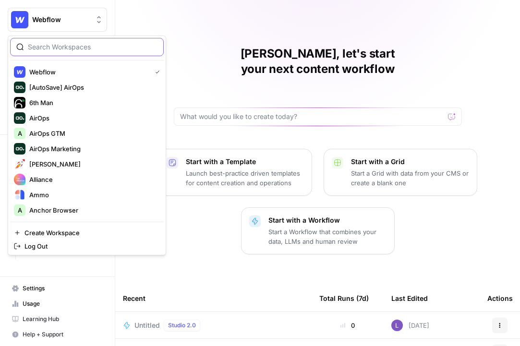
click at [87, 46] on input "search" at bounding box center [93, 47] width 130 height 10
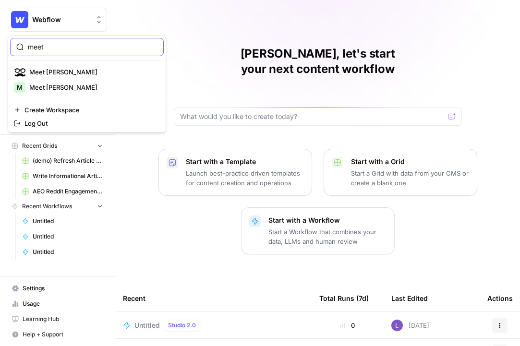
type input "meet"
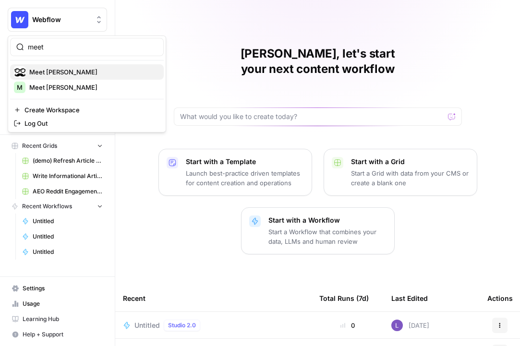
click at [74, 72] on span "Meet [PERSON_NAME]" at bounding box center [92, 72] width 127 height 10
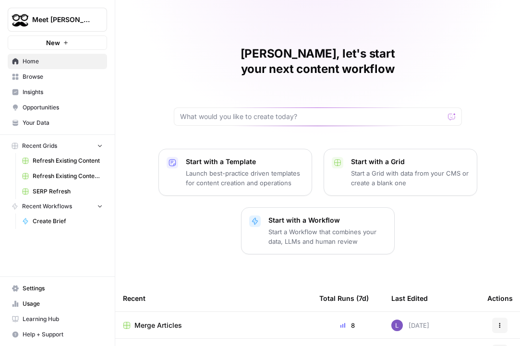
click at [50, 117] on link "Your Data" at bounding box center [57, 122] width 99 height 15
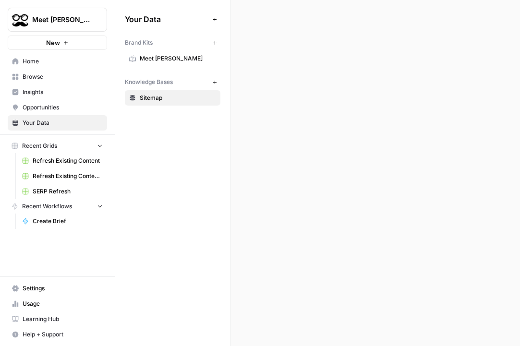
click at [180, 69] on div "Brand Kits New Meet [PERSON_NAME] Knowledge Bases New Sitemap" at bounding box center [172, 70] width 95 height 71
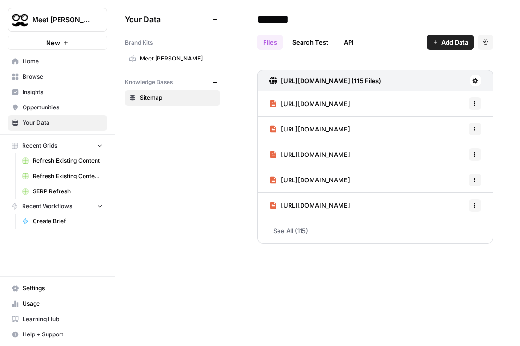
click at [175, 62] on span "Meet [PERSON_NAME]" at bounding box center [178, 58] width 76 height 9
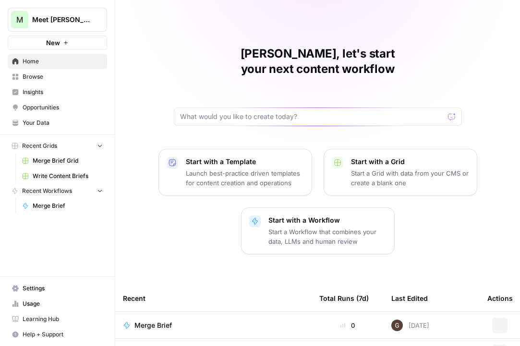
click at [60, 75] on span "Browse" at bounding box center [63, 76] width 80 height 9
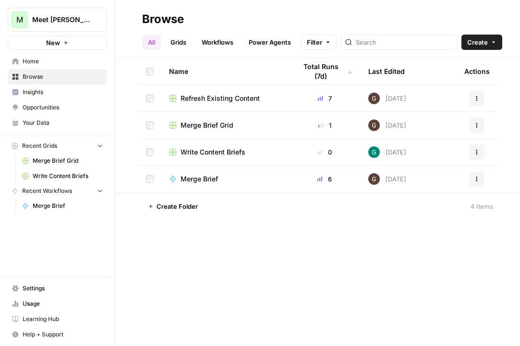
click at [59, 17] on span "Meet [PERSON_NAME]" at bounding box center [61, 20] width 58 height 10
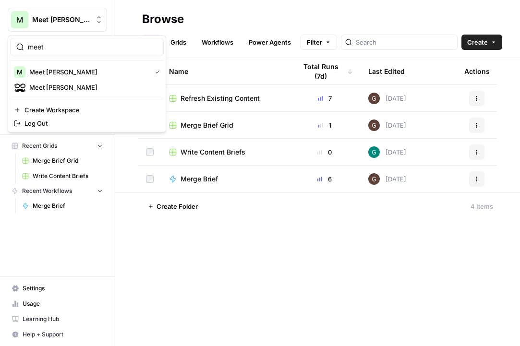
type input "meet"
click at [60, 84] on span "Meet [PERSON_NAME]" at bounding box center [92, 88] width 127 height 10
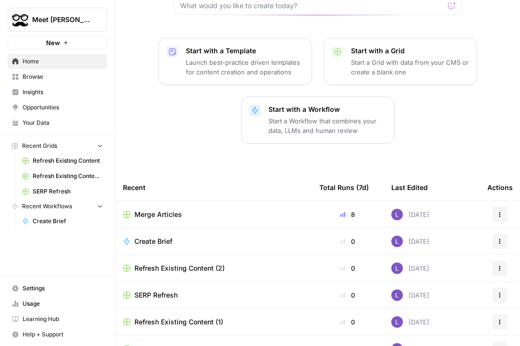
scroll to position [126, 0]
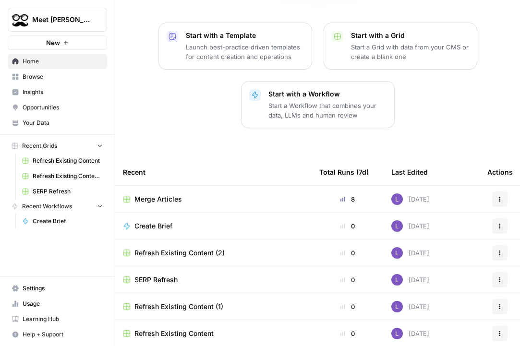
click at [160, 248] on span "Refresh Existing Content (2)" at bounding box center [179, 253] width 90 height 10
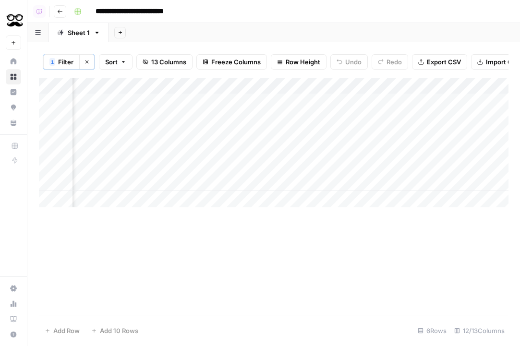
scroll to position [0, 511]
click at [61, 12] on icon "button" at bounding box center [60, 12] width 6 height 6
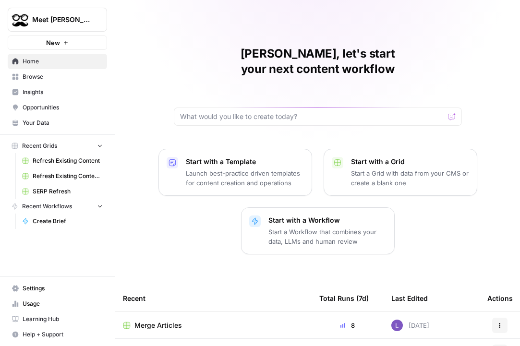
scroll to position [127, 0]
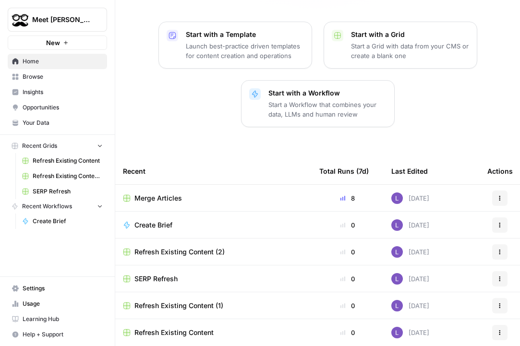
click at [189, 328] on span "Refresh Existing Content" at bounding box center [173, 333] width 79 height 10
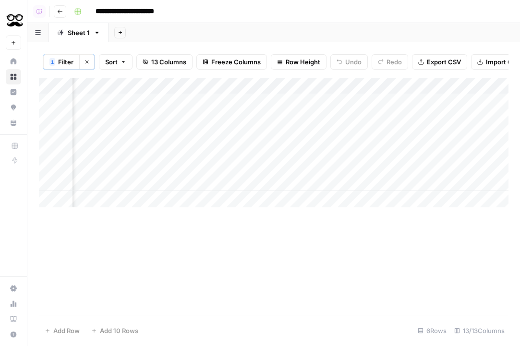
scroll to position [0, 474]
click at [57, 16] on button "Go back" at bounding box center [60, 11] width 12 height 12
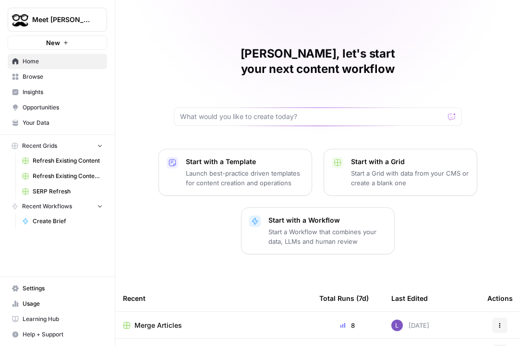
scroll to position [127, 0]
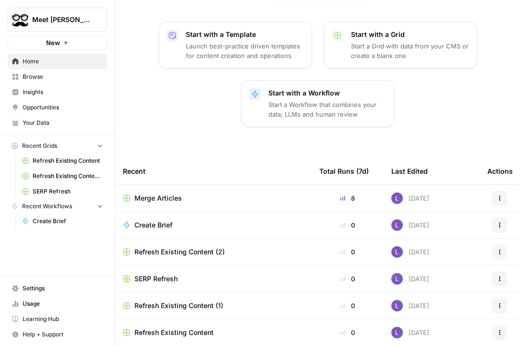
click at [172, 301] on span "Refresh Existing Content (1)" at bounding box center [178, 306] width 89 height 10
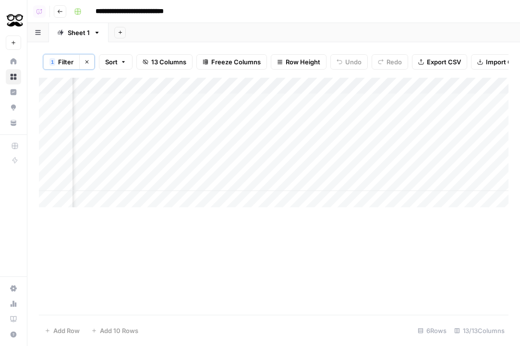
scroll to position [0, 426]
click at [264, 113] on div "Add Column" at bounding box center [273, 143] width 469 height 130
click at [265, 98] on div "Add Column" at bounding box center [273, 143] width 469 height 130
click at [265, 127] on div "Add Column" at bounding box center [273, 143] width 469 height 130
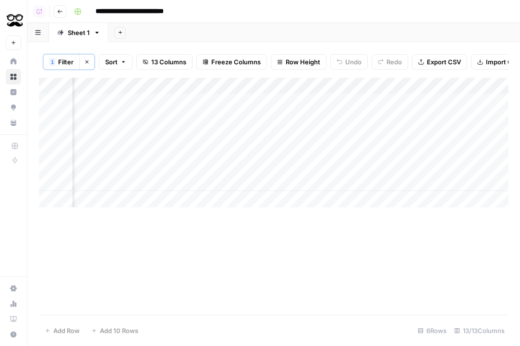
click at [209, 97] on div "Add Column" at bounding box center [273, 143] width 469 height 130
click at [209, 117] on div "Add Column" at bounding box center [273, 143] width 469 height 130
click at [202, 100] on div "Add Column" at bounding box center [273, 143] width 469 height 130
click at [205, 124] on div "Add Column" at bounding box center [273, 143] width 469 height 130
click at [205, 133] on div "Add Column" at bounding box center [273, 143] width 469 height 130
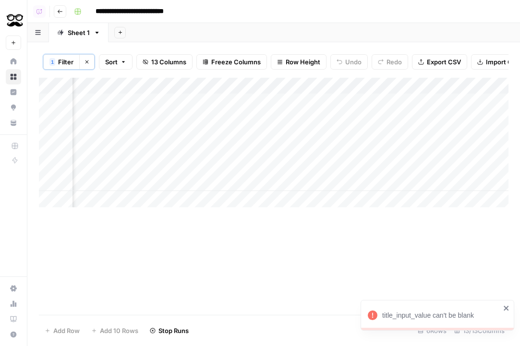
click at [196, 132] on div "Add Column" at bounding box center [273, 143] width 469 height 130
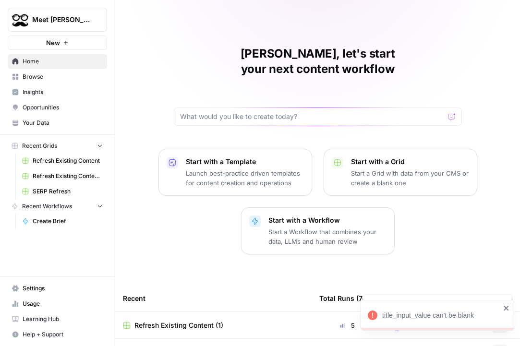
click at [59, 83] on link "Browse" at bounding box center [57, 76] width 99 height 15
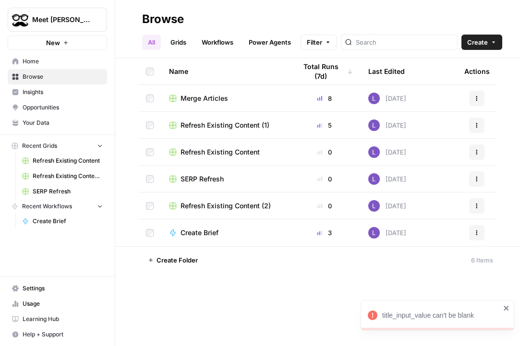
click at [201, 124] on span "Refresh Existing Content (1)" at bounding box center [224, 125] width 89 height 10
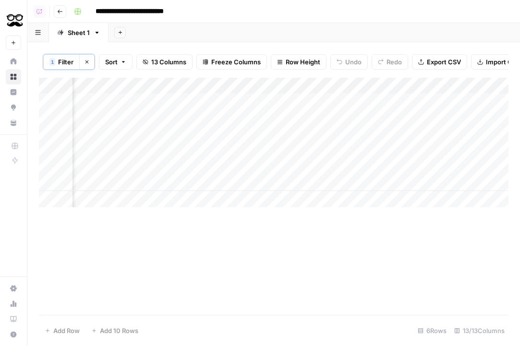
scroll to position [0, 783]
click at [249, 133] on div "Add Column" at bounding box center [273, 143] width 469 height 130
click at [154, 159] on div "Add Column" at bounding box center [273, 143] width 469 height 130
click at [152, 151] on div "Add Column" at bounding box center [273, 143] width 469 height 130
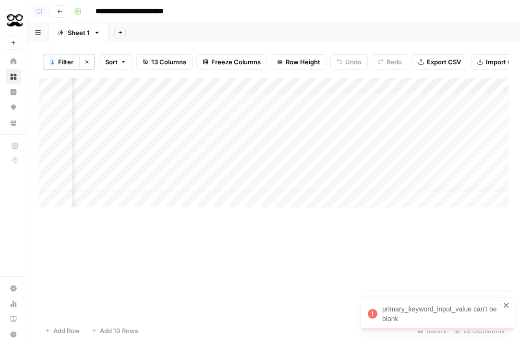
scroll to position [0, 367]
click at [341, 153] on div "Add Column" at bounding box center [273, 143] width 469 height 130
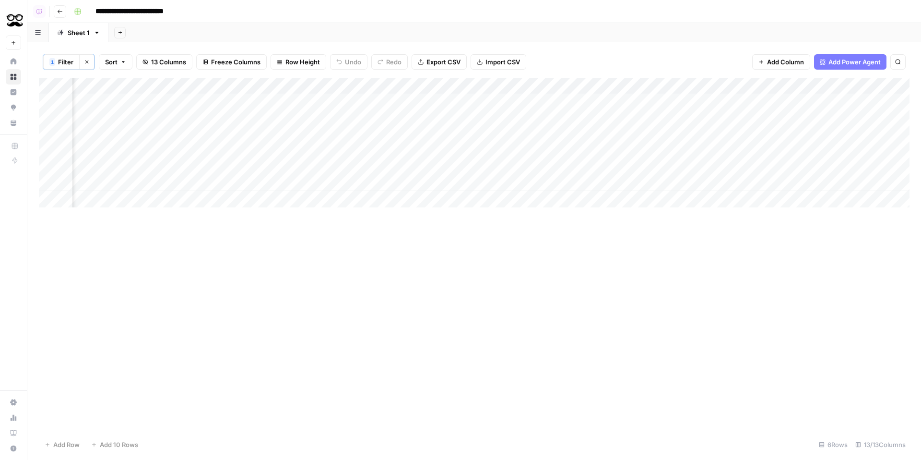
scroll to position [0, 580]
click at [519, 102] on div "Add Column" at bounding box center [474, 143] width 871 height 130
click at [519, 118] on div "Add Column" at bounding box center [474, 143] width 871 height 130
click at [519, 101] on div "Add Column" at bounding box center [474, 143] width 871 height 130
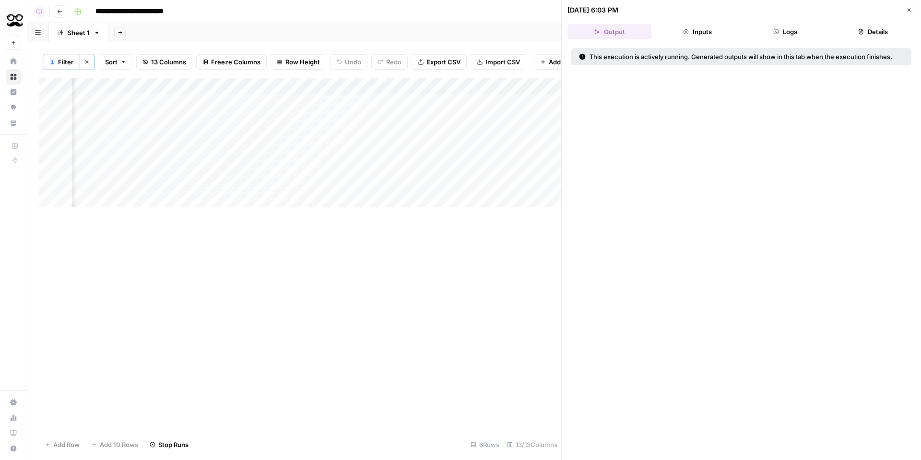
click at [519, 11] on icon "button" at bounding box center [909, 10] width 3 height 3
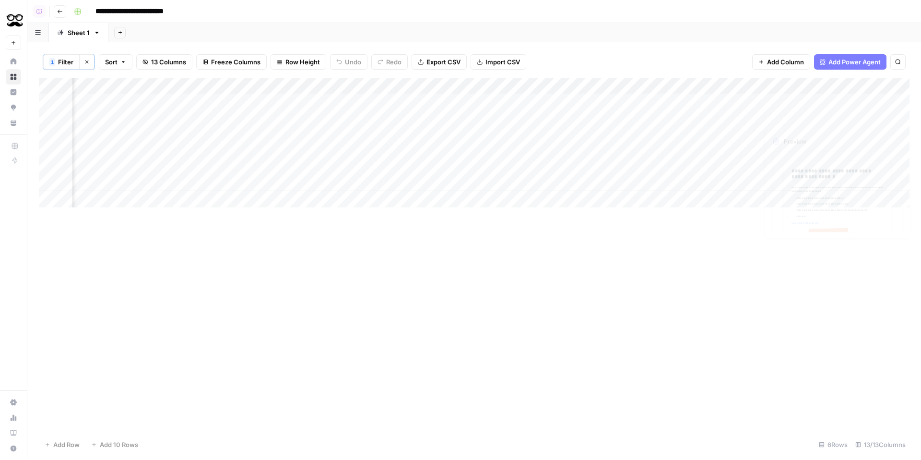
scroll to position [0, 580]
click at [519, 100] on div "Add Column" at bounding box center [474, 143] width 871 height 130
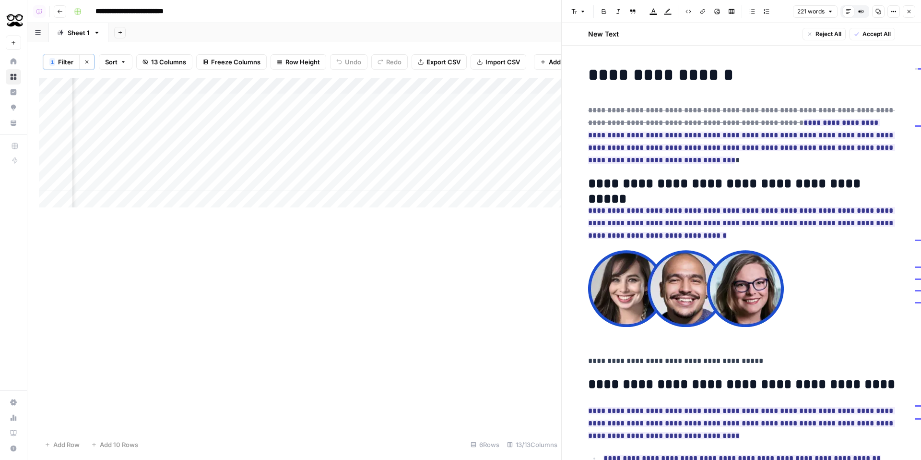
click at [519, 5] on button "Close" at bounding box center [909, 11] width 12 height 12
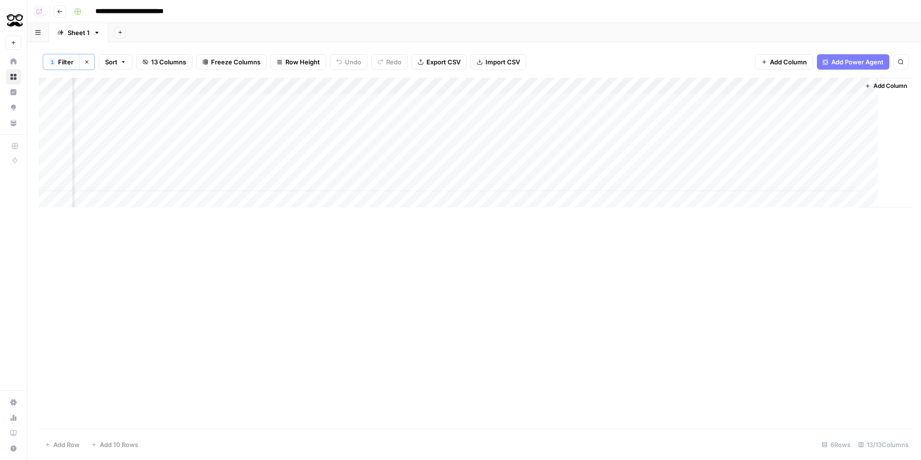
scroll to position [0, 568]
click at [519, 117] on div "Add Column" at bounding box center [474, 143] width 871 height 130
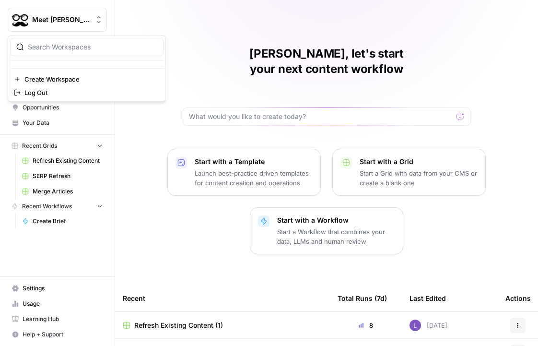
click at [62, 16] on span "Meet [PERSON_NAME]" at bounding box center [61, 20] width 58 height 10
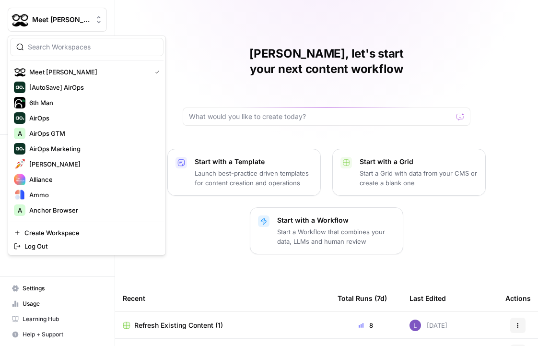
click at [207, 29] on div "[PERSON_NAME], let's start your next content workflow Start with a Template Lau…" at bounding box center [326, 244] width 423 height 488
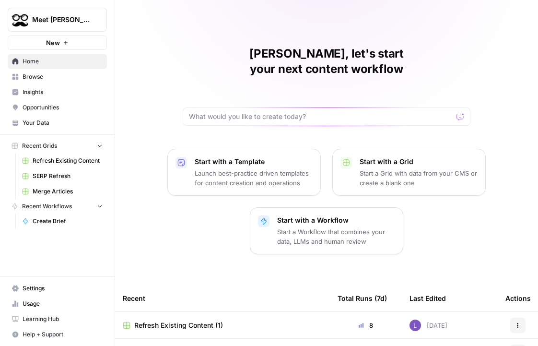
click at [80, 20] on span "Meet [PERSON_NAME]" at bounding box center [61, 20] width 58 height 10
click at [237, 26] on div "Lily, let's start your next content workflow Start with a Template Launch best-…" at bounding box center [326, 244] width 423 height 488
